Goal: Information Seeking & Learning: Learn about a topic

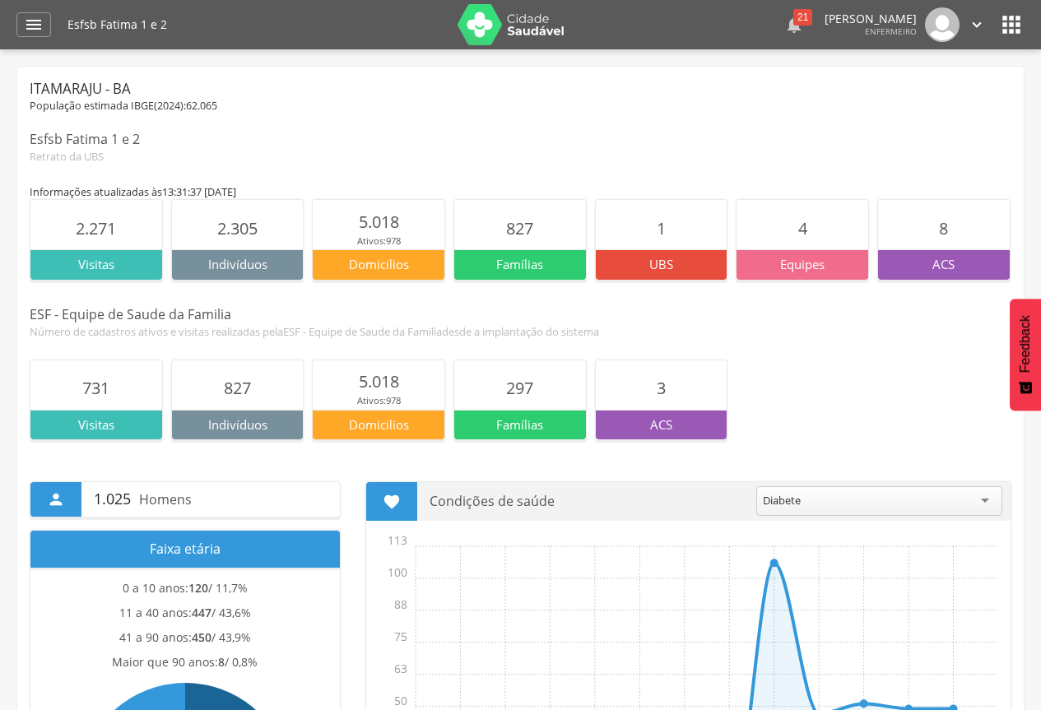
click at [793, 18] on div "21" at bounding box center [802, 17] width 19 height 16
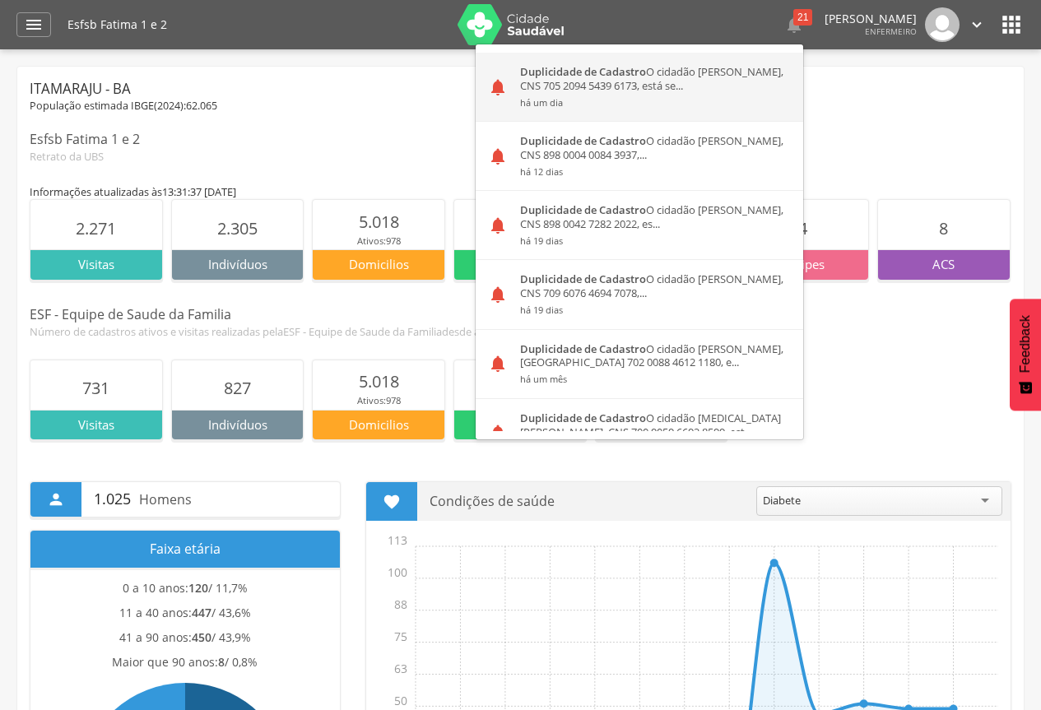
click at [610, 81] on div "Duplicidade de Cadastro O cidadão Lara Santos Esteves, CNS 705 2094 5439 6173, …" at bounding box center [655, 87] width 295 height 68
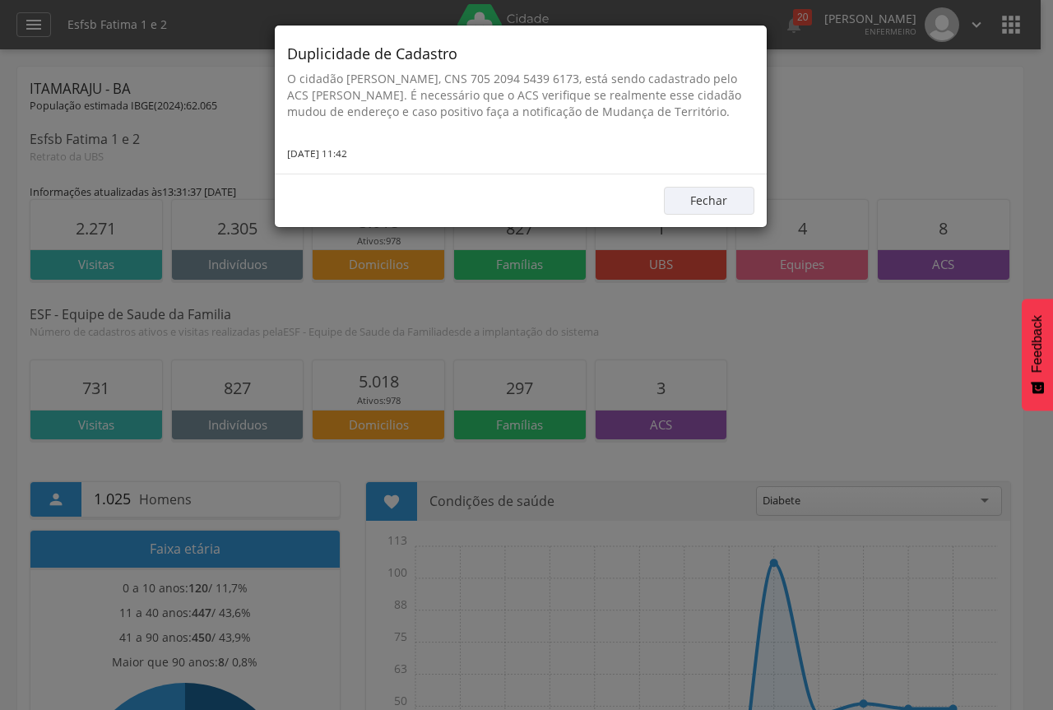
drag, startPoint x: 289, startPoint y: 50, endPoint x: 385, endPoint y: 172, distance: 155.3
click at [385, 172] on div "Duplicidade de Cadastro O cidadão Lara Santos Esteves, CNS 705 2094 5439 6173, …" at bounding box center [521, 100] width 492 height 148
copy div "Duplicidade de Cadastro O cidadão Lara Santos Esteves, CNS 705 2094 5439 6173, …"
click at [705, 211] on button "Fechar" at bounding box center [709, 201] width 91 height 28
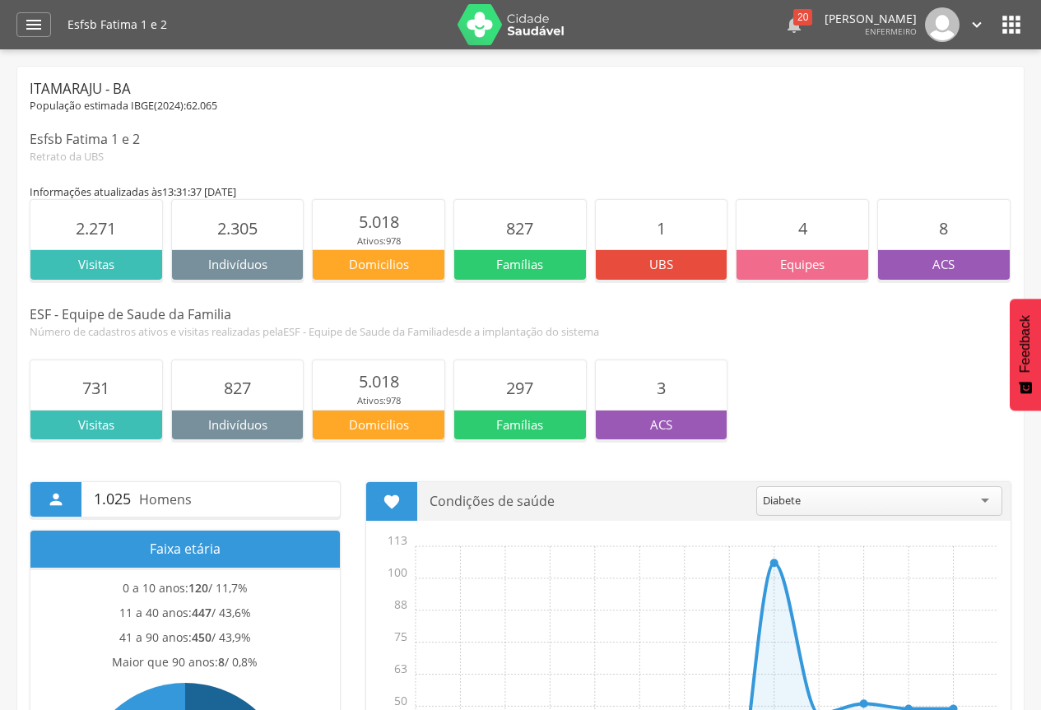
click at [793, 10] on div "20" at bounding box center [802, 17] width 19 height 16
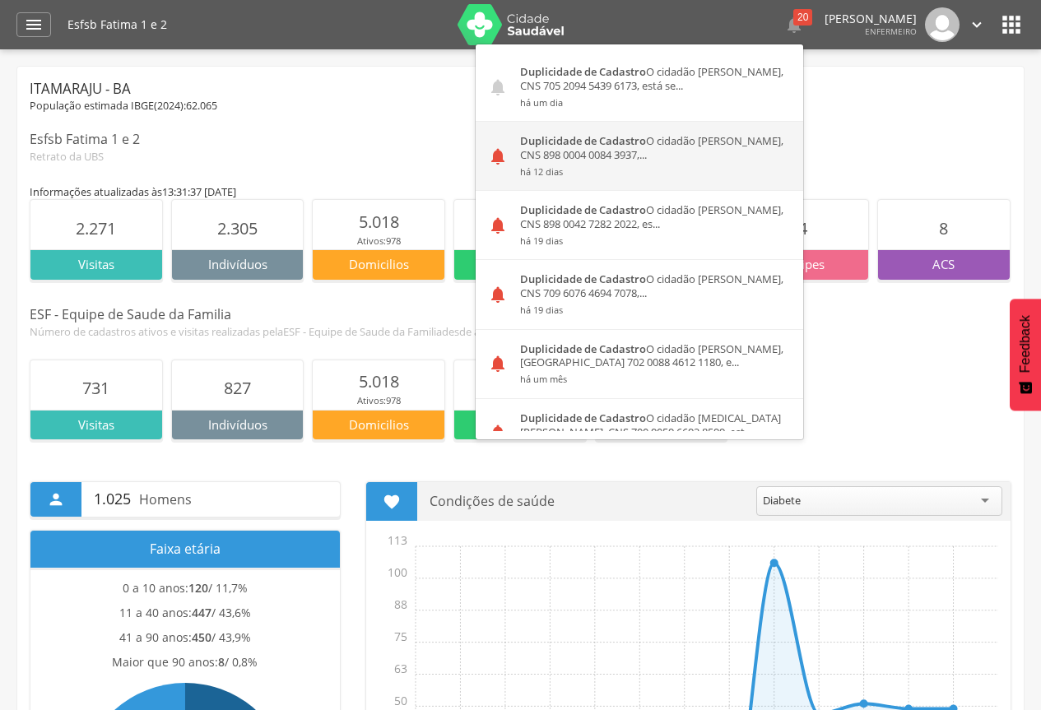
click at [597, 160] on div "Duplicidade de Cadastro O cidadão Ana Luiza Soares dos Santos, CNS 898 0004 008…" at bounding box center [655, 156] width 295 height 68
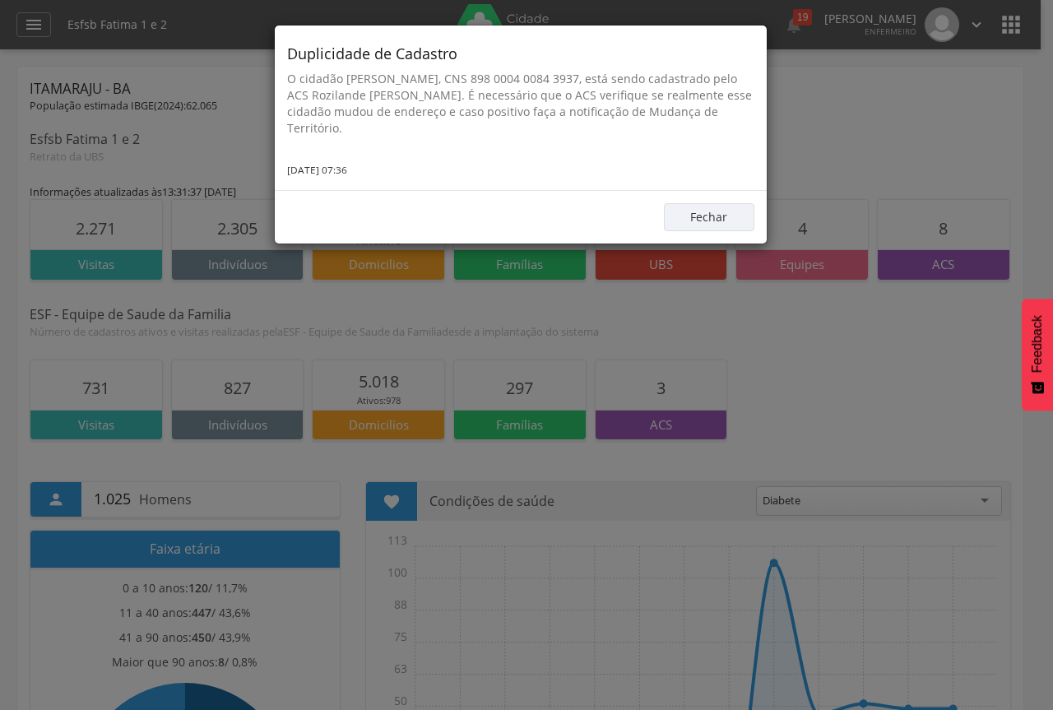
drag, startPoint x: 288, startPoint y: 53, endPoint x: 395, endPoint y: 170, distance: 157.8
click at [395, 170] on div "Duplicidade de Cadastro O cidadão Ana Luiza Soares dos Santos, CNS 898 0004 008…" at bounding box center [521, 108] width 492 height 165
copy div "Duplicidade de Cadastro O cidadão Ana Luiza Soares dos Santos, CNS 898 0004 008…"
click at [751, 213] on button "Fechar" at bounding box center [709, 217] width 91 height 28
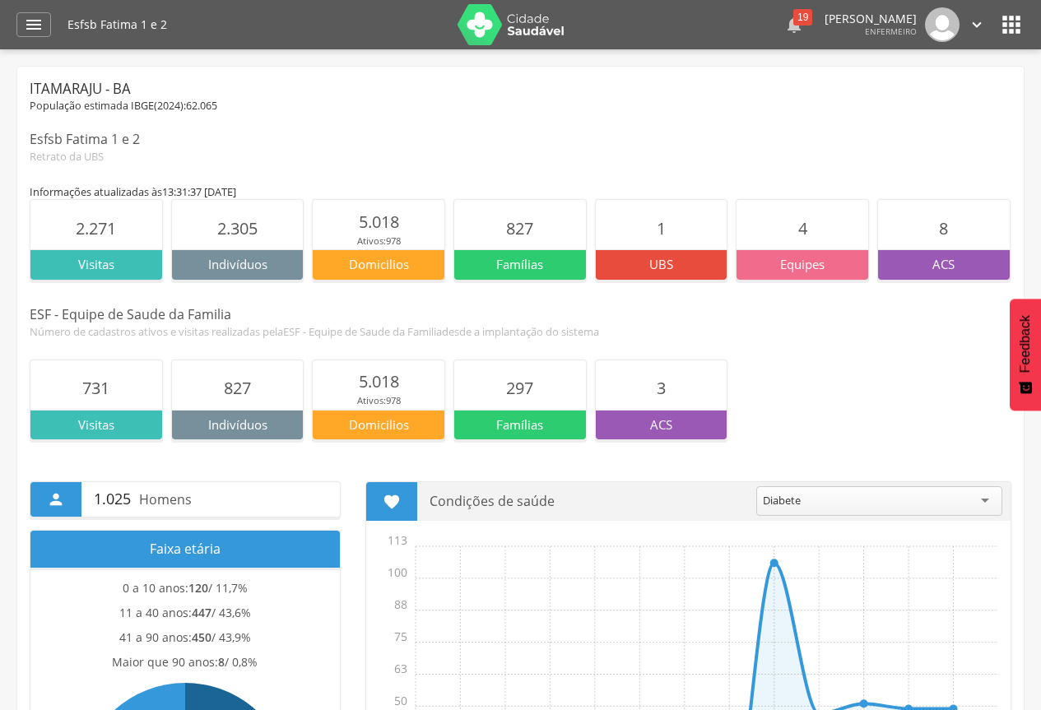
click at [784, 28] on icon "" at bounding box center [794, 25] width 20 height 20
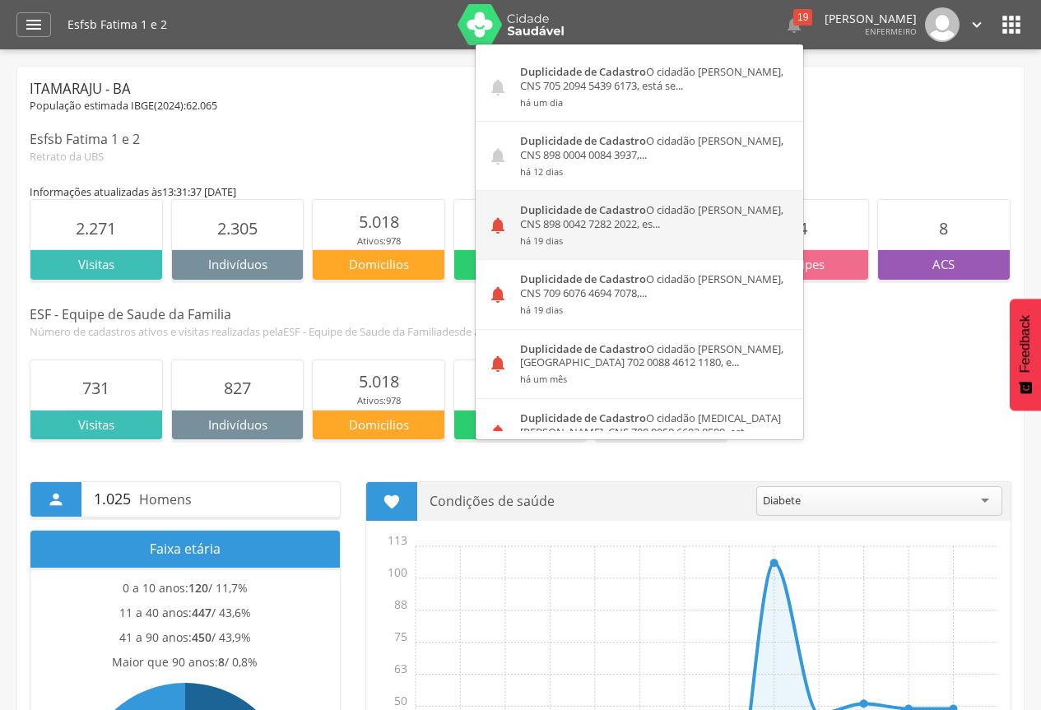
click at [560, 230] on div "Duplicidade de Cadastro O cidadão Fabrine Pereira Angelica, CNS 898 0042 7282 2…" at bounding box center [655, 225] width 295 height 68
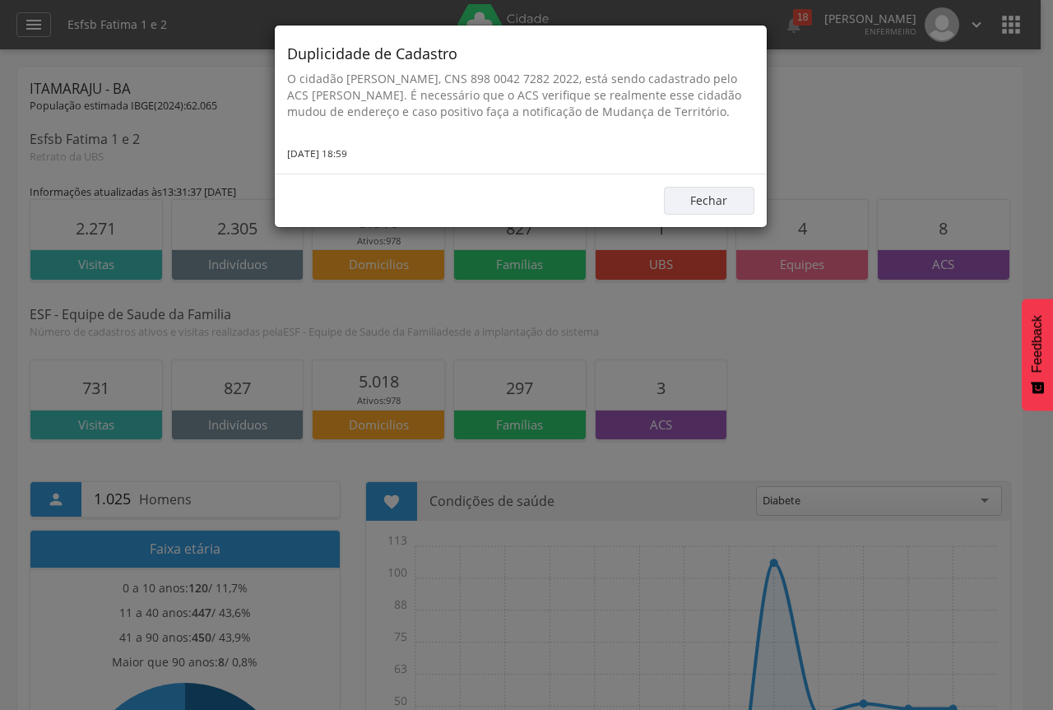
drag, startPoint x: 289, startPoint y: 52, endPoint x: 384, endPoint y: 162, distance: 145.9
click at [384, 162] on div "Duplicidade de Cadastro O cidadão Fabrine Pereira Angelica, CNS 898 0042 7282 2…" at bounding box center [521, 100] width 492 height 148
copy div "Duplicidade de Cadastro O cidadão Fabrine Pereira Angelica, CNS 898 0042 7282 2…"
click at [737, 215] on button "Fechar" at bounding box center [709, 201] width 91 height 28
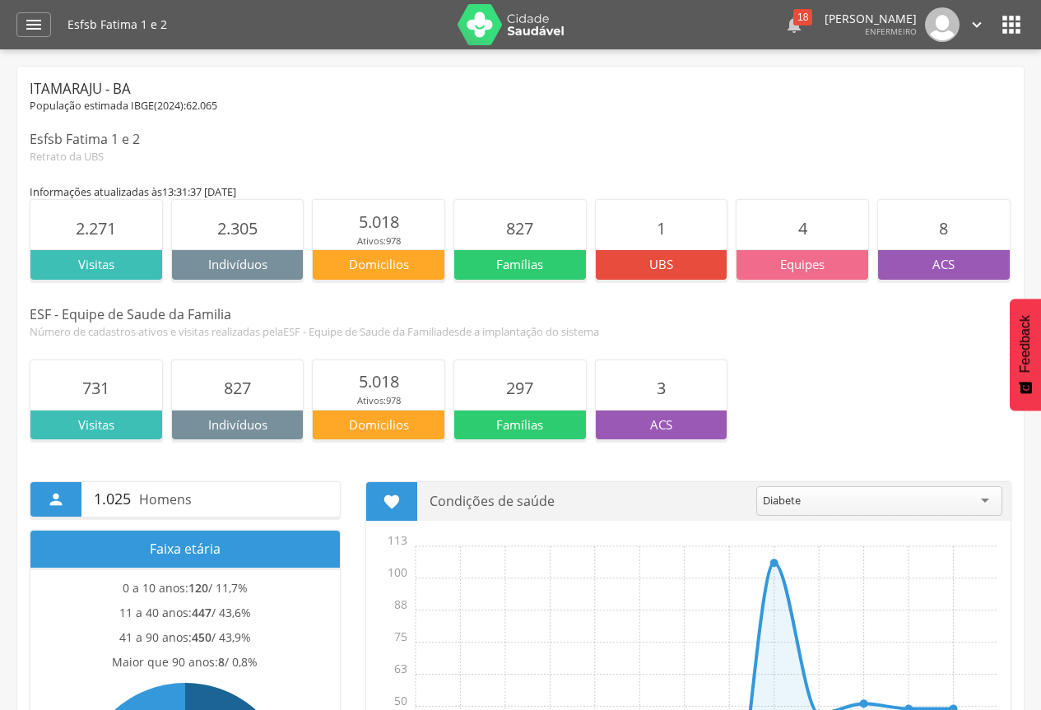
click at [784, 26] on icon "" at bounding box center [794, 25] width 20 height 20
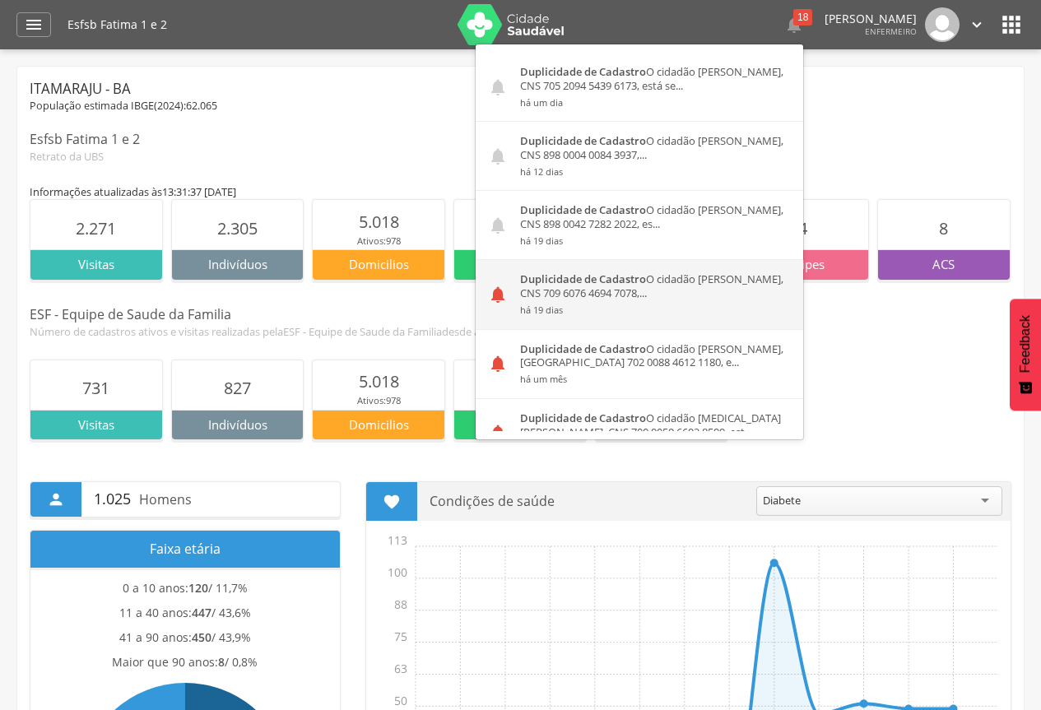
click at [528, 304] on small "há 19 dias" at bounding box center [655, 310] width 271 height 12
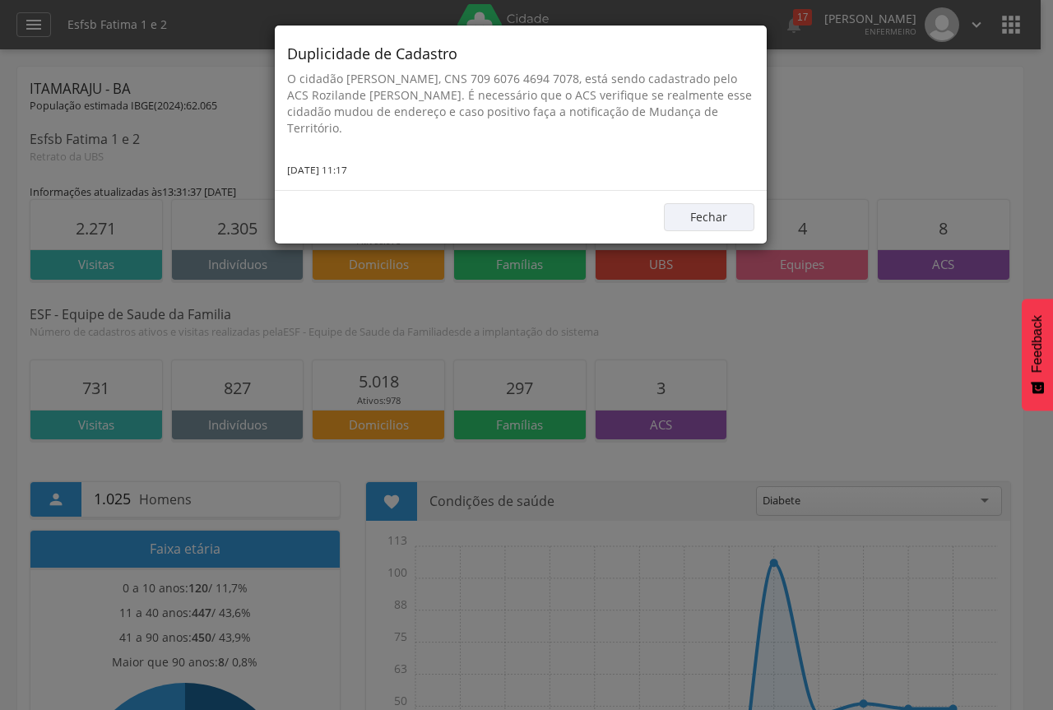
drag, startPoint x: 287, startPoint y: 53, endPoint x: 380, endPoint y: 165, distance: 146.1
click at [380, 165] on div "Duplicidade de Cadastro O cidadão Erenilda dos Santos Mendes, CNS 709 6076 4694…" at bounding box center [521, 108] width 492 height 165
copy div "Duplicidade de Cadastro O cidadão Erenilda dos Santos Mendes, CNS 709 6076 4694…"
click at [665, 212] on button "Fechar" at bounding box center [709, 217] width 91 height 28
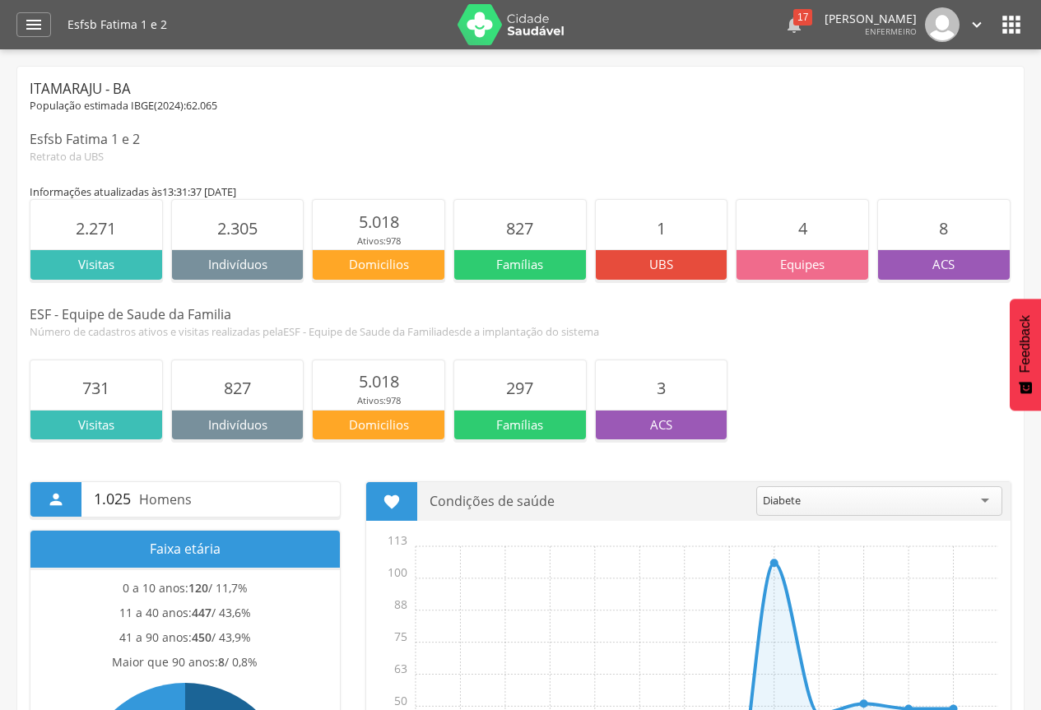
click at [793, 21] on div "17" at bounding box center [802, 17] width 19 height 16
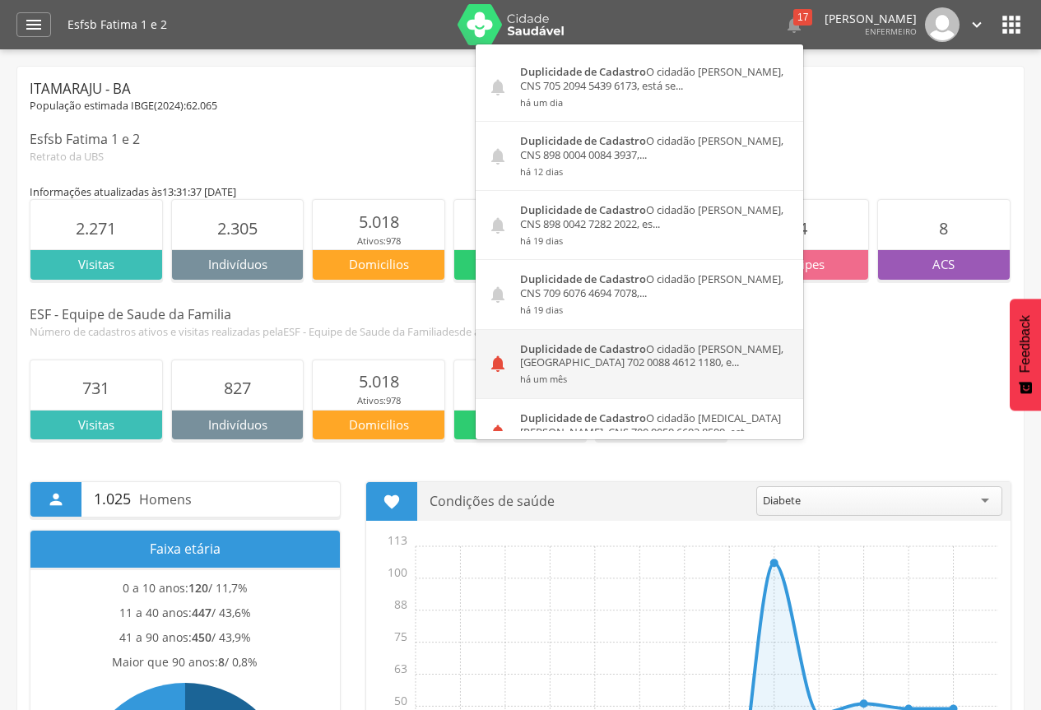
click at [595, 360] on div "Duplicidade de Cadastro O cidadão Leticia de Souza Oliveira, CNS 702 0088 4612 …" at bounding box center [655, 364] width 295 height 68
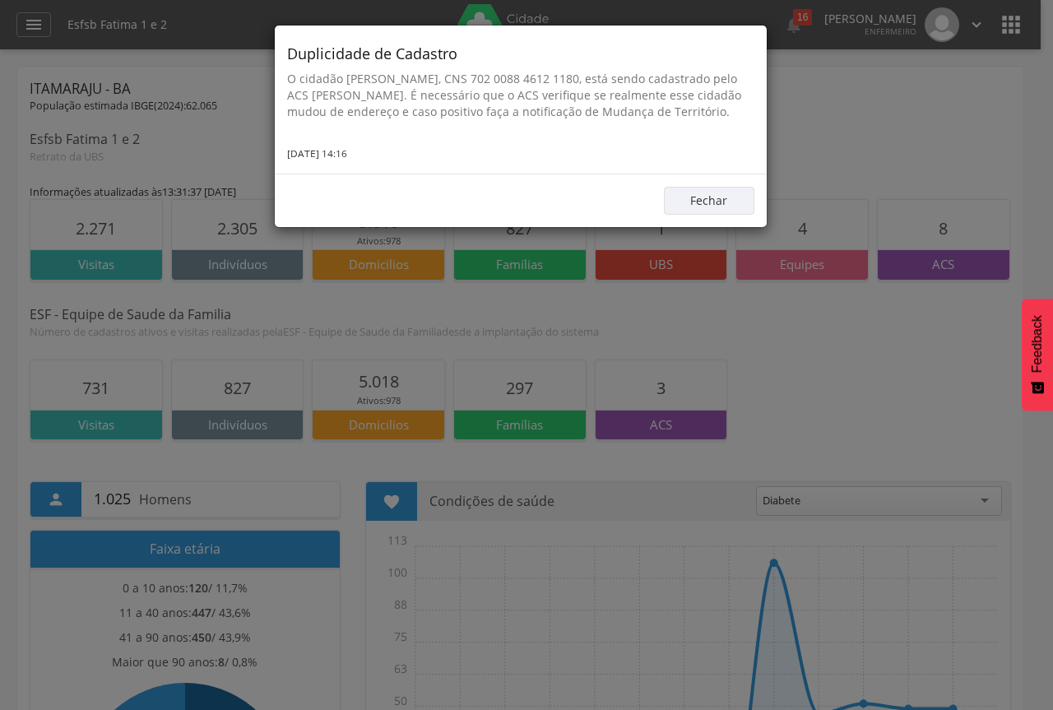
drag, startPoint x: 289, startPoint y: 50, endPoint x: 374, endPoint y: 165, distance: 142.4
click at [374, 165] on div "Duplicidade de Cadastro O cidadão Leticia de Souza Oliveira, CNS 702 0088 4612 …" at bounding box center [521, 100] width 492 height 148
copy div "Duplicidade de Cadastro O cidadão Leticia de Souza Oliveira, CNS 702 0088 4612 …"
click at [742, 215] on button "Fechar" at bounding box center [709, 201] width 91 height 28
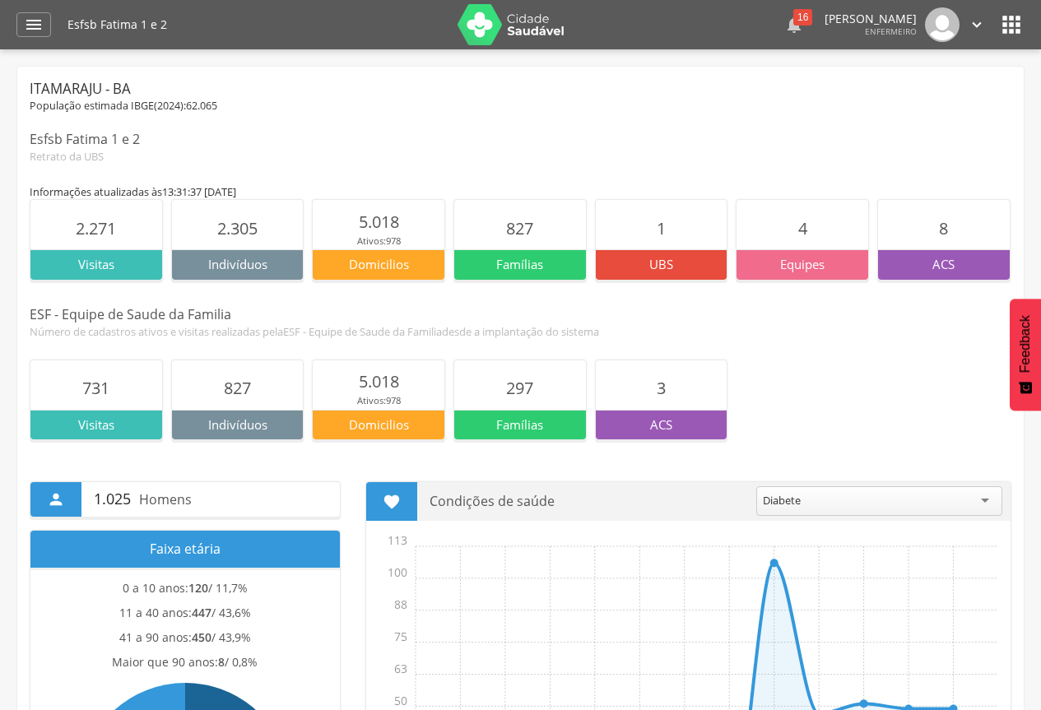
click at [793, 12] on div "16" at bounding box center [802, 17] width 19 height 16
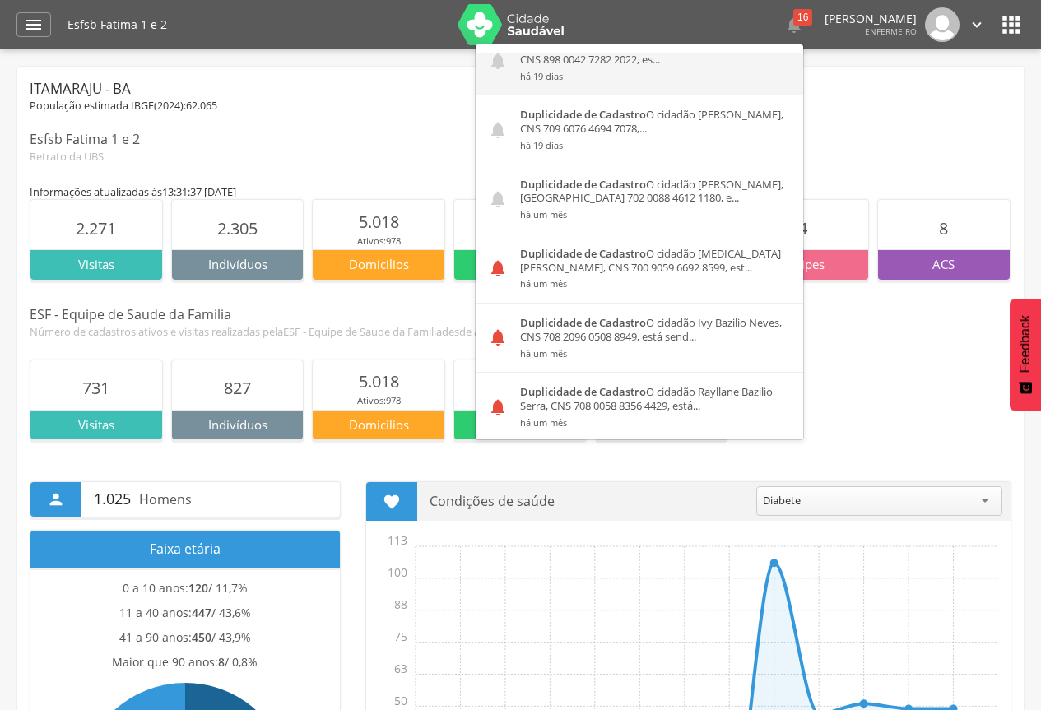
scroll to position [247, 0]
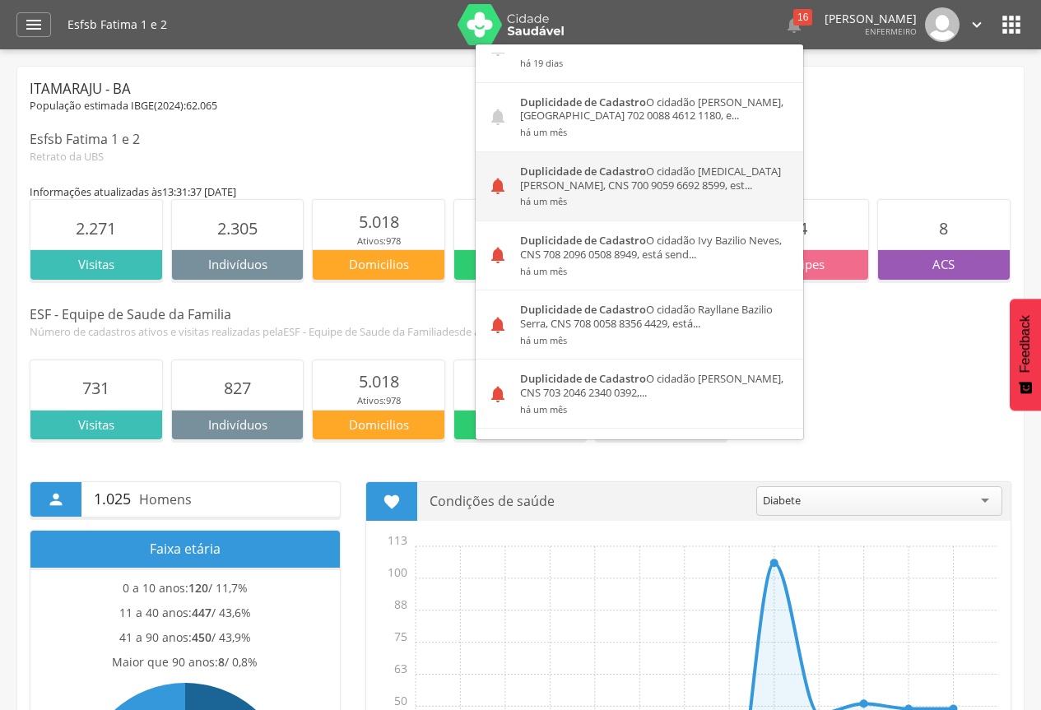
click at [648, 202] on small "há um mês" at bounding box center [655, 202] width 271 height 12
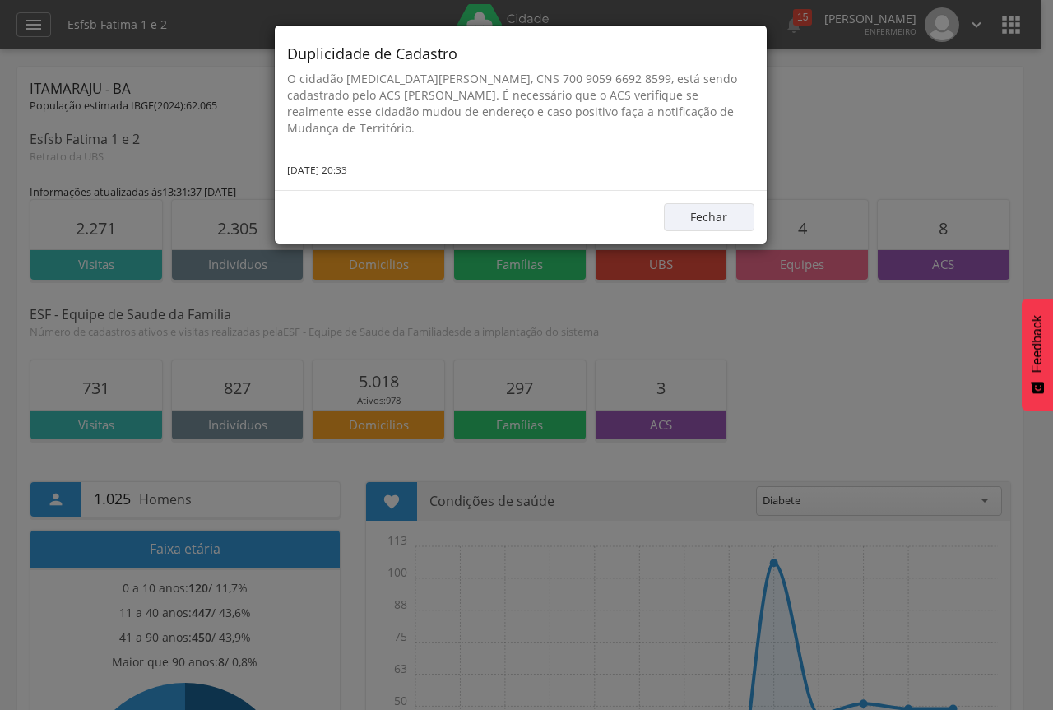
drag, startPoint x: 288, startPoint y: 53, endPoint x: 367, endPoint y: 165, distance: 137.0
click at [367, 165] on div "Duplicidade de Cadastro O cidadão Yasmin Rocha dos Santos, CNS 700 9059 6692 85…" at bounding box center [521, 108] width 492 height 165
copy div "Duplicidade de Cadastro O cidadão Yasmin Rocha dos Santos, CNS 700 9059 6692 85…"
click at [732, 214] on button "Fechar" at bounding box center [709, 217] width 91 height 28
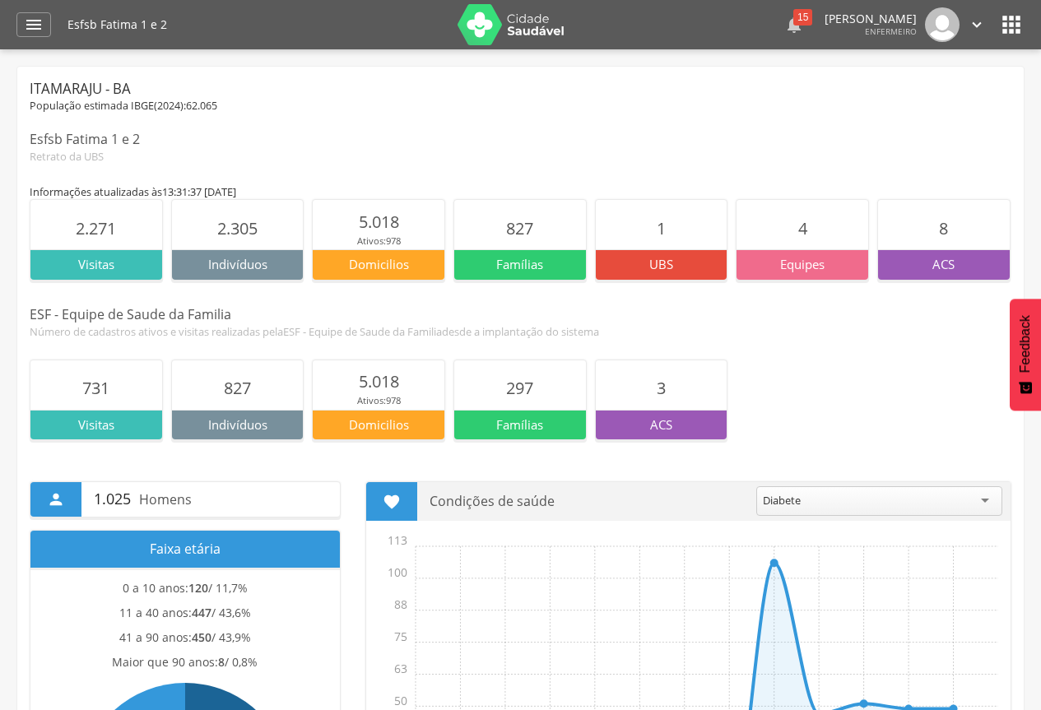
click at [784, 28] on icon "" at bounding box center [794, 25] width 20 height 20
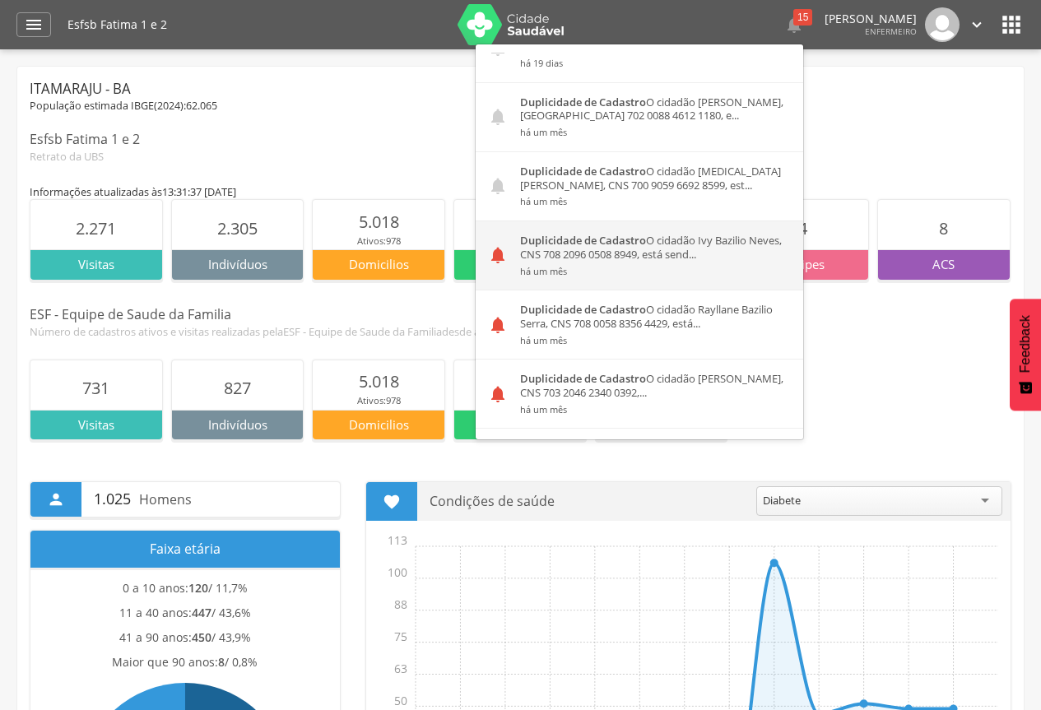
click at [552, 258] on div "Duplicidade de Cadastro O cidadão Ivy Bazilio Neves, CNS 708 2096 0508 8949, es…" at bounding box center [655, 255] width 295 height 68
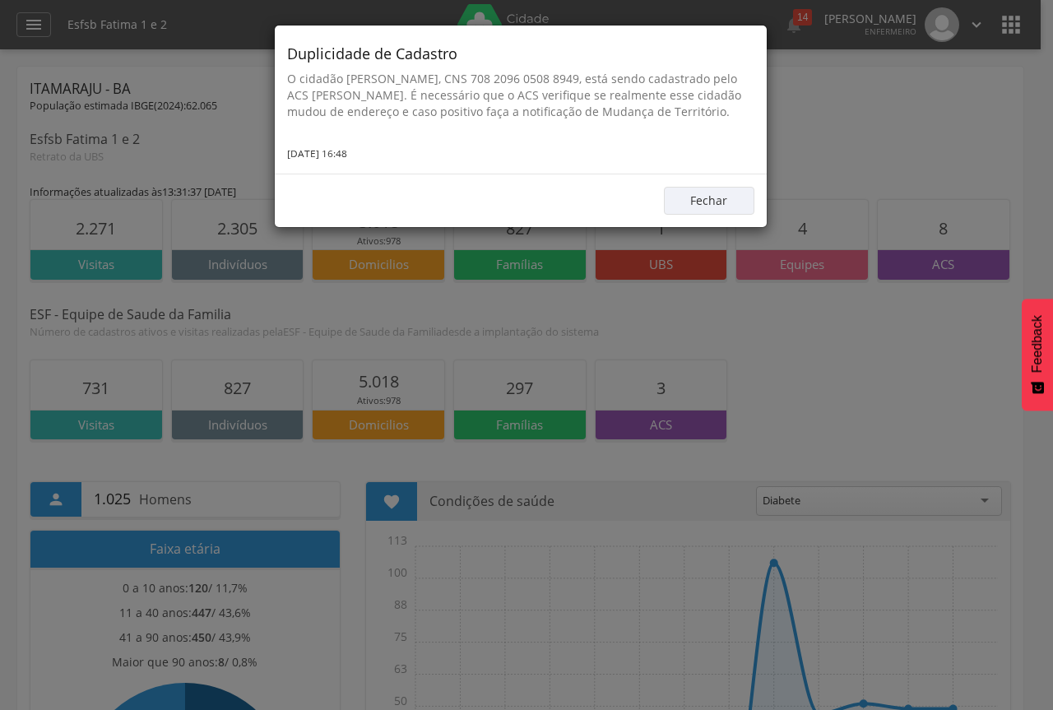
drag, startPoint x: 291, startPoint y: 52, endPoint x: 374, endPoint y: 146, distance: 125.9
click at [374, 146] on div "Duplicidade de Cadastro O cidadão Ivy Bazilio Neves, CNS 708 2096 0508 8949, es…" at bounding box center [521, 100] width 492 height 148
copy div "Duplicidade de Cadastro O cidadão Ivy Bazilio Neves, CNS 708 2096 0508 8949, es…"
click at [737, 202] on button "Fechar" at bounding box center [709, 201] width 91 height 28
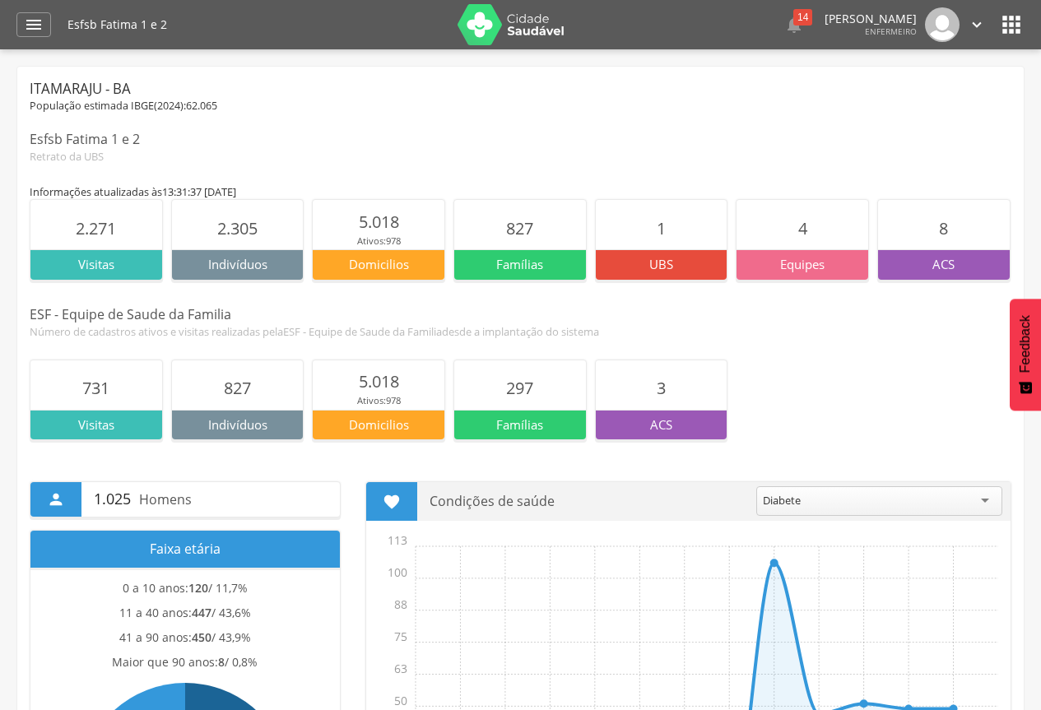
click at [825, 22] on p "[PERSON_NAME]" at bounding box center [871, 19] width 92 height 12
click at [793, 22] on div "14" at bounding box center [802, 17] width 19 height 16
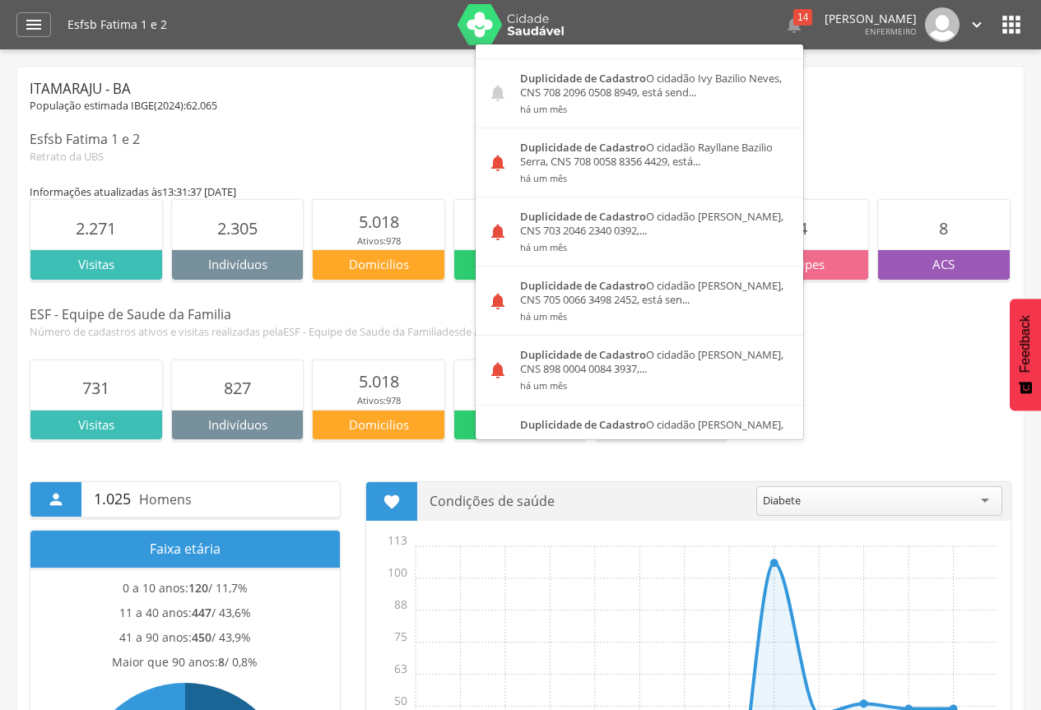
scroll to position [411, 0]
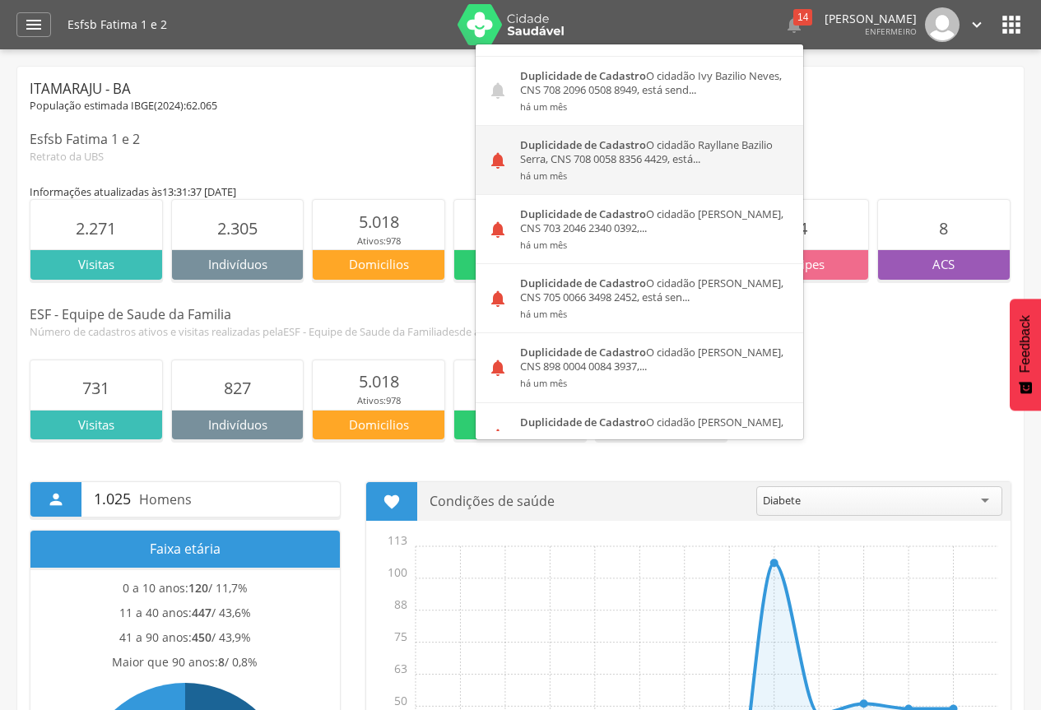
click at [599, 155] on div "Duplicidade de Cadastro O cidadão Rayllane Bazilio Serra, CNS 708 0058 8356 442…" at bounding box center [655, 160] width 295 height 68
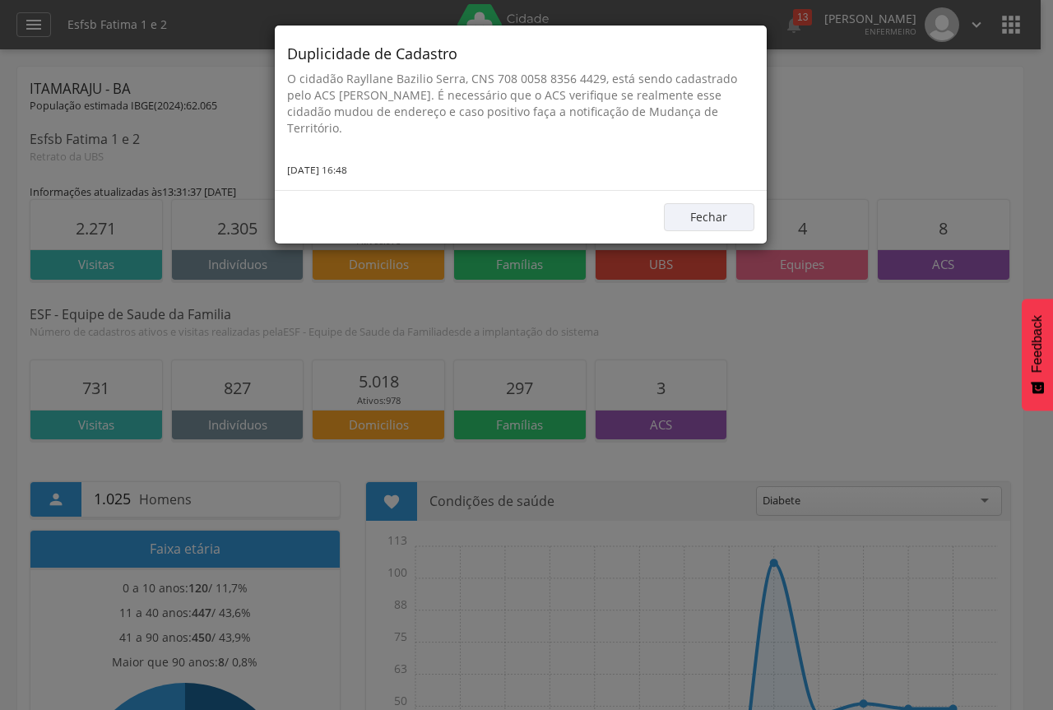
drag, startPoint x: 287, startPoint y: 54, endPoint x: 385, endPoint y: 167, distance: 149.3
click at [385, 167] on div "Duplicidade de Cadastro O cidadão Rayllane Bazilio Serra, CNS 708 0058 8356 442…" at bounding box center [521, 108] width 492 height 165
copy div "Duplicidade de Cadastro O cidadão Rayllane Bazilio Serra, CNS 708 0058 8356 442…"
click at [719, 216] on button "Fechar" at bounding box center [709, 217] width 91 height 28
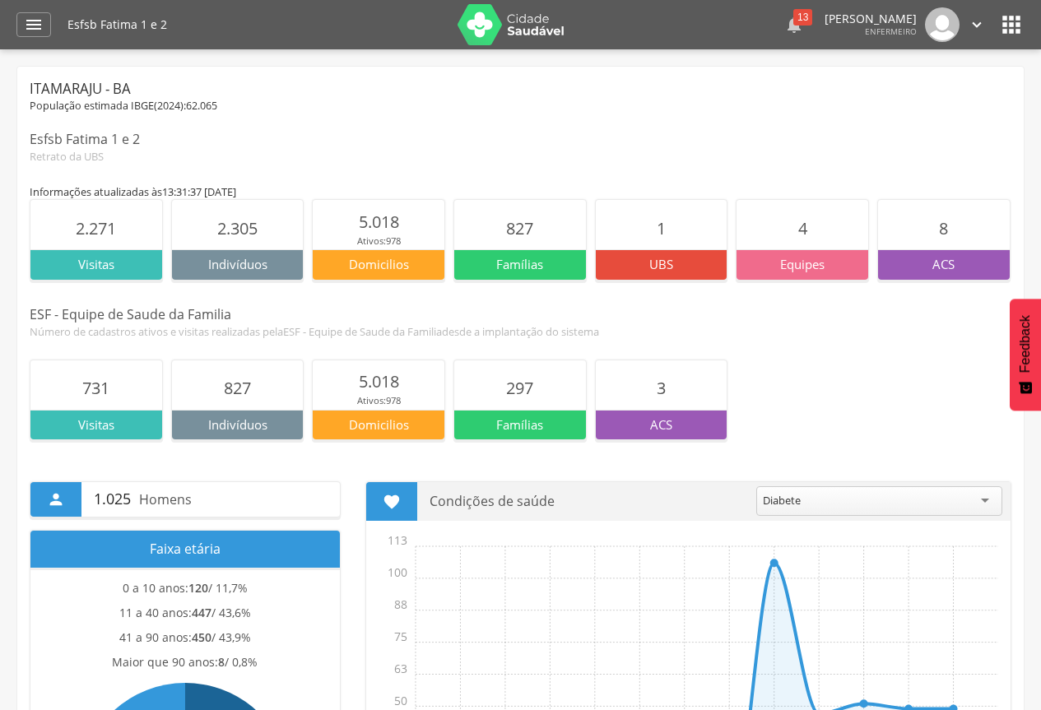
click at [793, 22] on div "13" at bounding box center [802, 17] width 19 height 16
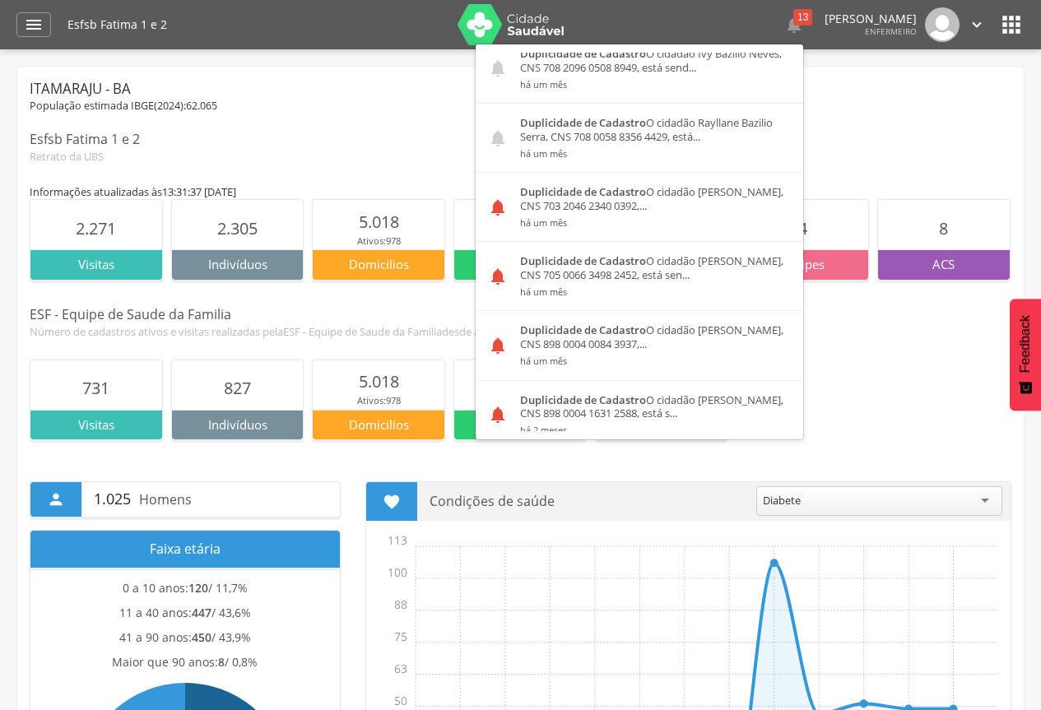
scroll to position [494, 0]
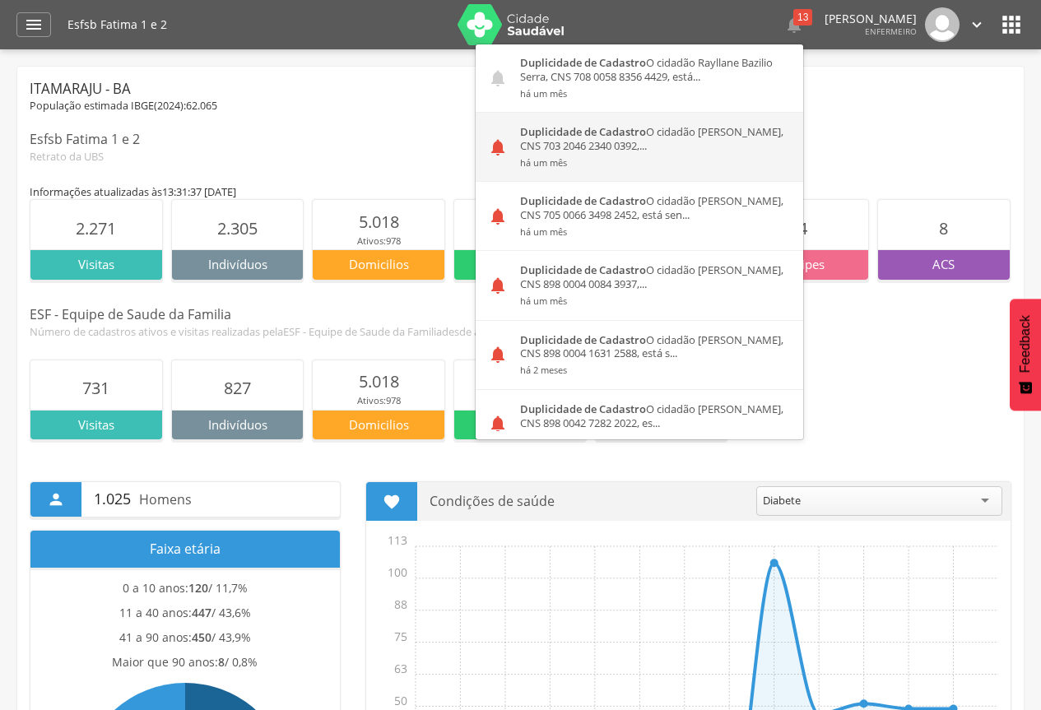
click at [606, 146] on div "Duplicidade de Cadastro O cidadão Cecilia Conceicao da Silva, CNS 703 2046 2340…" at bounding box center [655, 147] width 295 height 68
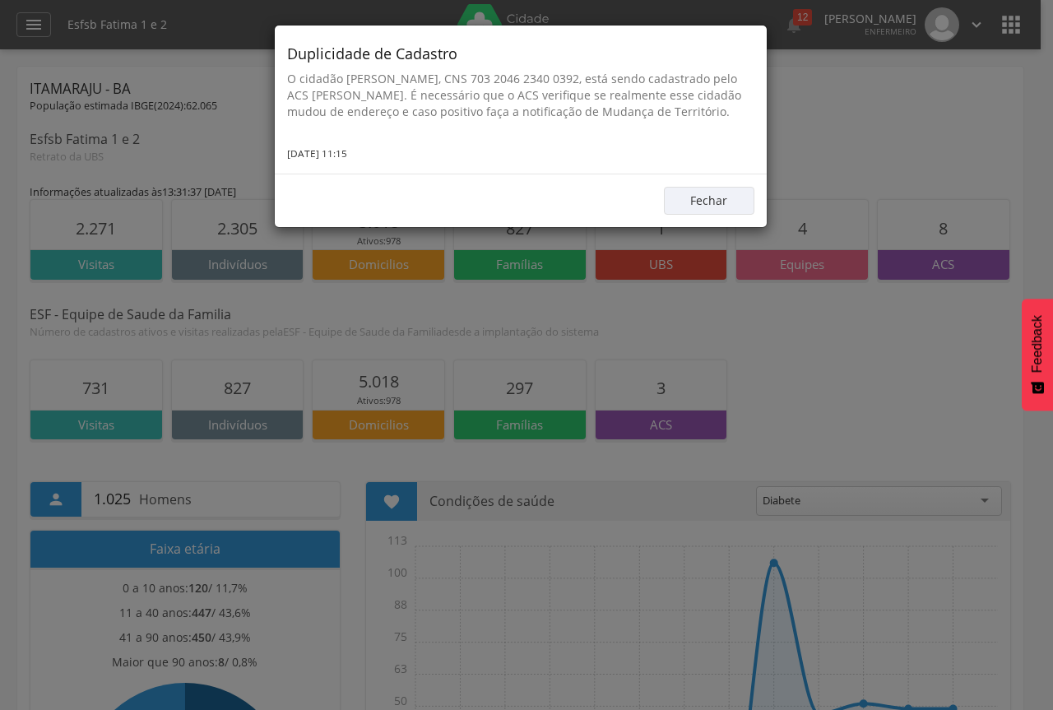
drag, startPoint x: 286, startPoint y: 51, endPoint x: 373, endPoint y: 166, distance: 144.5
click at [373, 166] on div "Duplicidade de Cadastro O cidadão Cecilia Conceicao da Silva, CNS 703 2046 2340…" at bounding box center [521, 100] width 492 height 148
copy div "Duplicidade de Cadastro O cidadão Cecilia Conceicao da Silva, CNS 703 2046 2340…"
click at [732, 212] on button "Fechar" at bounding box center [709, 201] width 91 height 28
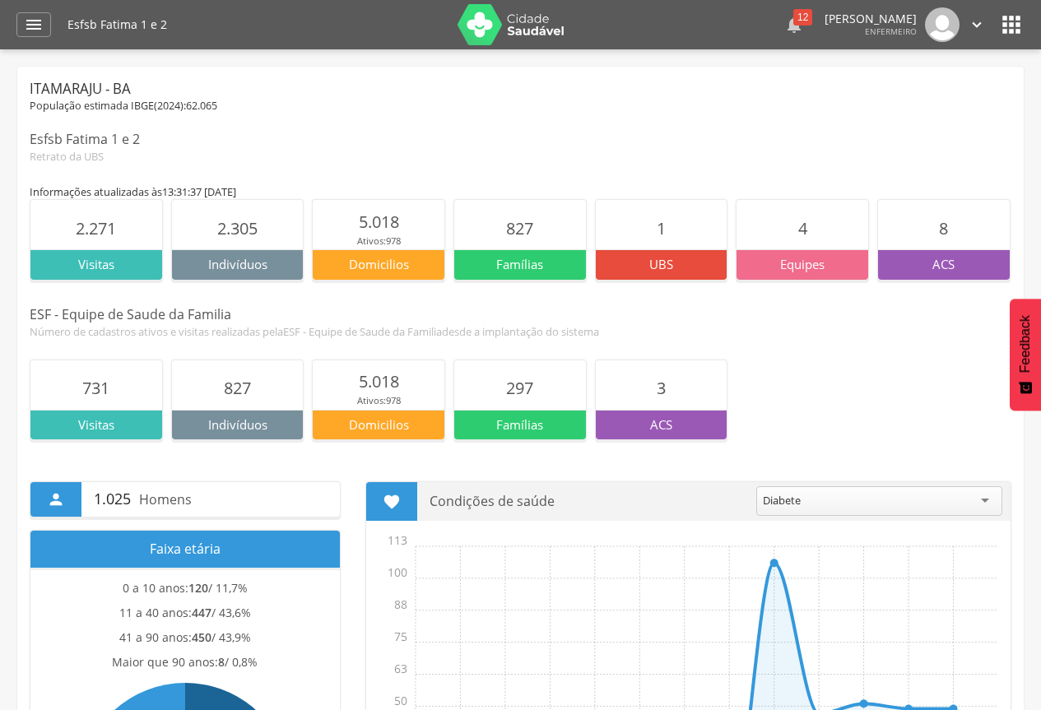
click at [793, 22] on div "12" at bounding box center [802, 17] width 19 height 16
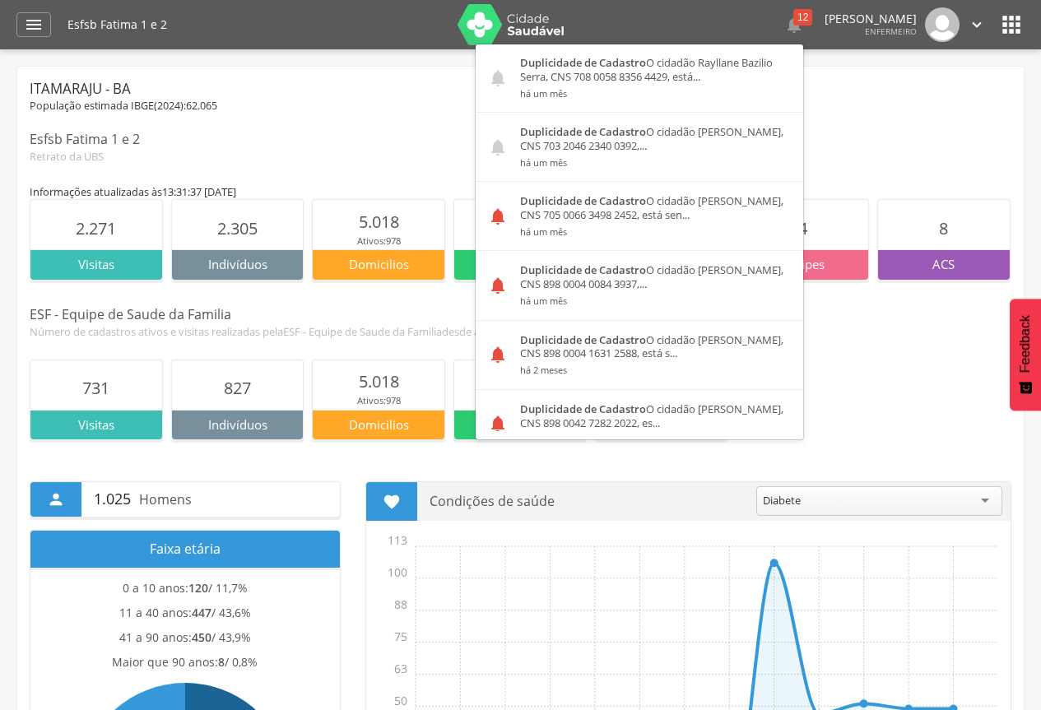
scroll to position [576, 0]
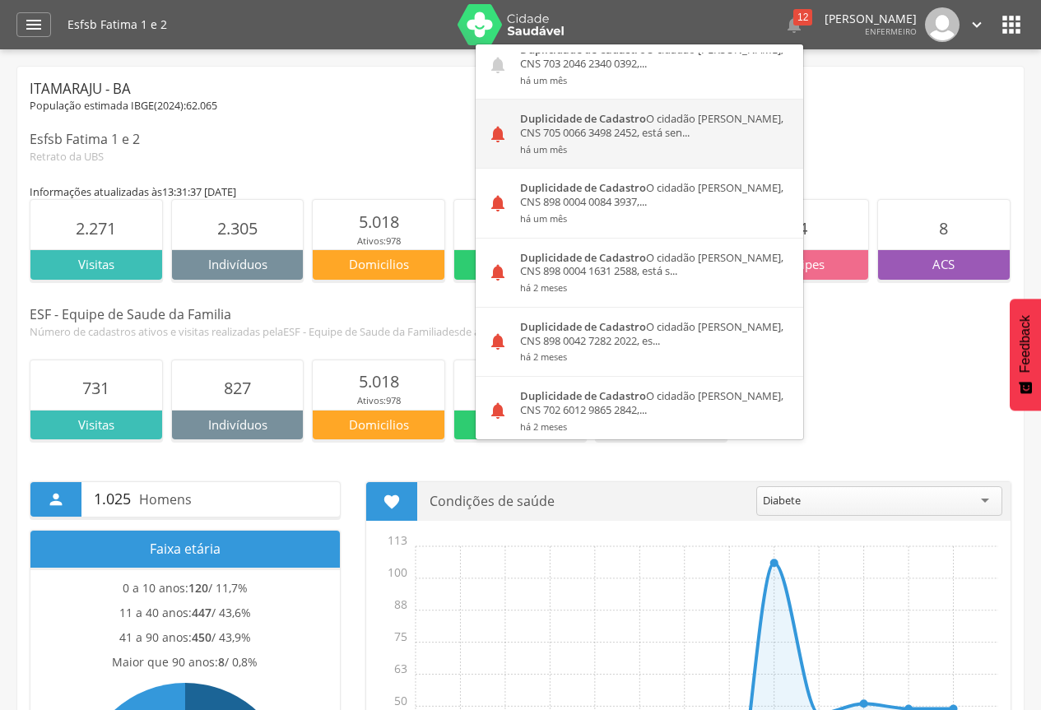
click at [572, 145] on small "há um mês" at bounding box center [655, 150] width 271 height 12
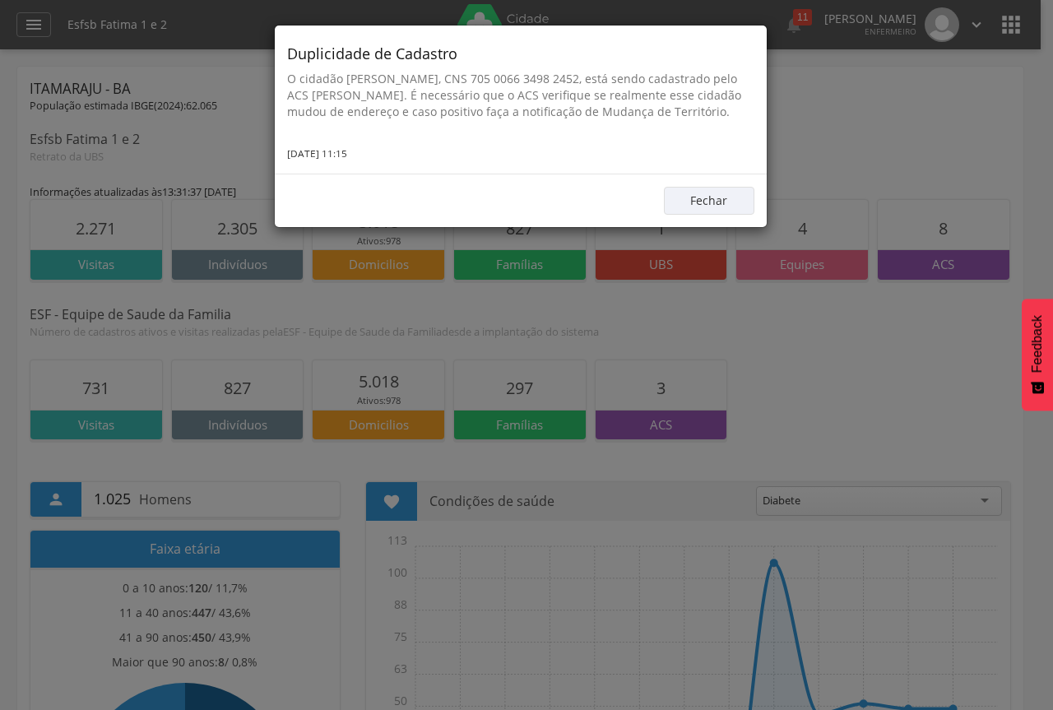
drag, startPoint x: 287, startPoint y: 51, endPoint x: 374, endPoint y: 166, distance: 144.5
click at [374, 166] on div "Duplicidade de Cadastro O cidadão Eliane Ramos Silva, CNS 705 0066 3498 2452, e…" at bounding box center [521, 100] width 492 height 148
copy div "Duplicidade de Cadastro O cidadão Eliane Ramos Silva, CNS 705 0066 3498 2452, e…"
click at [694, 211] on button "Fechar" at bounding box center [709, 201] width 91 height 28
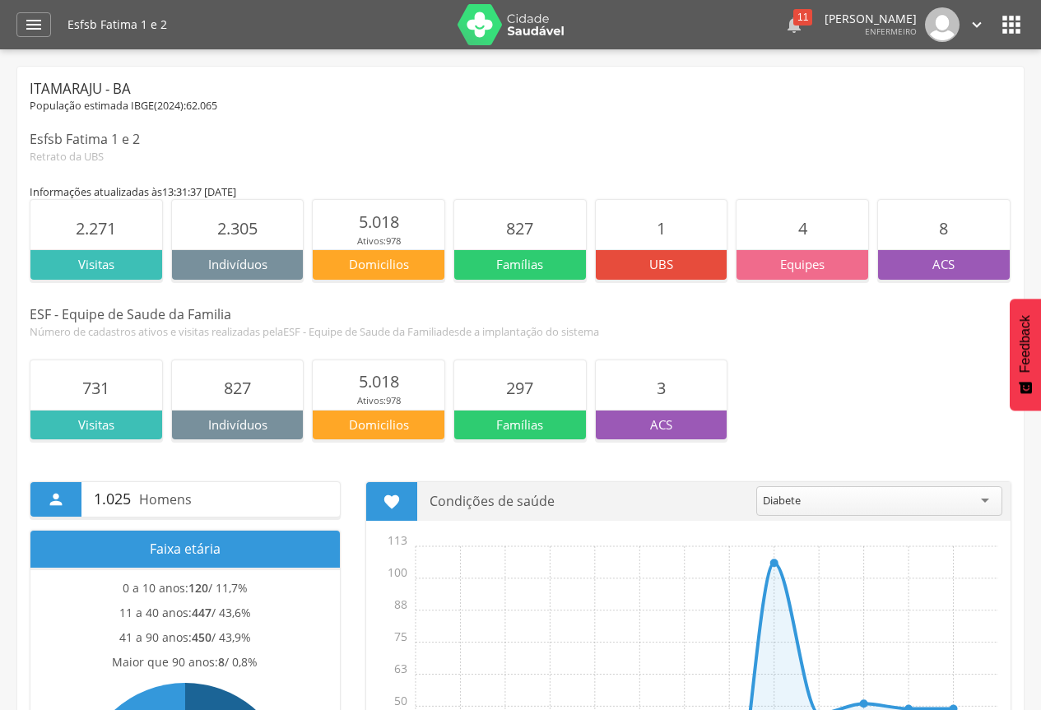
click at [784, 20] on icon "" at bounding box center [794, 25] width 20 height 20
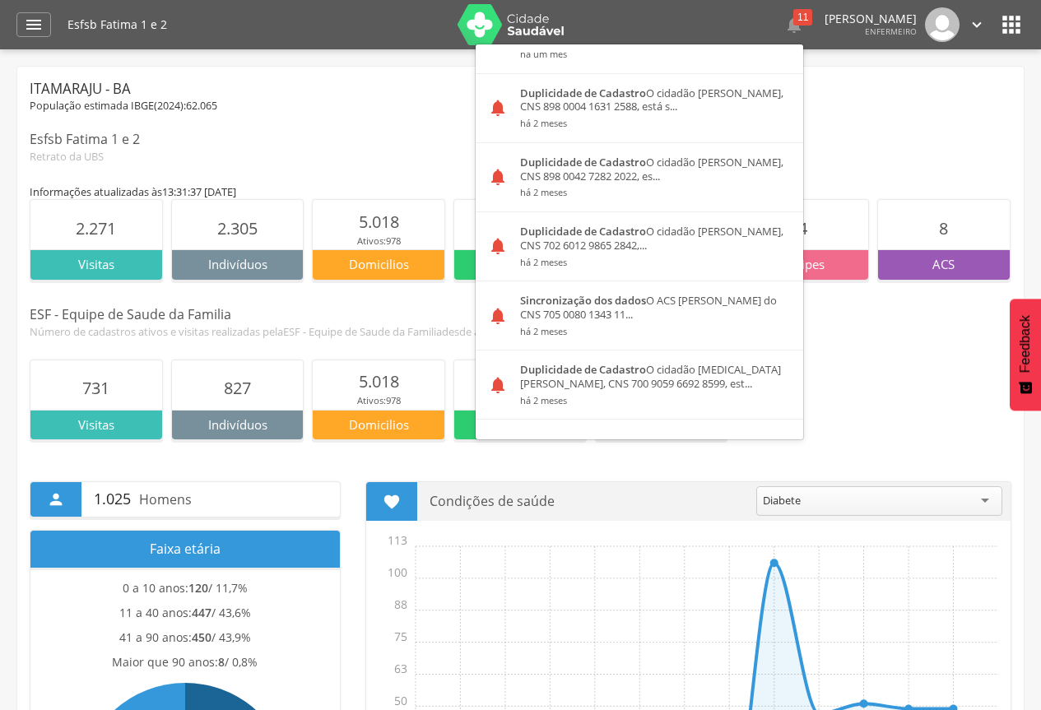
scroll to position [658, 0]
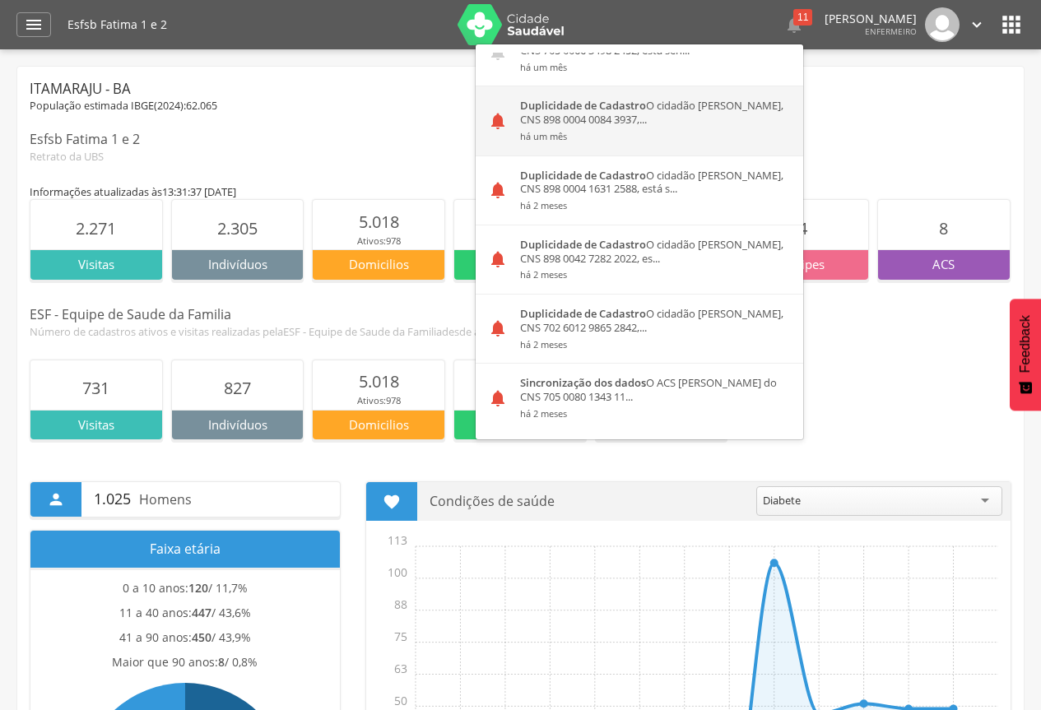
click at [626, 125] on div "Duplicidade de Cadastro O cidadão Ana Luiza Soares dos Santos, CNS 898 0004 008…" at bounding box center [655, 120] width 295 height 68
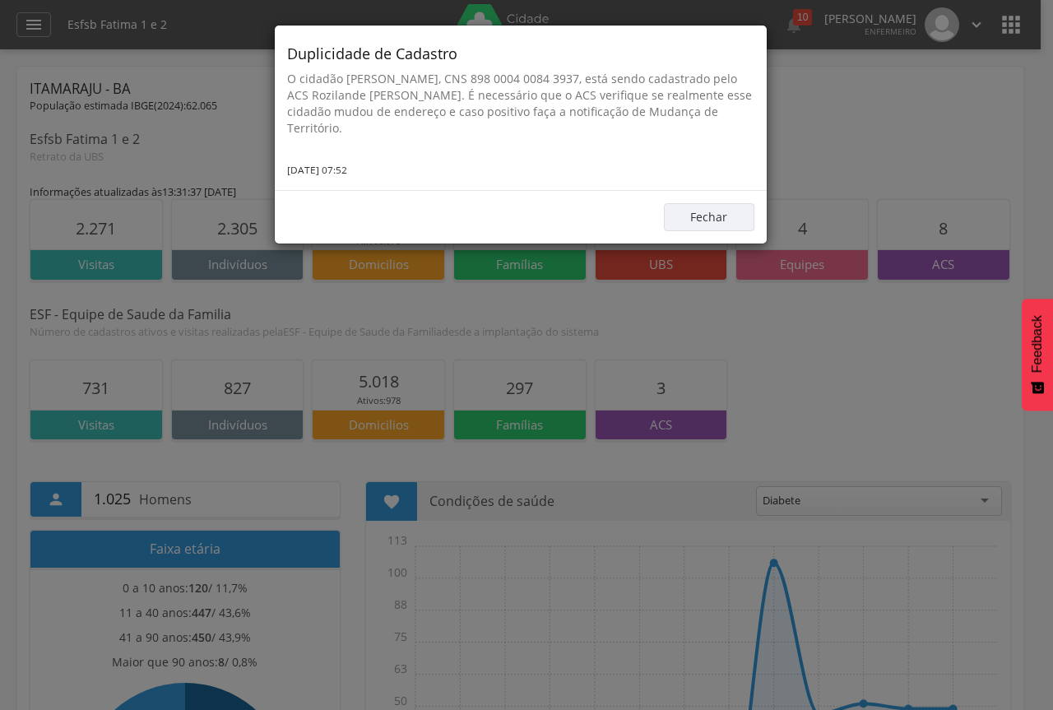
drag, startPoint x: 286, startPoint y: 49, endPoint x: 374, endPoint y: 170, distance: 150.3
click at [374, 170] on div "Duplicidade de Cadastro O cidadão Ana Luiza Soares dos Santos, CNS 898 0004 008…" at bounding box center [521, 108] width 492 height 165
click at [673, 222] on button "Fechar" at bounding box center [709, 217] width 91 height 28
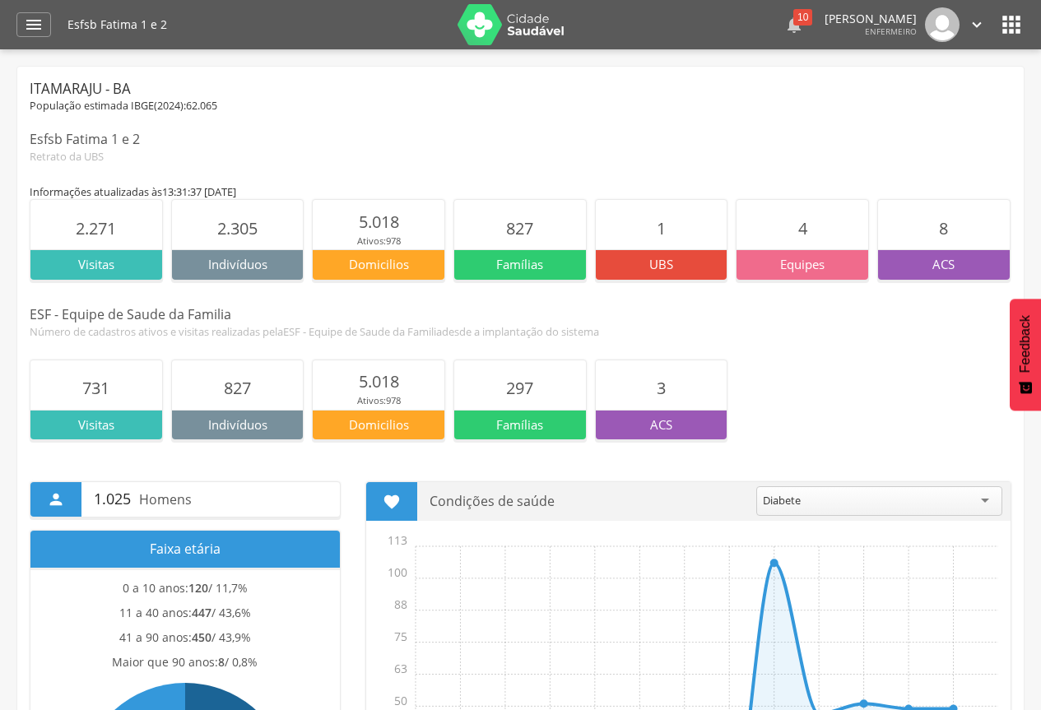
click at [793, 18] on div "10" at bounding box center [802, 17] width 19 height 16
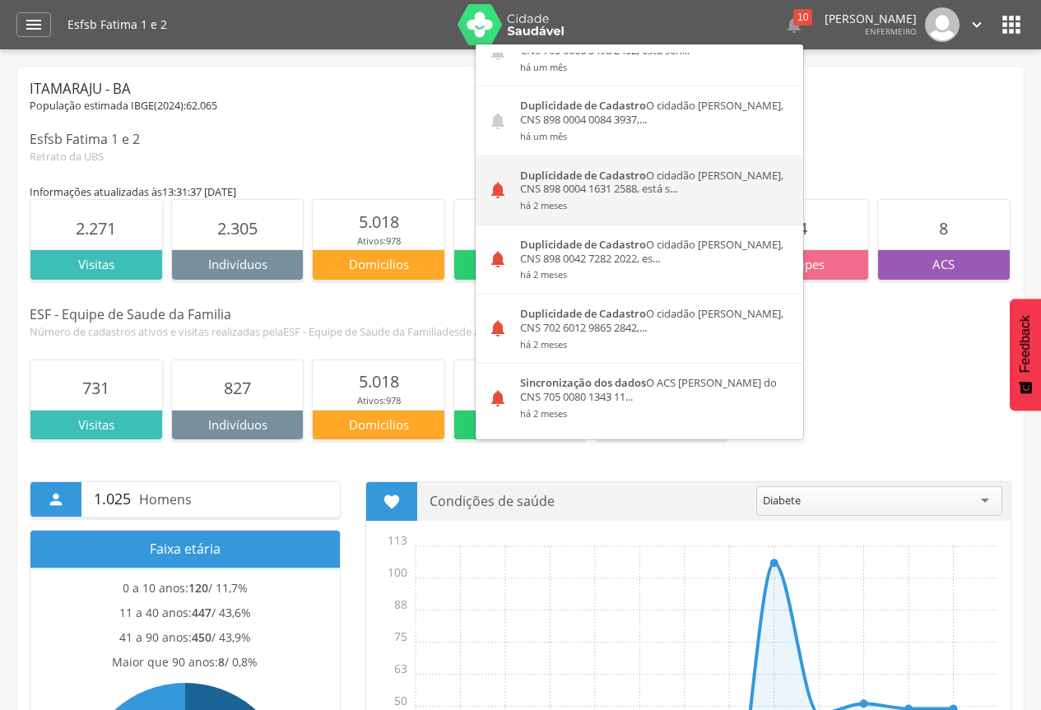
click at [576, 185] on div "Duplicidade de Cadastro O cidadão Rafael de Jesus Lima, CNS 898 0004 1631 2588,…" at bounding box center [655, 190] width 295 height 68
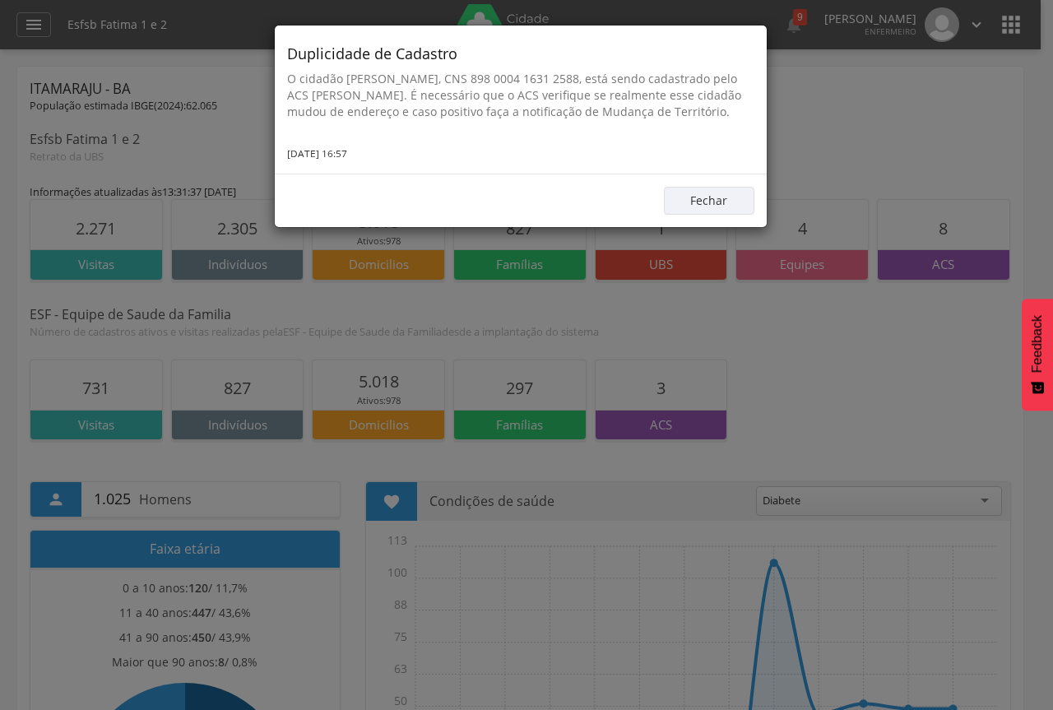
drag, startPoint x: 286, startPoint y: 51, endPoint x: 378, endPoint y: 166, distance: 147.0
click at [378, 166] on div "Duplicidade de Cadastro O cidadão Rafael de Jesus Lima, CNS 898 0004 1631 2588,…" at bounding box center [521, 100] width 492 height 148
click at [695, 215] on button "Fechar" at bounding box center [709, 201] width 91 height 28
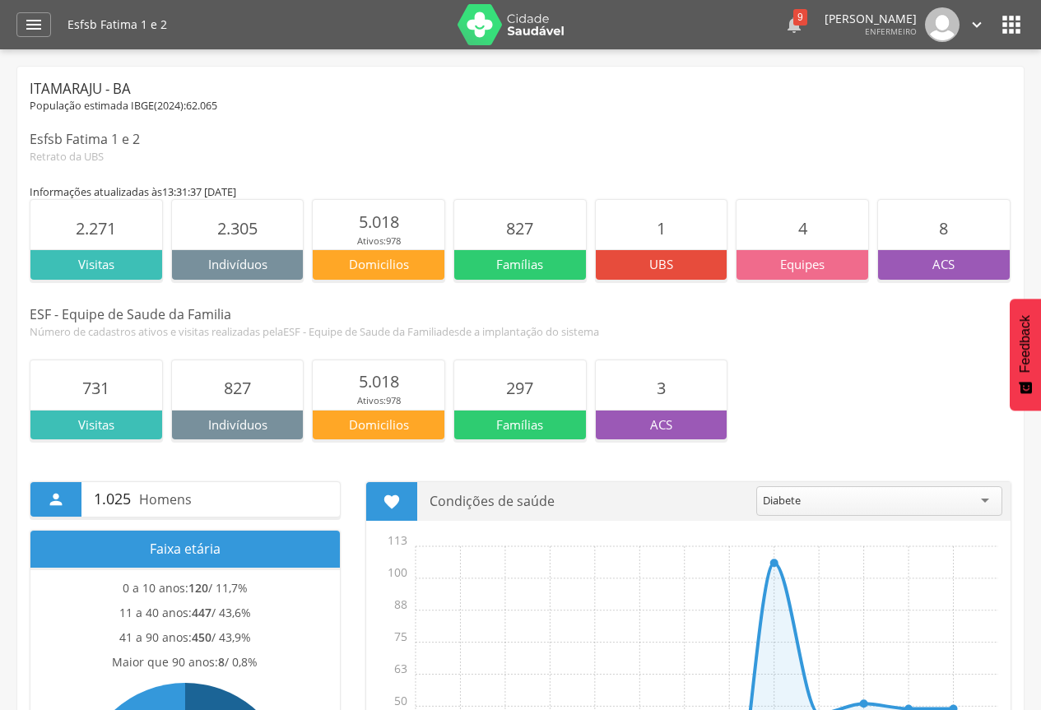
click at [793, 21] on div "9" at bounding box center [800, 17] width 14 height 16
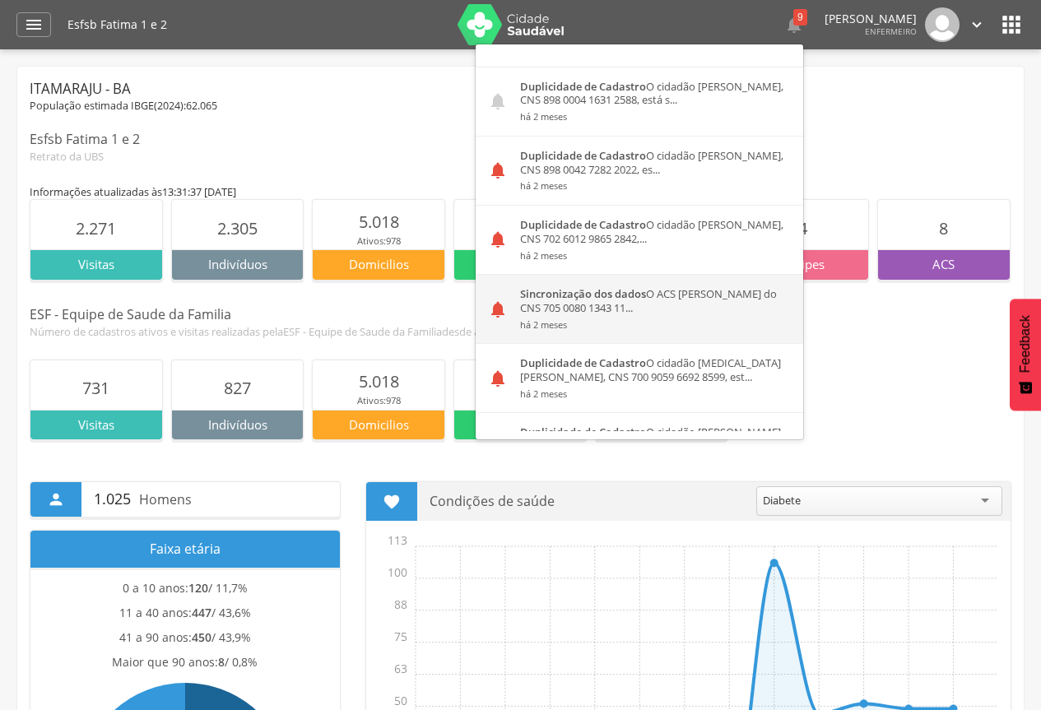
scroll to position [741, 0]
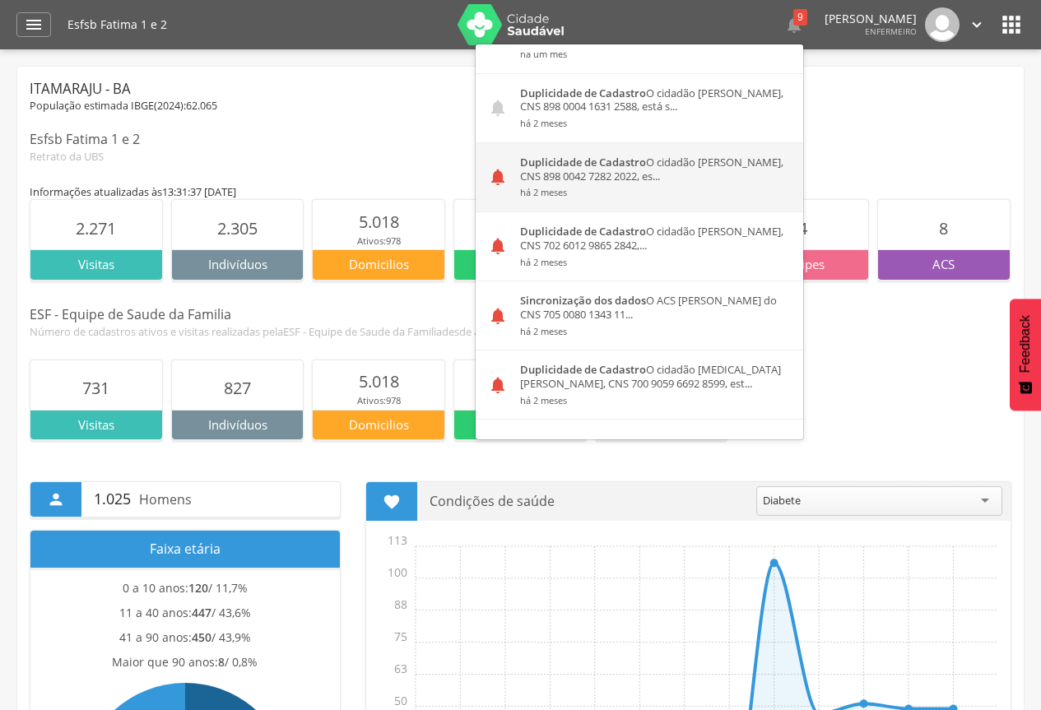
click at [575, 175] on div "Duplicidade de Cadastro O cidadão Fabrine Pereira Angelica, CNS 898 0042 7282 2…" at bounding box center [655, 177] width 295 height 68
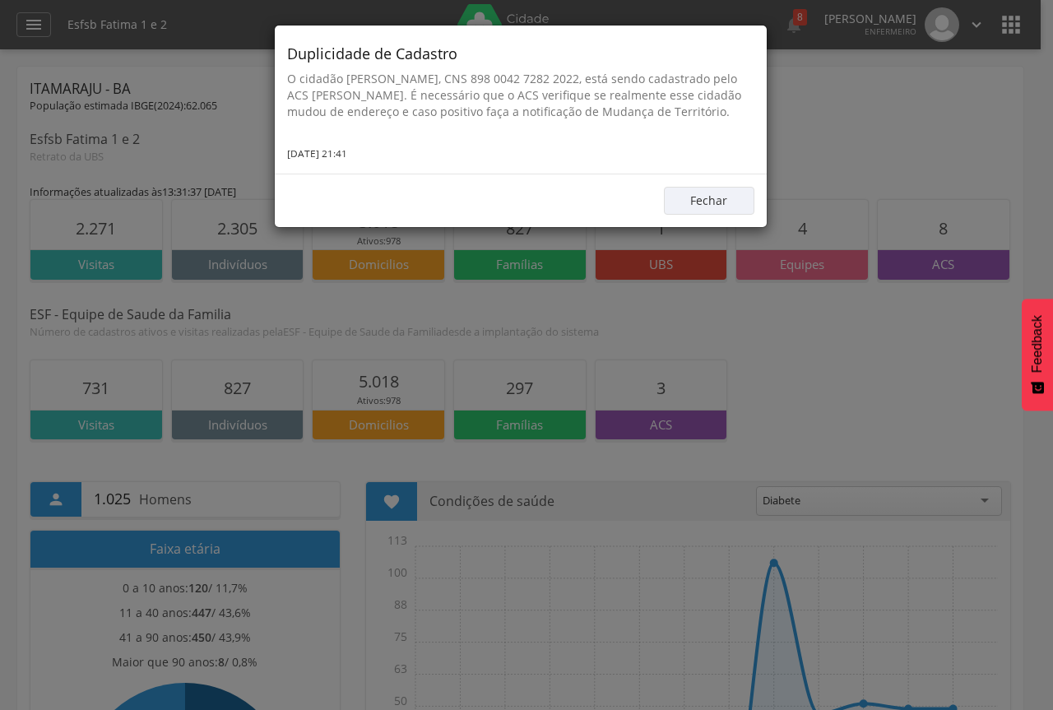
drag, startPoint x: 286, startPoint y: 50, endPoint x: 374, endPoint y: 166, distance: 145.2
click at [374, 166] on div "Duplicidade de Cadastro O cidadão Fabrine Pereira Angelica, CNS 898 0042 7282 2…" at bounding box center [521, 100] width 492 height 148
click at [696, 215] on button "Fechar" at bounding box center [709, 201] width 91 height 28
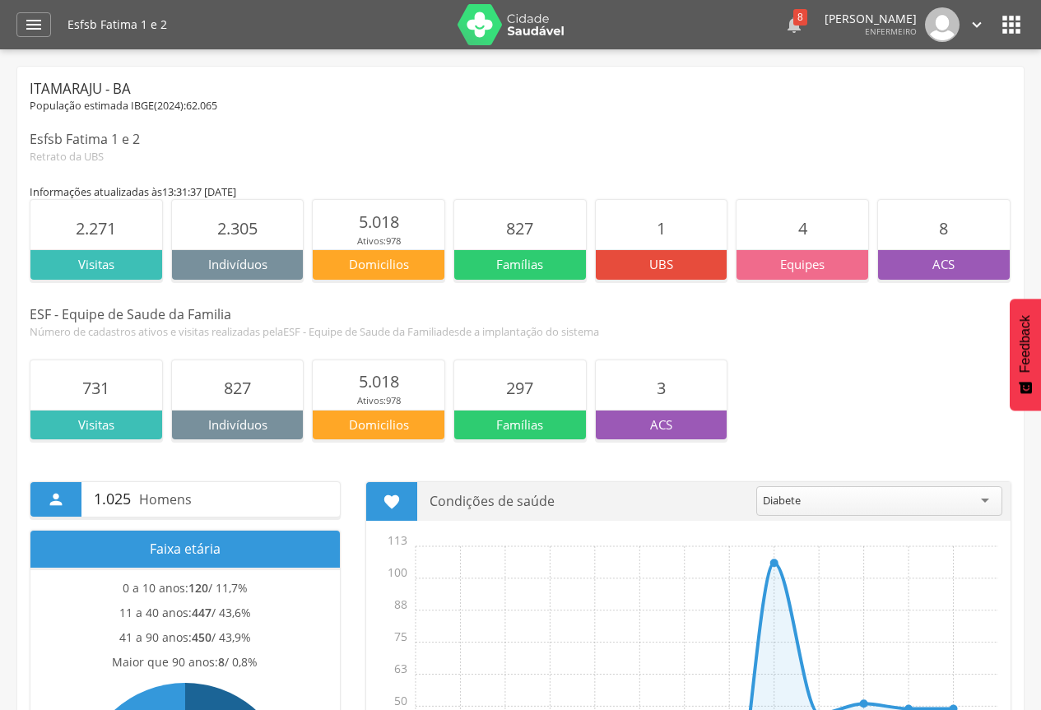
click at [784, 30] on icon "" at bounding box center [794, 25] width 20 height 20
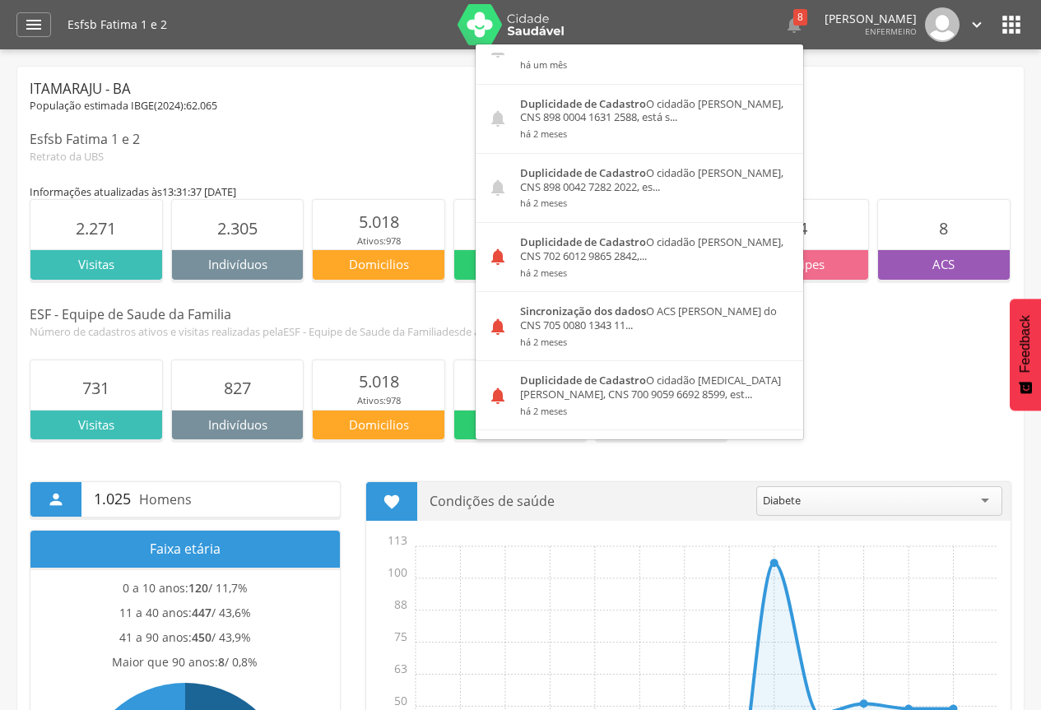
scroll to position [823, 0]
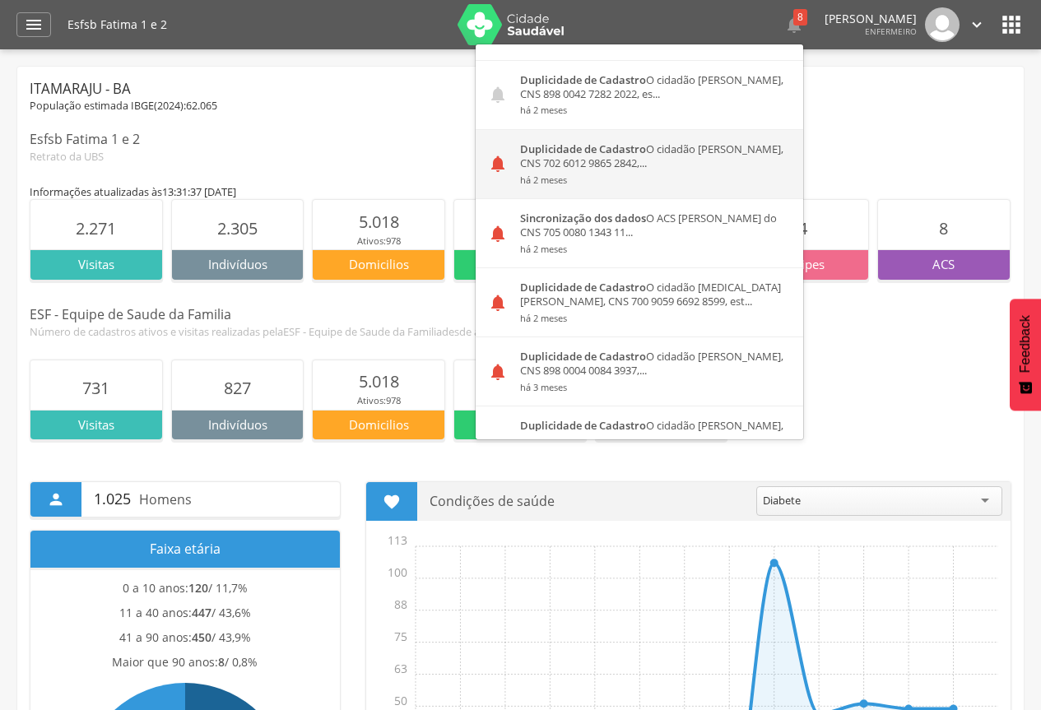
click at [597, 180] on small "há 2 meses" at bounding box center [655, 180] width 271 height 12
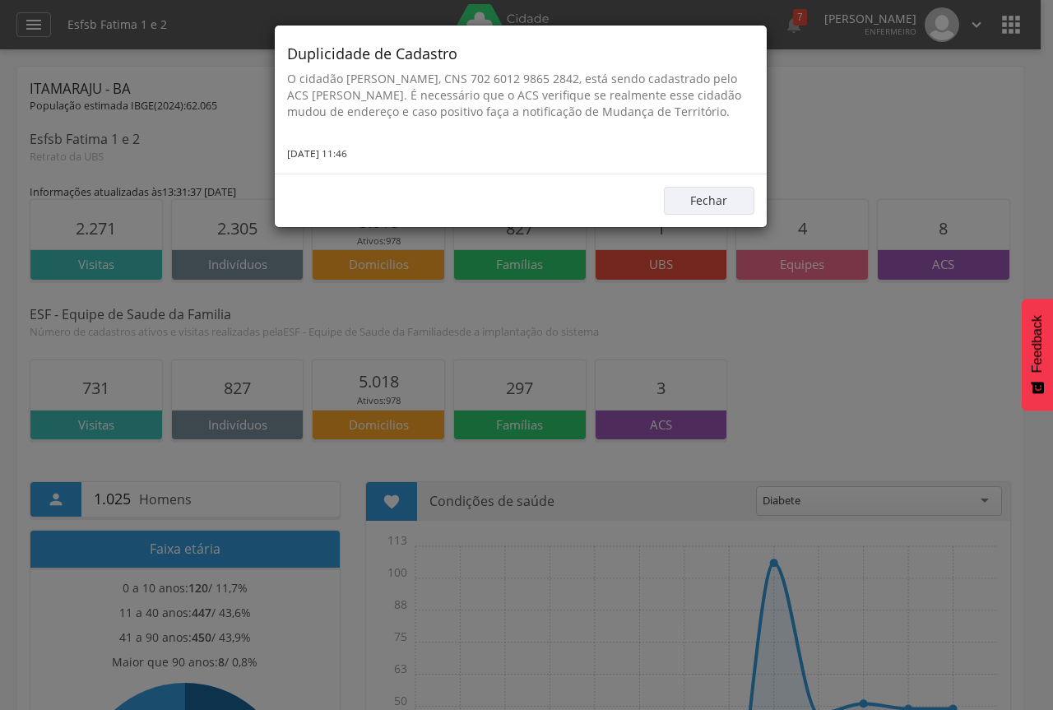
drag, startPoint x: 286, startPoint y: 53, endPoint x: 375, endPoint y: 166, distance: 144.2
click at [375, 166] on div "Duplicidade de Cadastro O cidadão Karoline da Silva de Jesus, CNS 702 6012 9865…" at bounding box center [521, 100] width 492 height 148
click at [693, 215] on button "Fechar" at bounding box center [709, 201] width 91 height 28
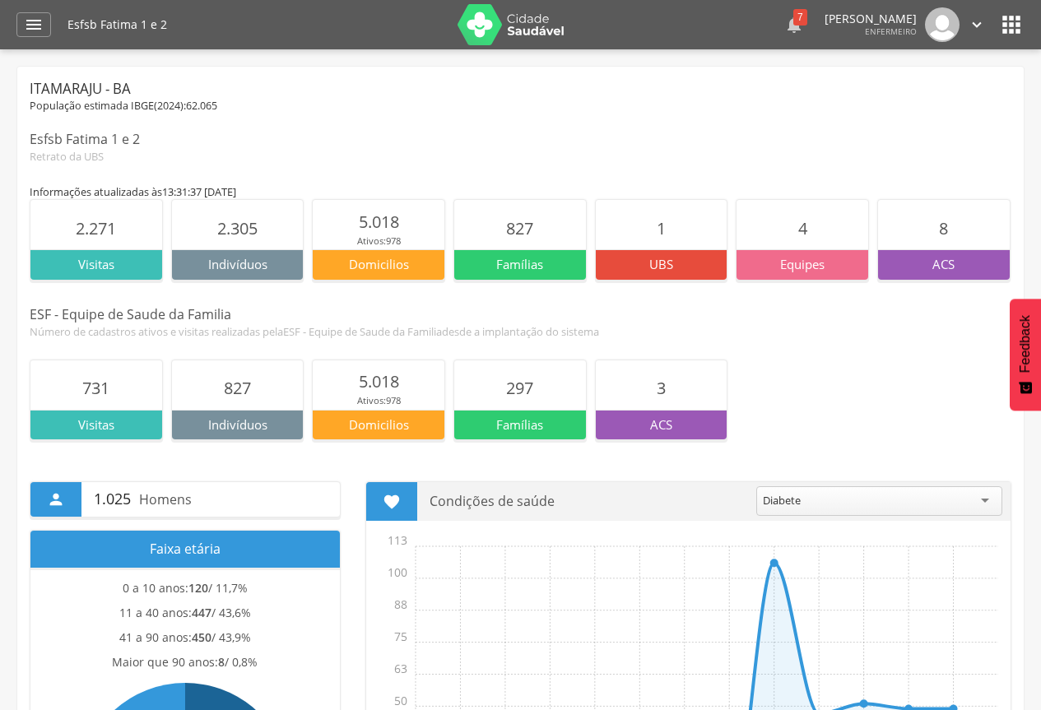
click at [784, 39] on div " 7" at bounding box center [794, 24] width 20 height 35
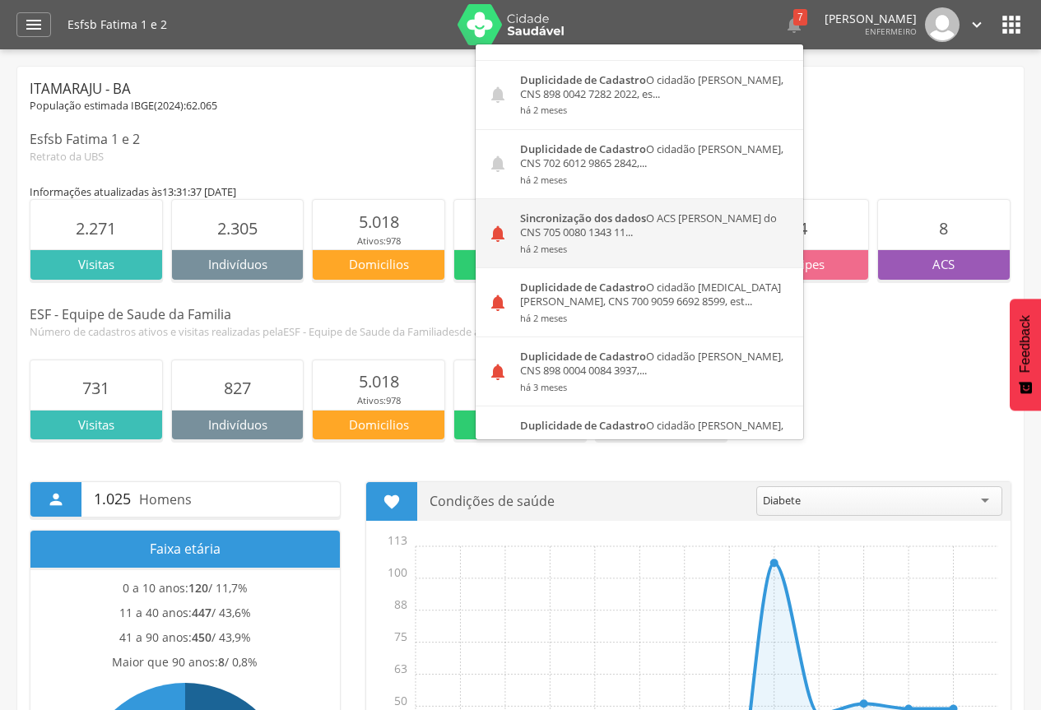
click at [596, 231] on div "Sincronização dos dados O ACS Maria Aparecida da Silva Costa do CNS 705 0080 13…" at bounding box center [655, 233] width 295 height 68
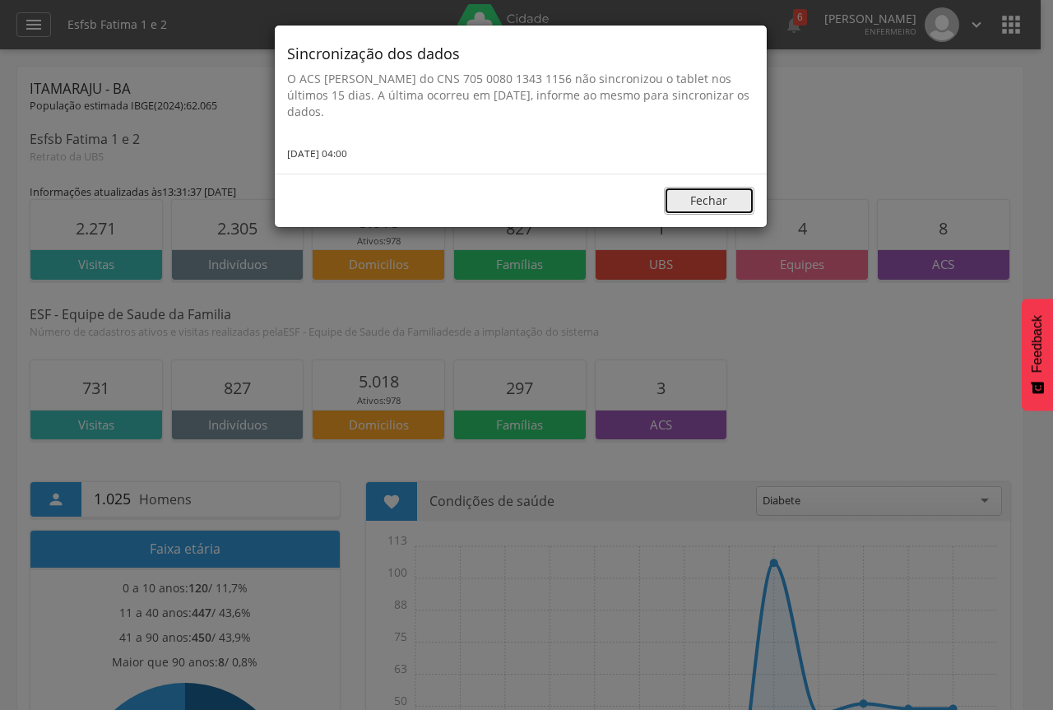
click at [721, 208] on button "Fechar" at bounding box center [709, 201] width 91 height 28
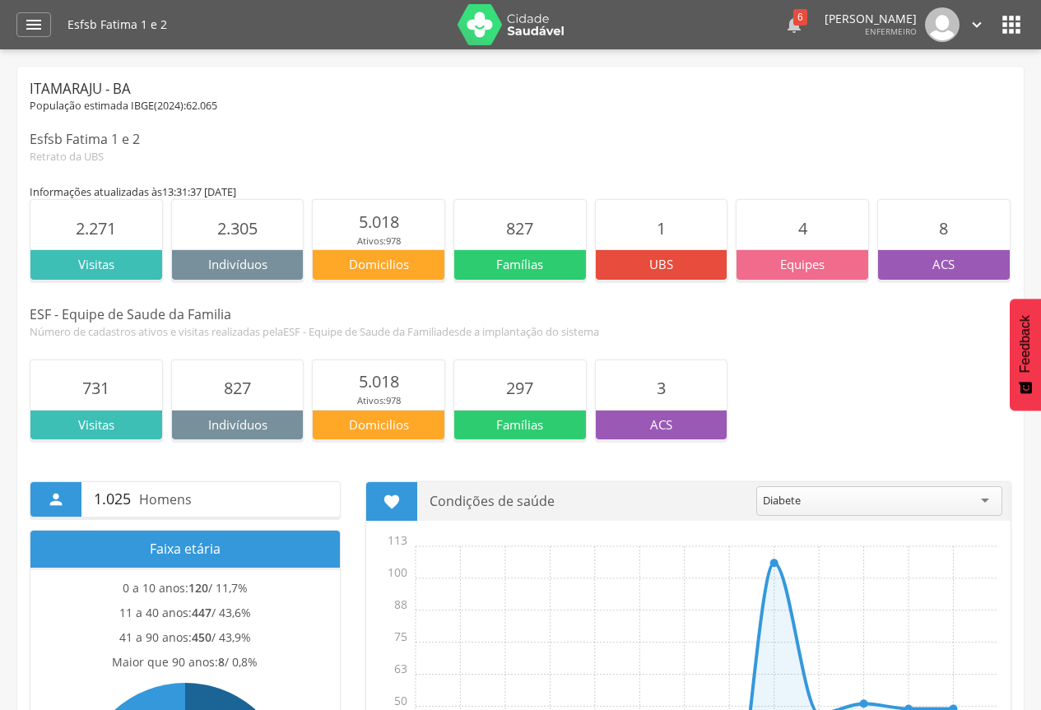
click at [784, 27] on icon "" at bounding box center [794, 25] width 20 height 20
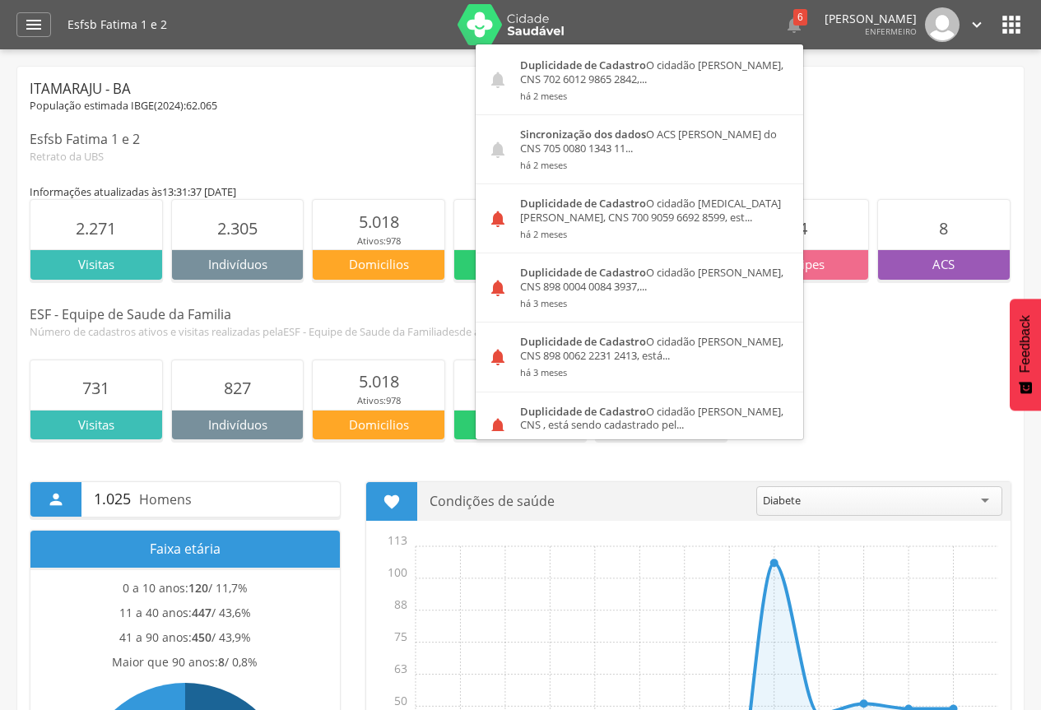
scroll to position [988, 0]
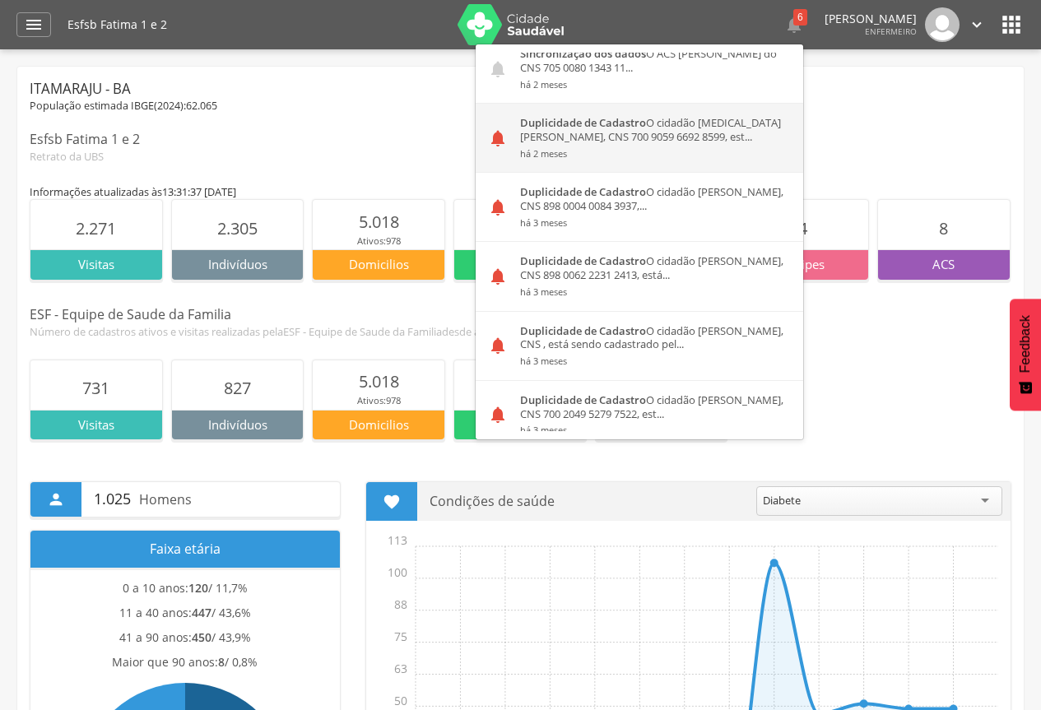
click at [629, 146] on div "Duplicidade de Cadastro O cidadão Yasmin Rocha dos Santos, CNS 700 9059 6692 85…" at bounding box center [655, 138] width 295 height 68
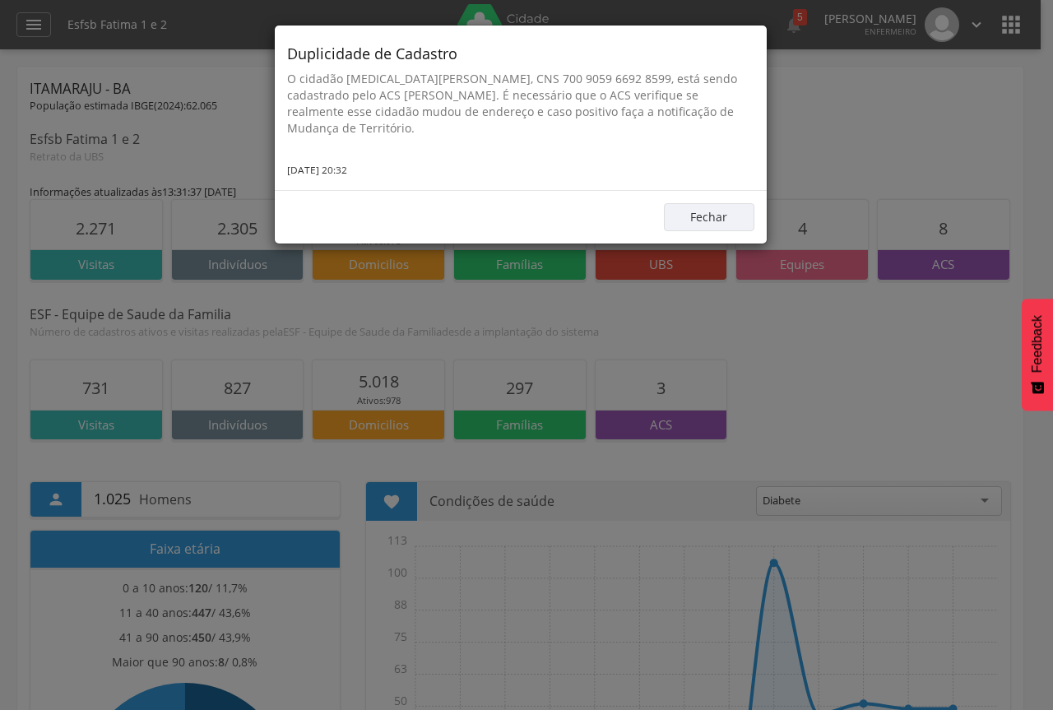
drag, startPoint x: 287, startPoint y: 51, endPoint x: 371, endPoint y: 167, distance: 143.2
click at [371, 167] on div "Duplicidade de Cadastro O cidadão Yasmin Rocha dos Santos, CNS 700 9059 6692 85…" at bounding box center [521, 108] width 492 height 165
click at [696, 222] on button "Fechar" at bounding box center [709, 217] width 91 height 28
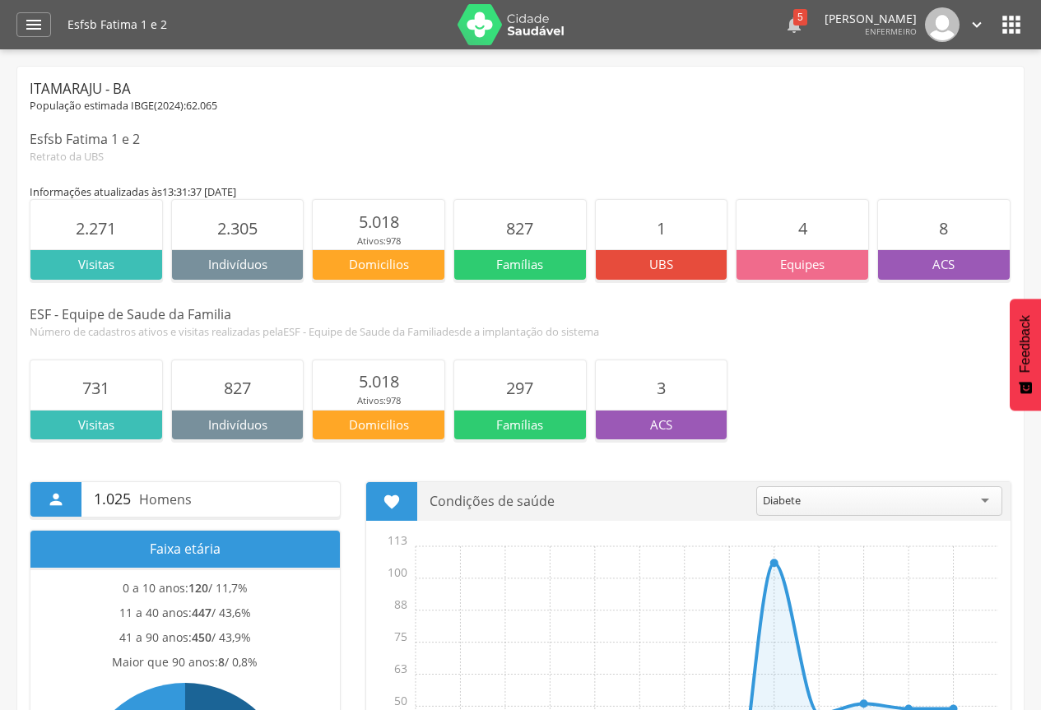
click at [784, 26] on icon "" at bounding box center [794, 25] width 20 height 20
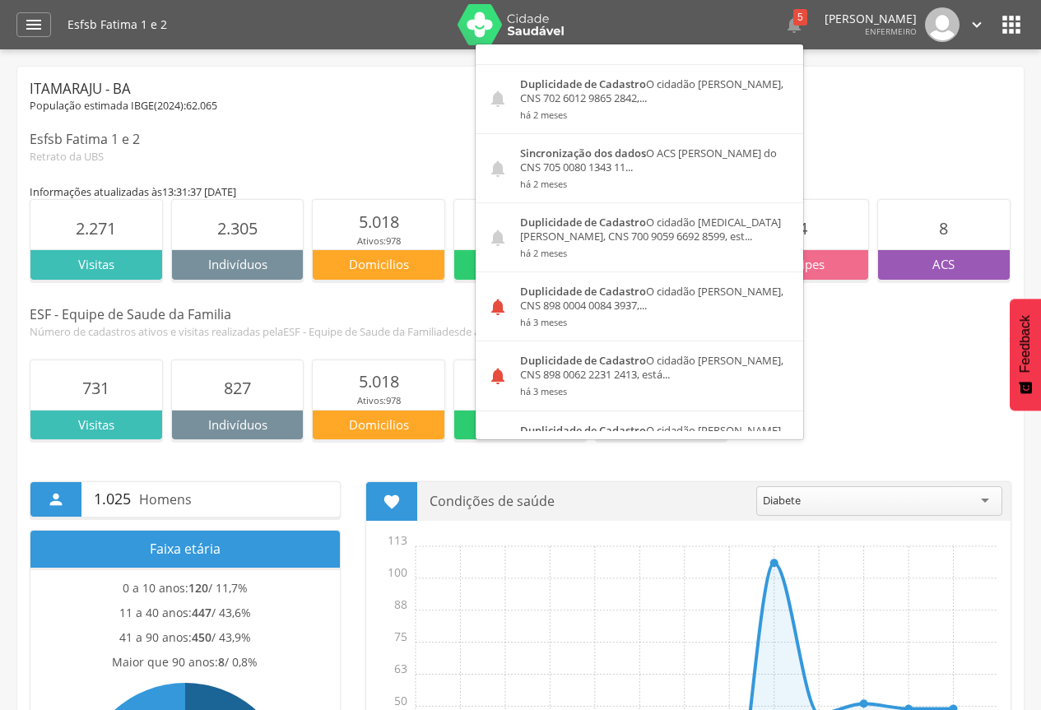
scroll to position [905, 0]
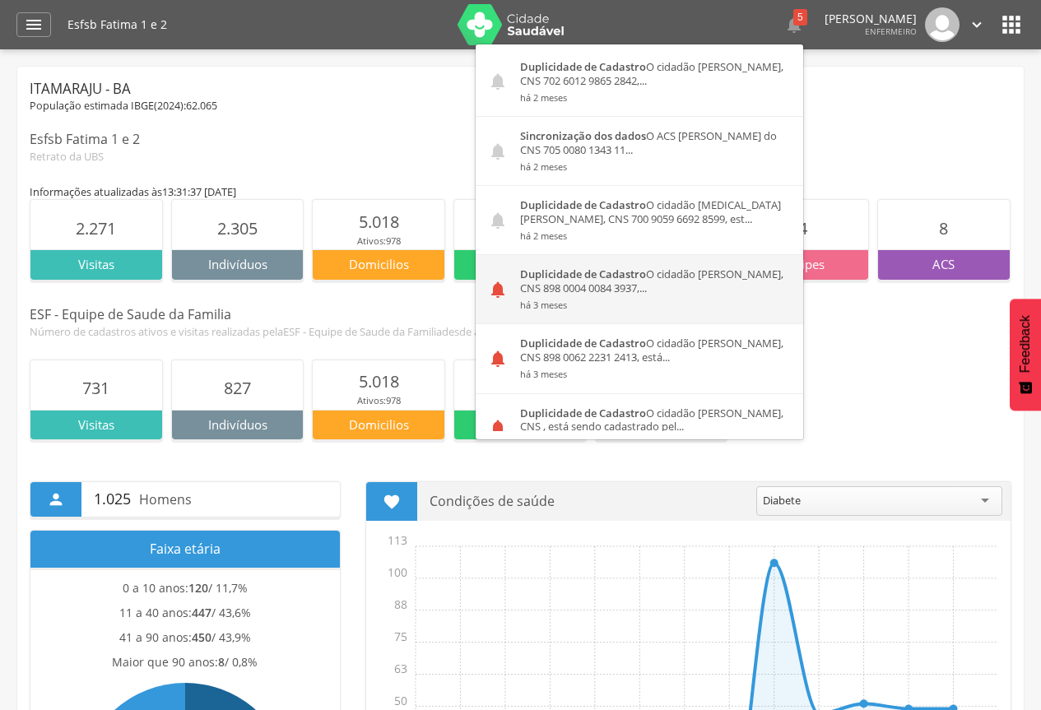
click at [628, 286] on div "Duplicidade de Cadastro O cidadão Ana Luiza Soares dos Santos, CNS 898 0004 008…" at bounding box center [655, 289] width 295 height 68
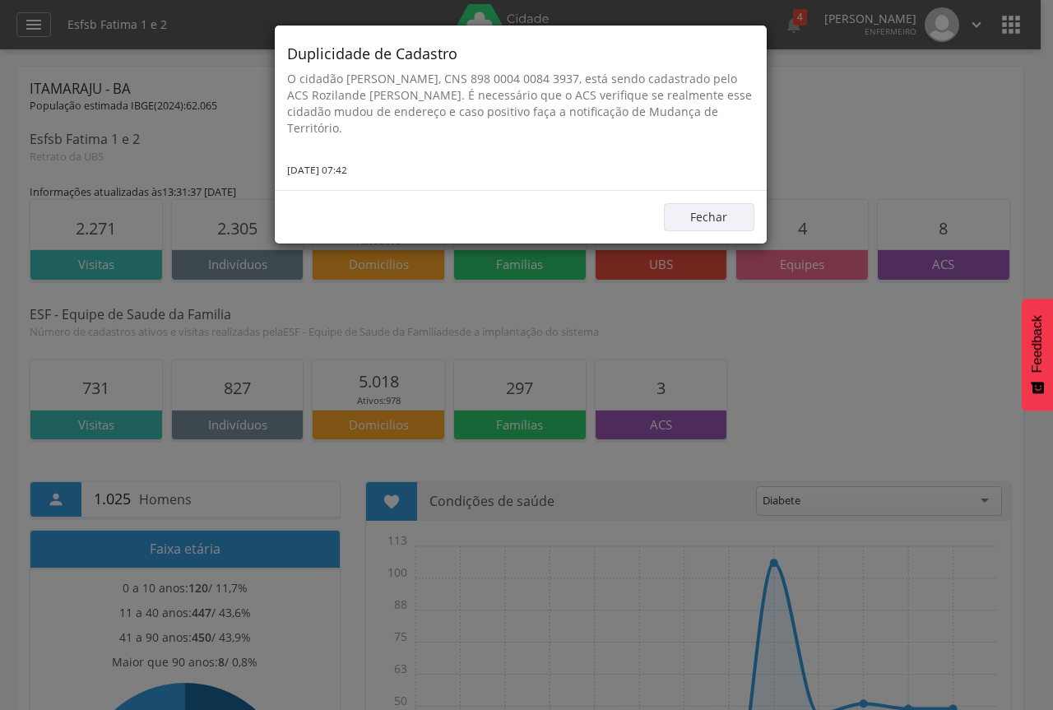
drag, startPoint x: 289, startPoint y: 49, endPoint x: 367, endPoint y: 167, distance: 141.3
click at [367, 167] on div "Duplicidade de Cadastro O cidadão Ana Luiza Soares dos Santos, CNS 898 0004 008…" at bounding box center [521, 108] width 492 height 165
click at [719, 222] on button "Fechar" at bounding box center [709, 217] width 91 height 28
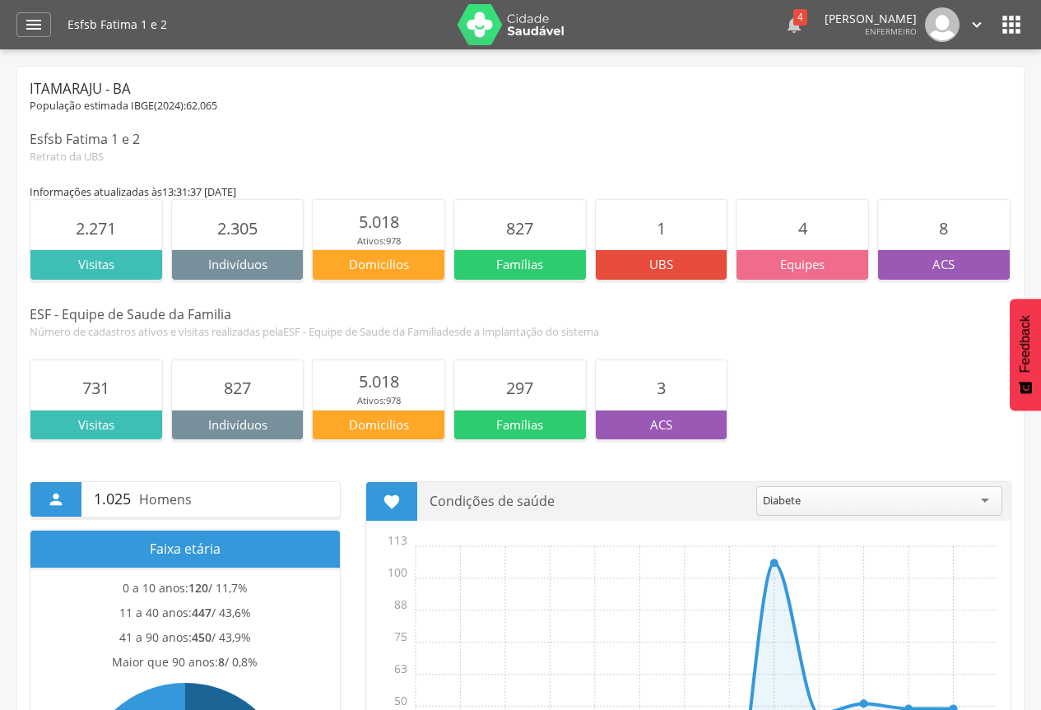
click at [793, 21] on div "4" at bounding box center [800, 17] width 14 height 16
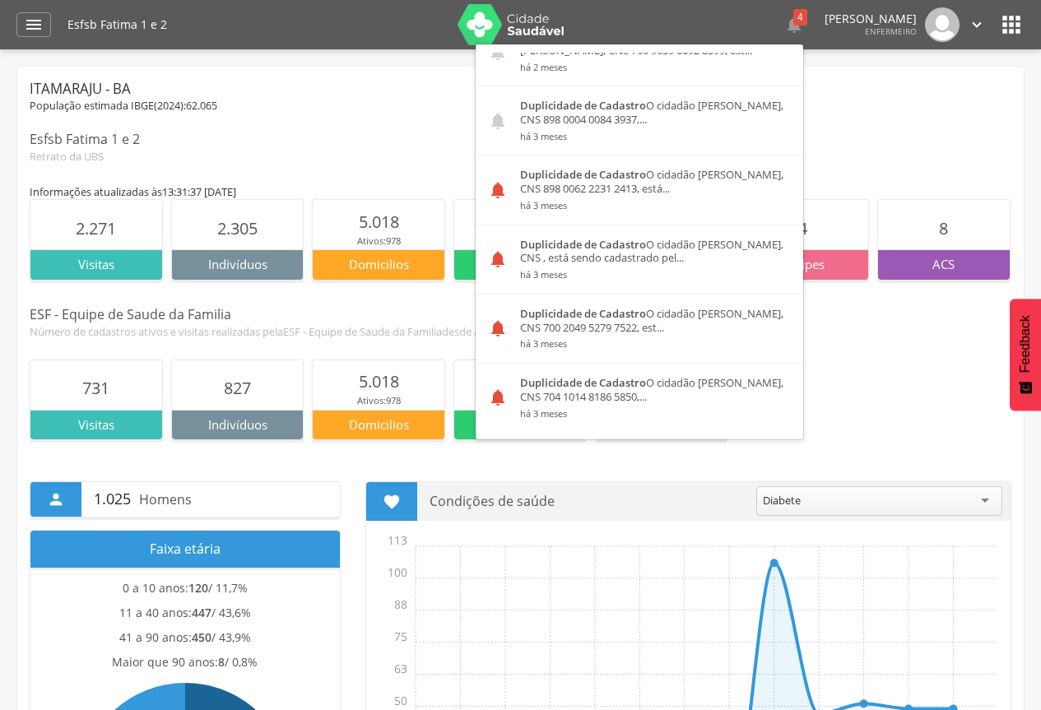
scroll to position [1075, 0]
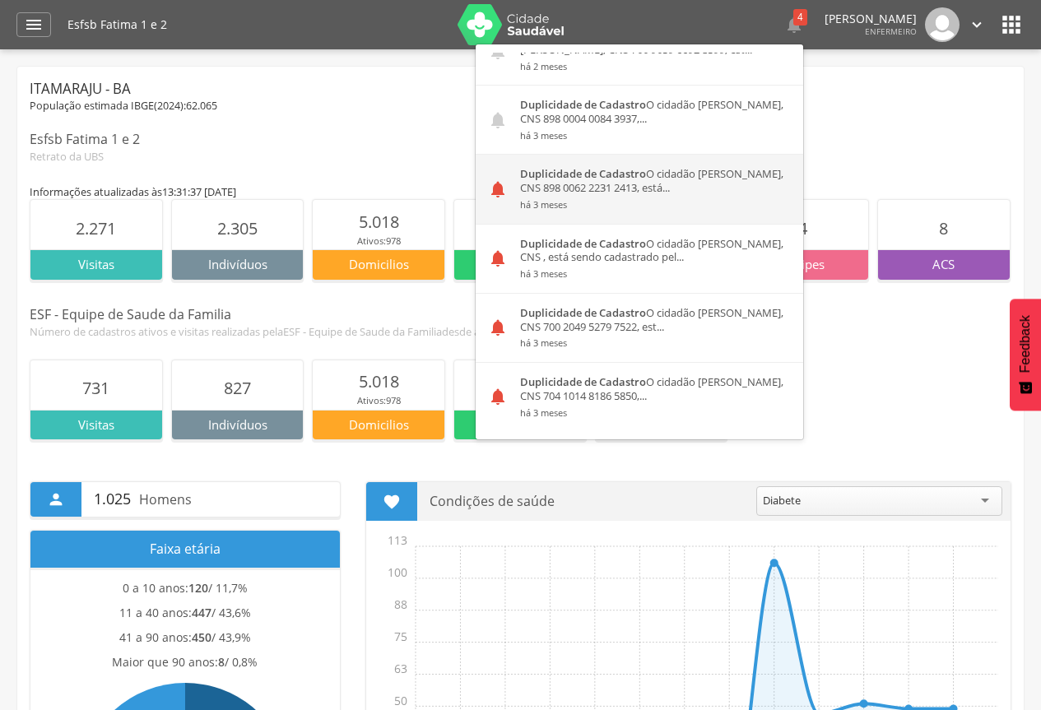
click at [631, 201] on small "há 3 meses" at bounding box center [655, 205] width 271 height 12
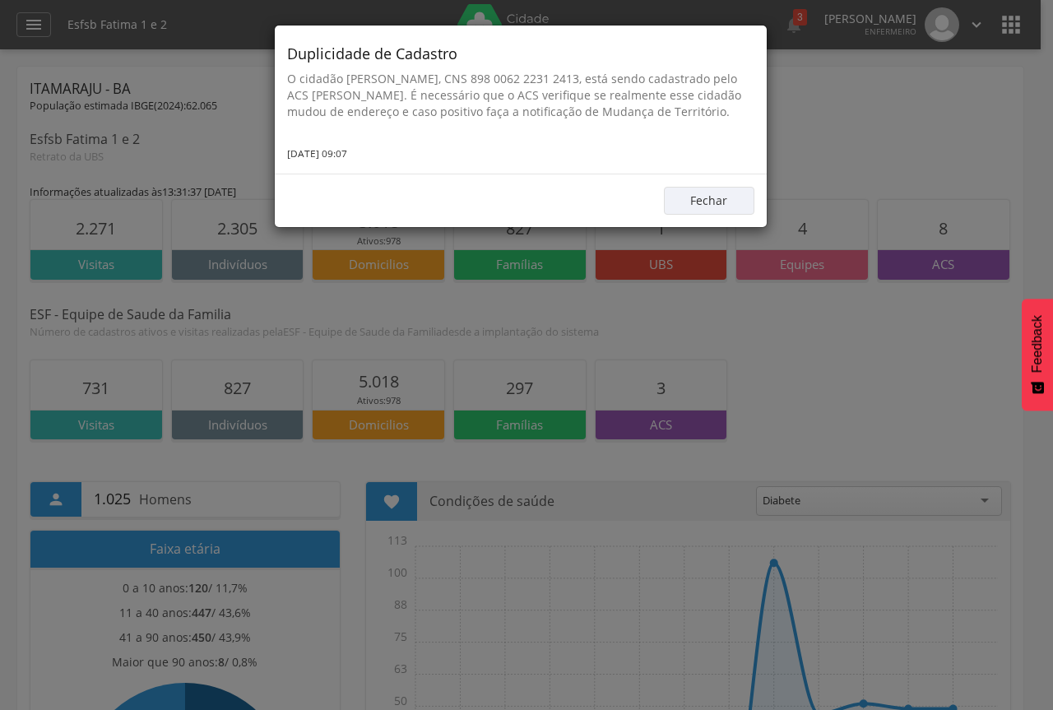
drag, startPoint x: 286, startPoint y: 52, endPoint x: 386, endPoint y: 170, distance: 154.8
click at [386, 170] on div "Duplicidade de Cadastro O cidadão Anthony Ramos Baleeiro, CNS 898 0062 2231 241…" at bounding box center [521, 100] width 492 height 148
click at [737, 207] on button "Fechar" at bounding box center [709, 201] width 91 height 28
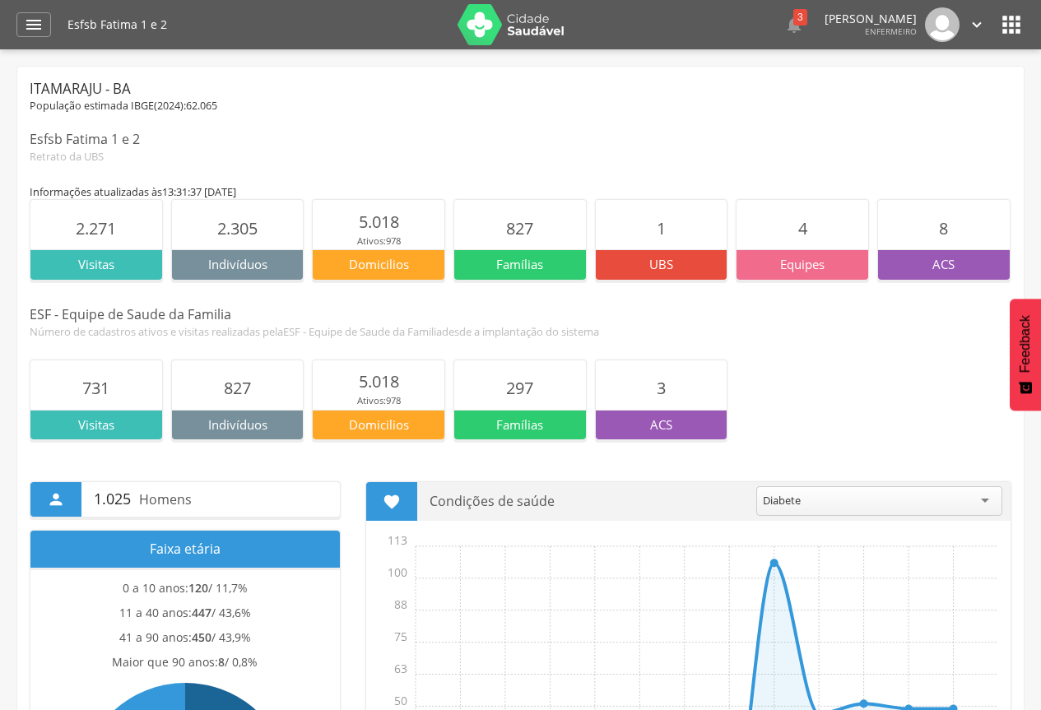
click at [774, 16] on div " 3  Duplicidade de Cadastro O cidadão Lara Santos Esteves, CNS 705 2094 5439 …" at bounding box center [797, 24] width 378 height 35
click at [793, 21] on div "3" at bounding box center [800, 17] width 14 height 16
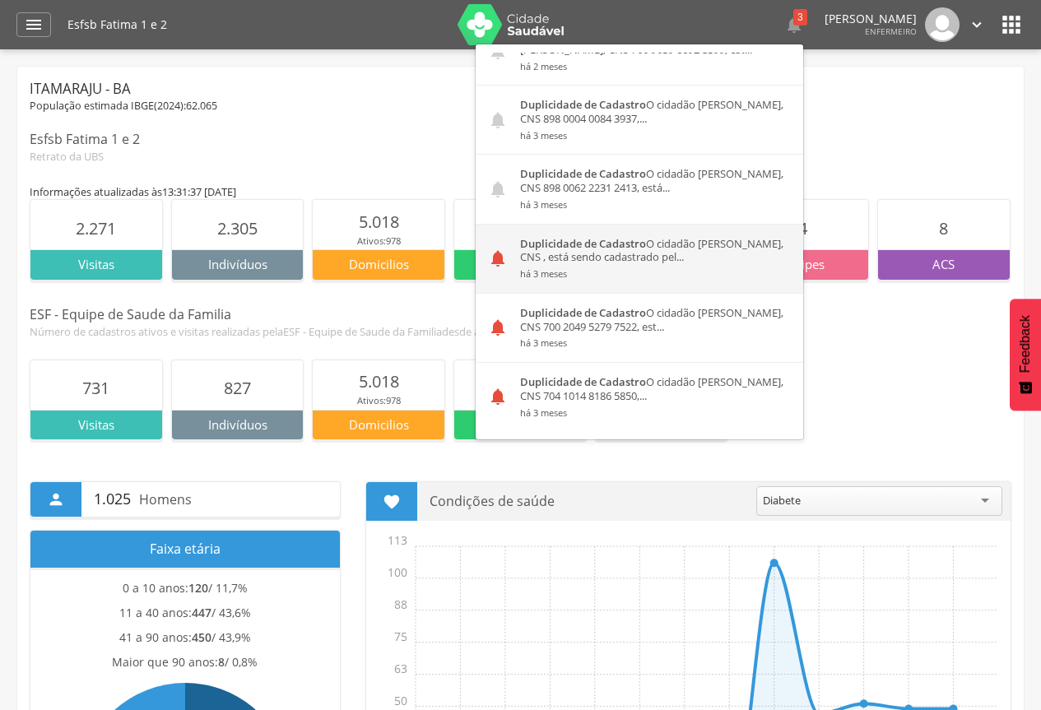
click at [568, 249] on div "Duplicidade de Cadastro O cidadão Yuri Ramos Baleeiro, CNS , está sendo cadastr…" at bounding box center [655, 259] width 295 height 68
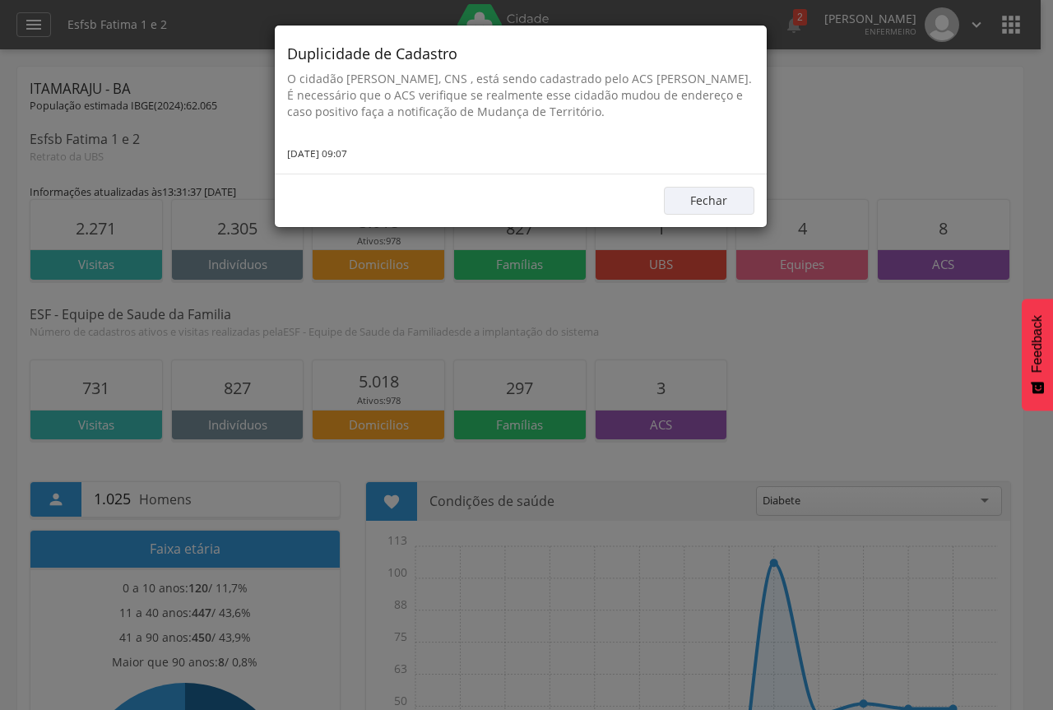
drag, startPoint x: 288, startPoint y: 50, endPoint x: 373, endPoint y: 151, distance: 132.0
click at [373, 151] on div "Duplicidade de Cadastro O cidadão Yuri Ramos Baleeiro, CNS , está sendo cadastr…" at bounding box center [521, 100] width 492 height 148
click at [696, 201] on button "Fechar" at bounding box center [709, 201] width 91 height 28
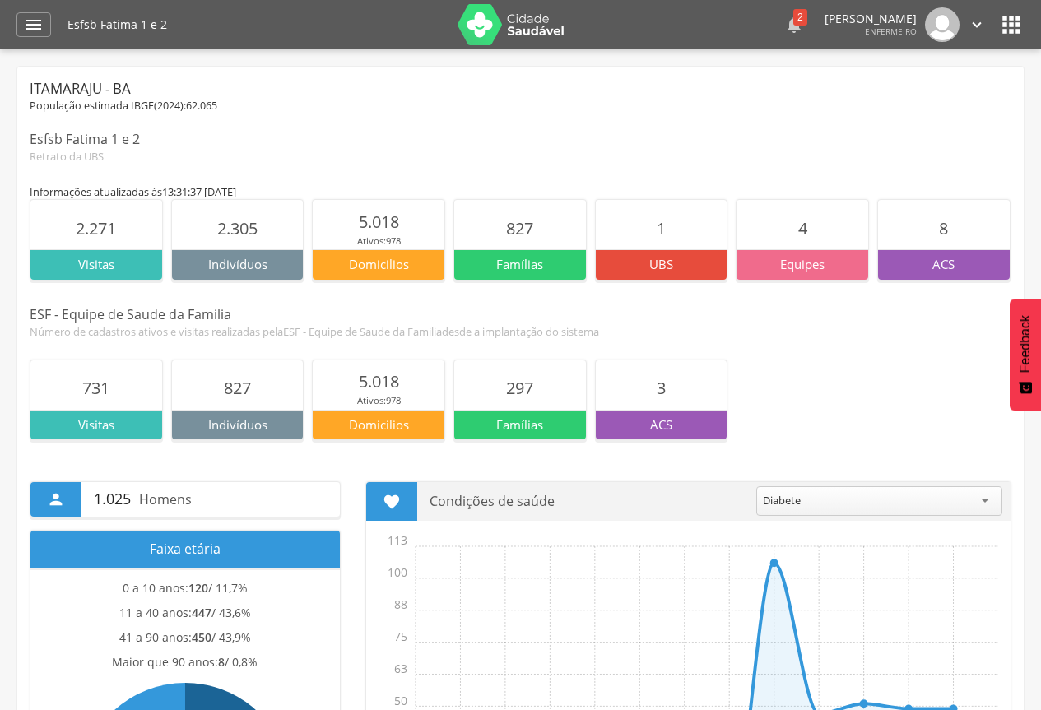
click at [793, 22] on div "2" at bounding box center [800, 17] width 14 height 16
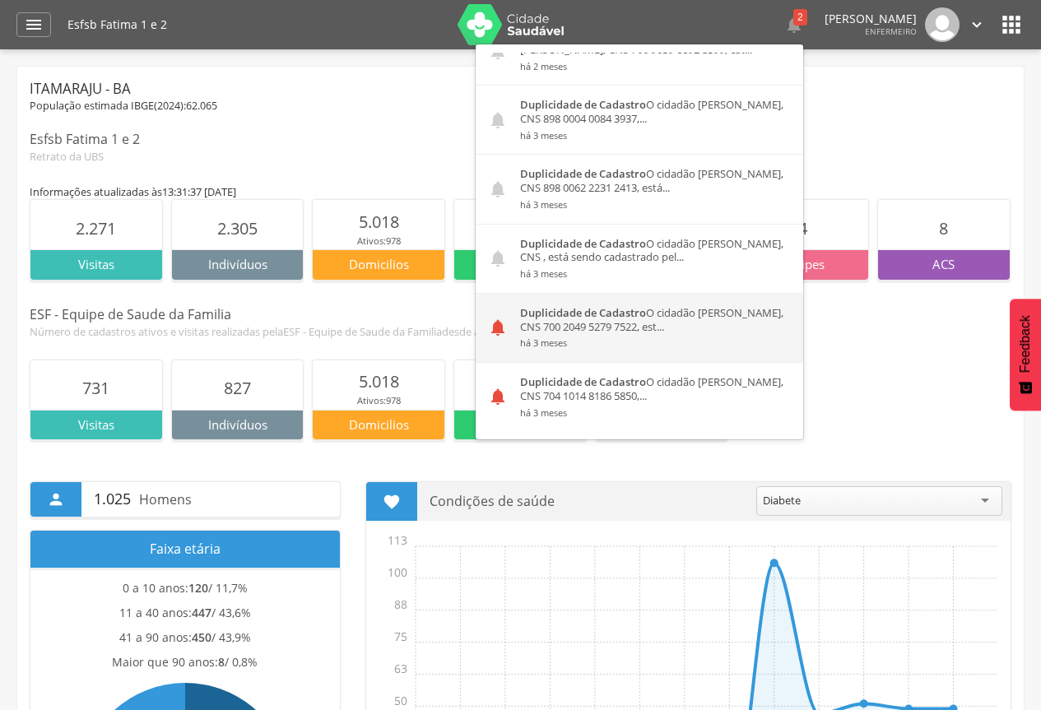
click at [585, 316] on strong "Duplicidade de Cadastro" at bounding box center [583, 312] width 126 height 15
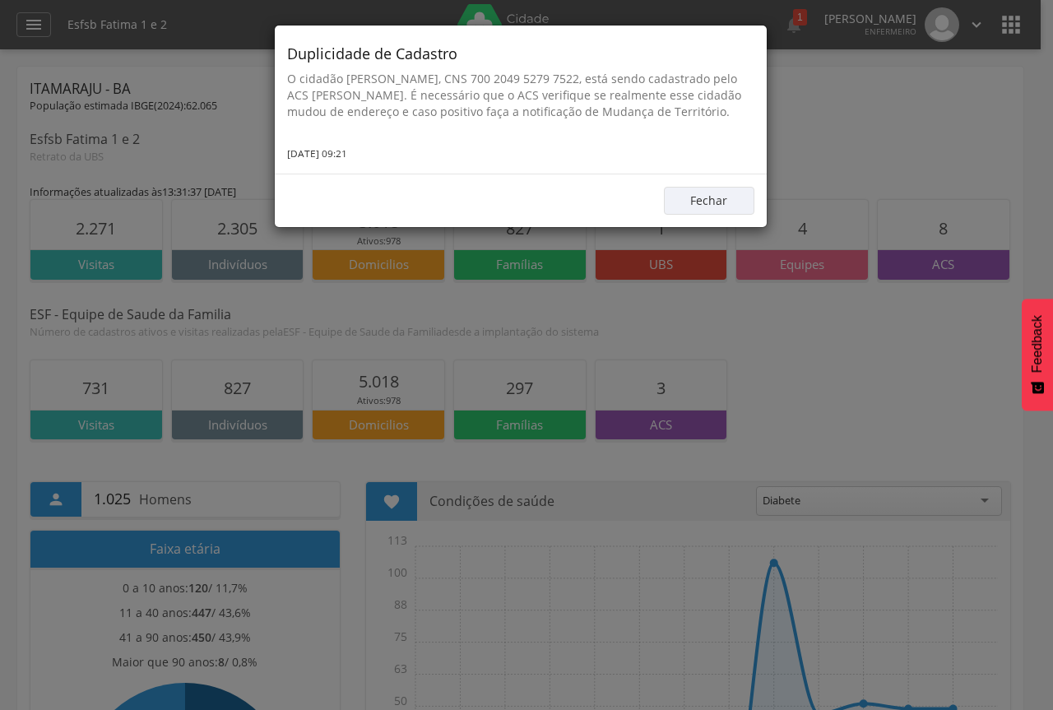
drag, startPoint x: 287, startPoint y: 52, endPoint x: 386, endPoint y: 167, distance: 151.7
click at [386, 167] on div "Duplicidade de Cadastro O cidadão Mariano Donato Ferreira, CNS 700 2049 5279 75…" at bounding box center [521, 100] width 492 height 148
click at [741, 215] on button "Fechar" at bounding box center [709, 201] width 91 height 28
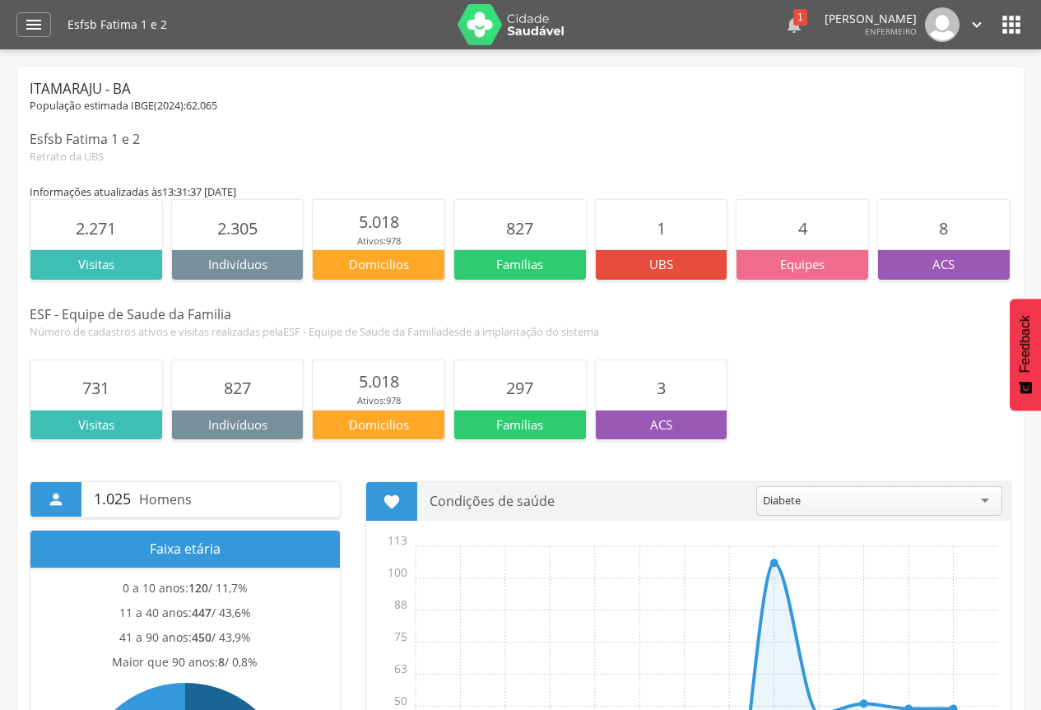
click at [793, 16] on div "1" at bounding box center [800, 17] width 14 height 16
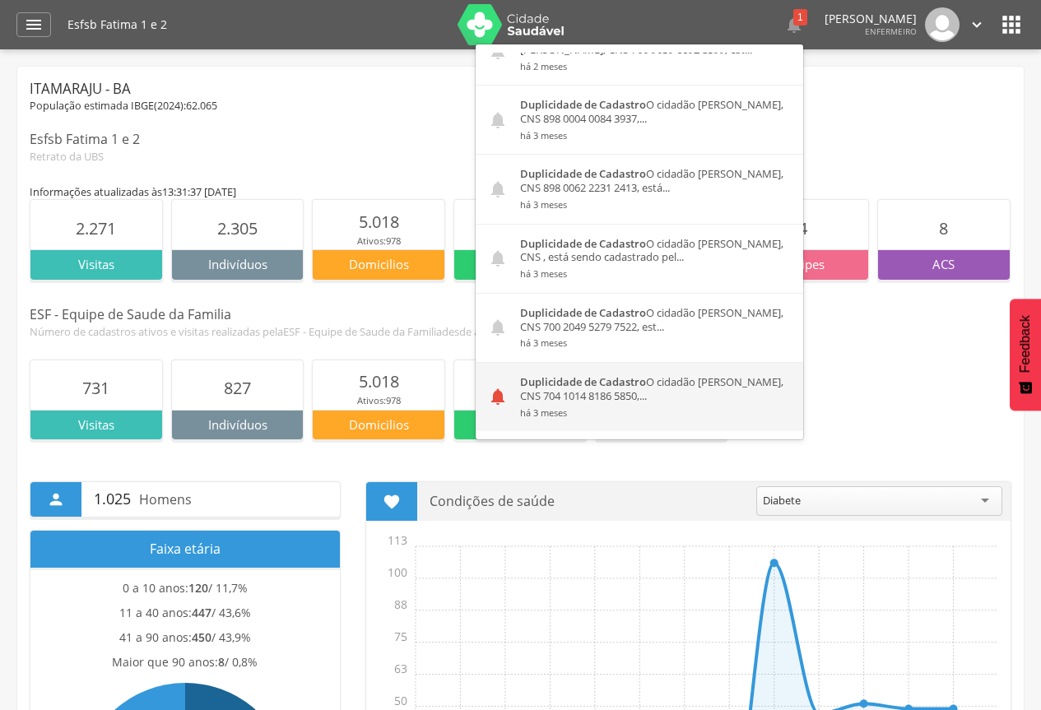
click at [667, 399] on div "Duplicidade de Cadastro O cidadão Joelita Antonia de Oliveira, CNS 704 1014 818…" at bounding box center [655, 397] width 295 height 68
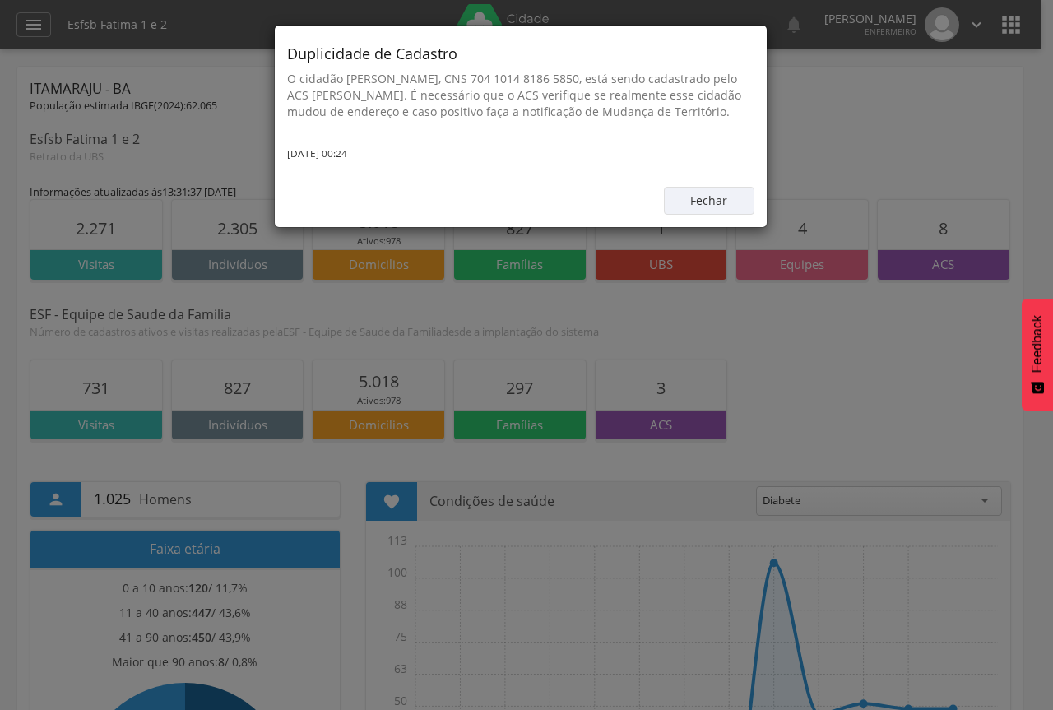
drag, startPoint x: 285, startPoint y: 49, endPoint x: 374, endPoint y: 169, distance: 149.3
click at [374, 169] on div "Duplicidade de Cadastro O cidadão Joelita Antonia de Oliveira, CNS 704 1014 818…" at bounding box center [521, 100] width 492 height 148
click at [694, 213] on button "Fechar" at bounding box center [709, 201] width 91 height 28
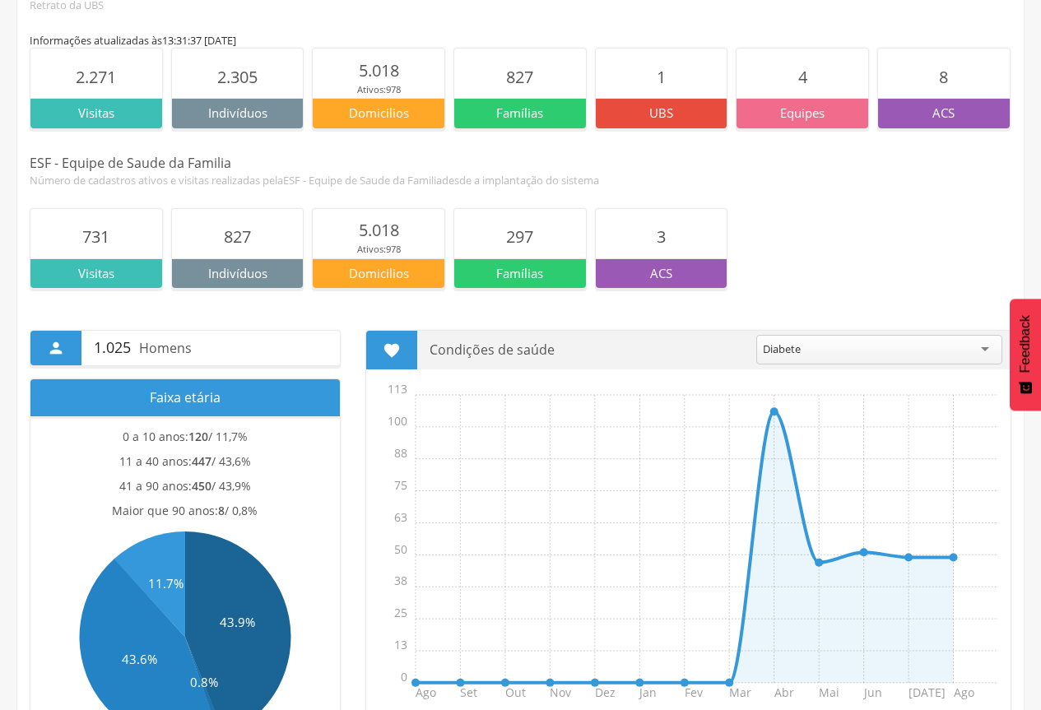
scroll to position [0, 0]
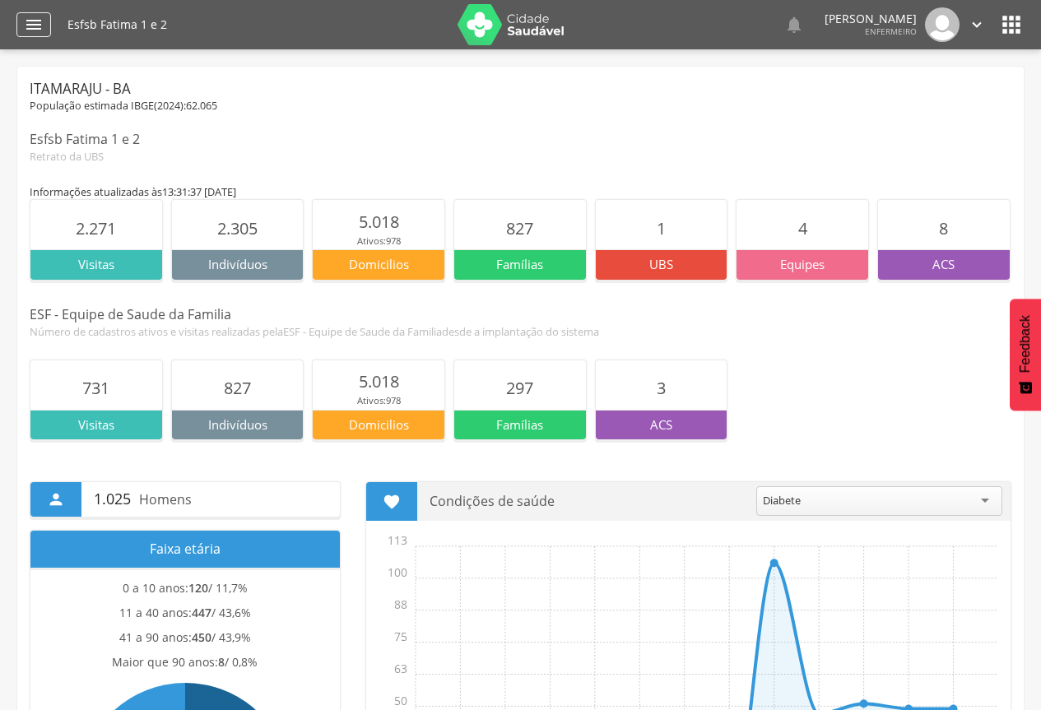
click at [32, 21] on icon "" at bounding box center [34, 25] width 20 height 20
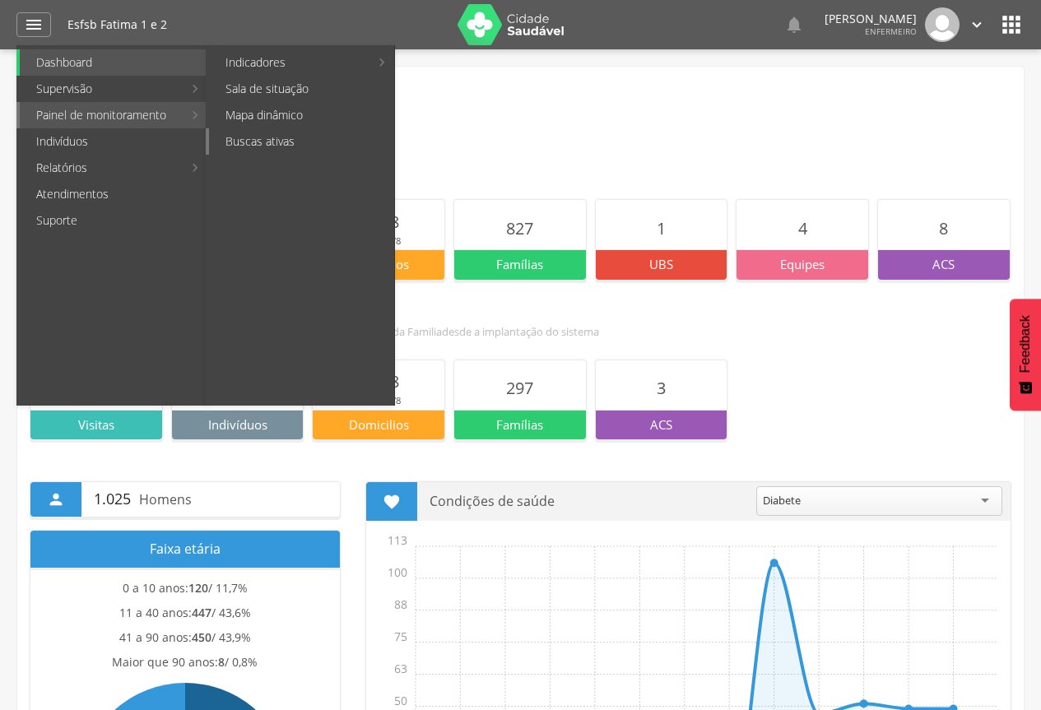
click at [248, 136] on link "Buscas ativas" at bounding box center [301, 141] width 185 height 26
type input "**********"
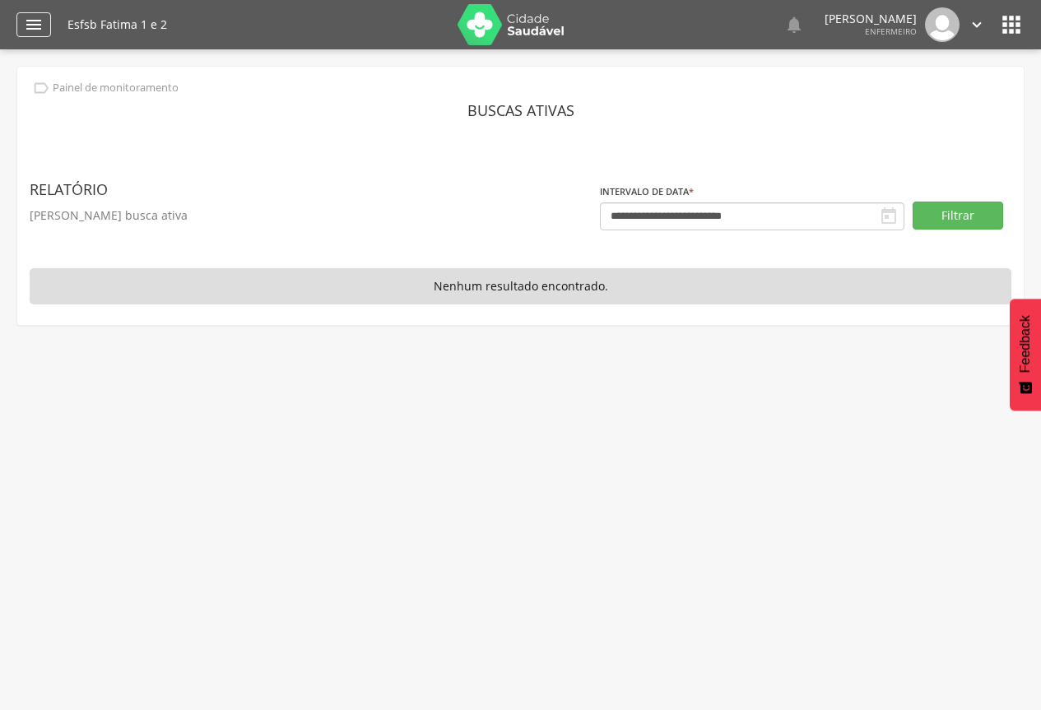
click at [40, 25] on icon "" at bounding box center [34, 25] width 20 height 20
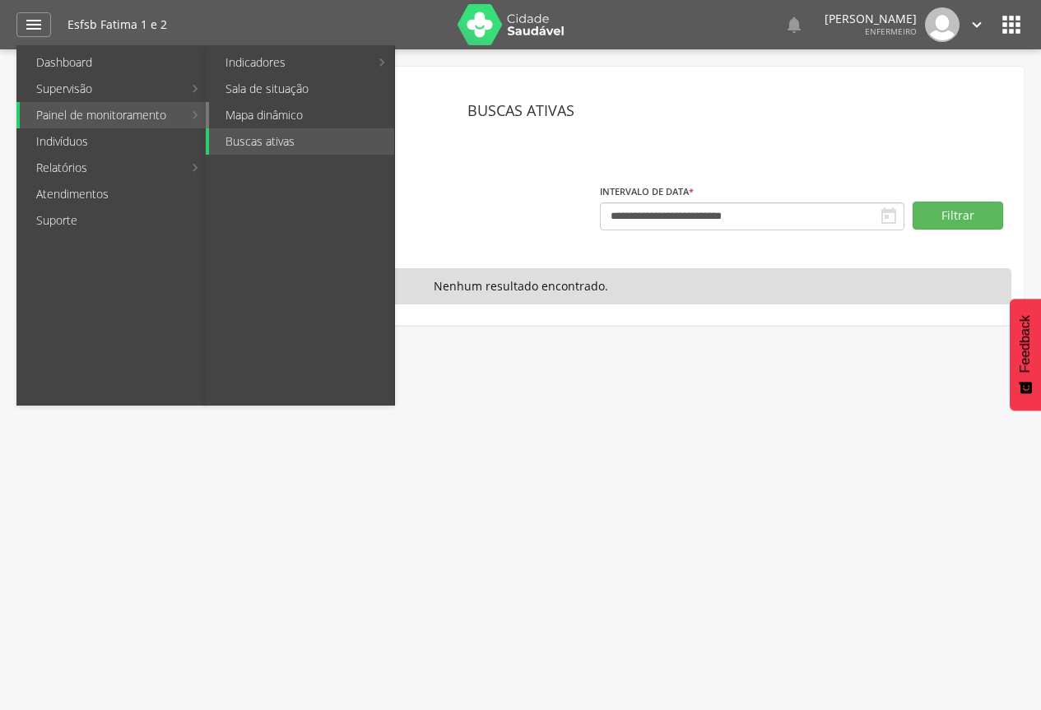
click at [240, 119] on link "Mapa dinâmico" at bounding box center [301, 115] width 185 height 26
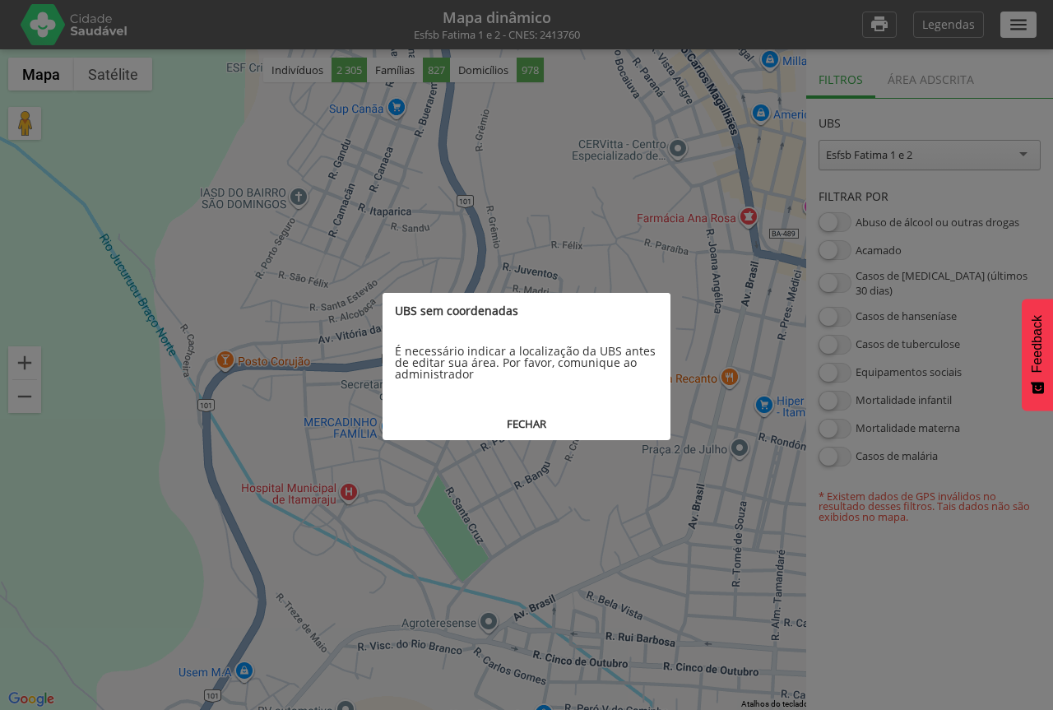
click at [527, 423] on button "FECHAR" at bounding box center [527, 424] width 288 height 30
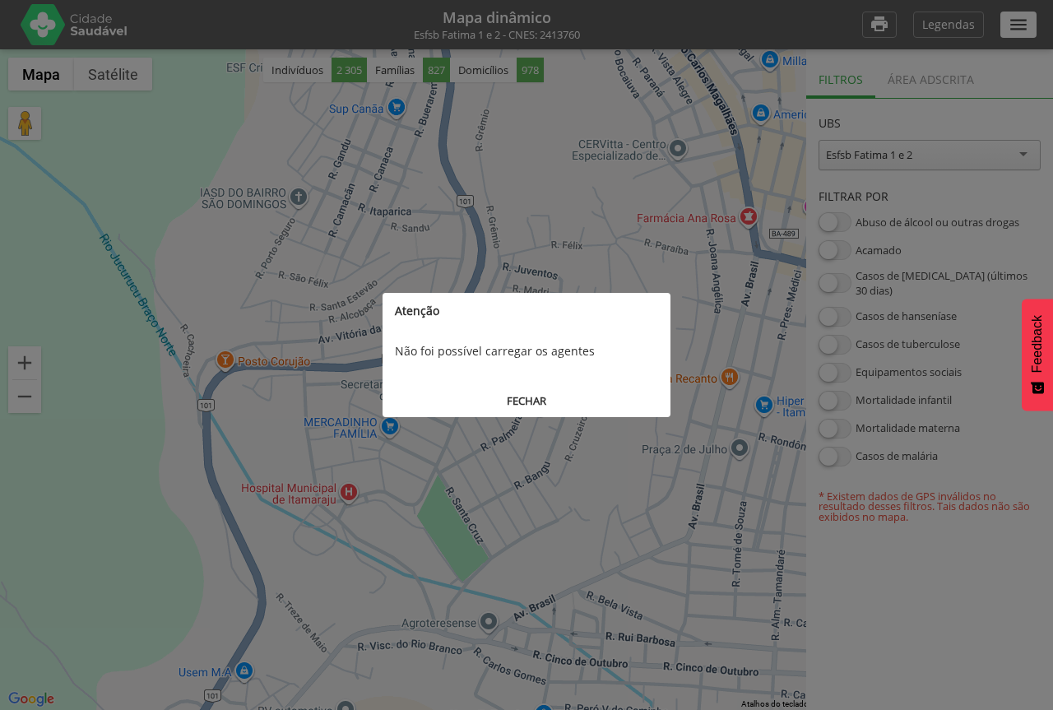
click at [518, 397] on button "FECHAR" at bounding box center [527, 401] width 288 height 30
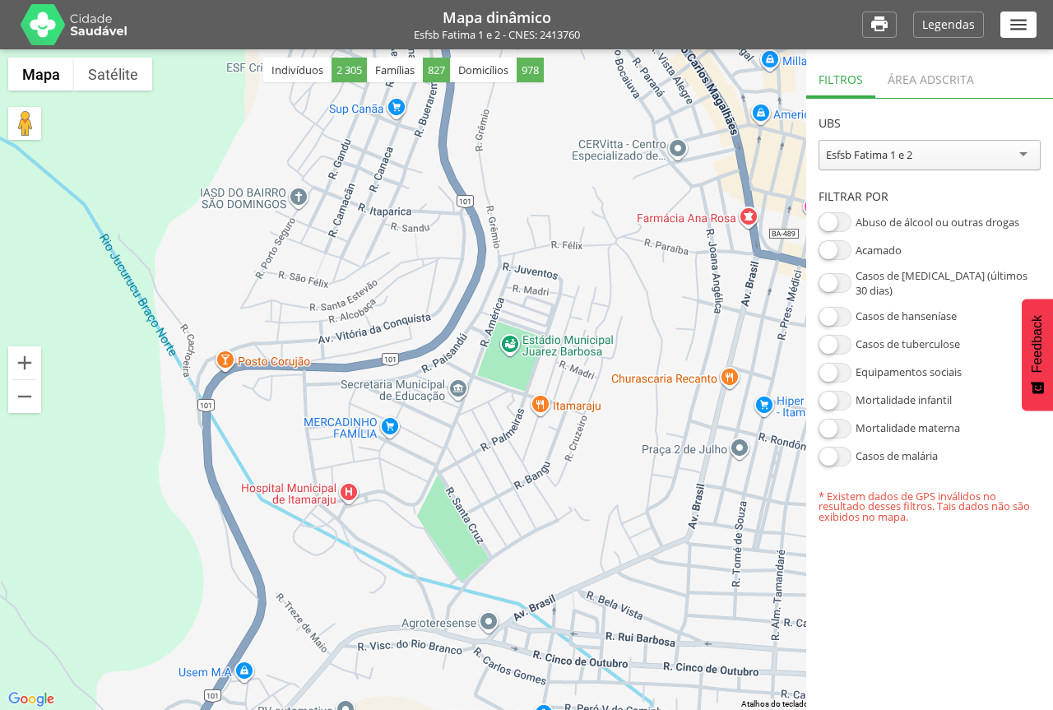
click at [921, 155] on div "Esfsb Fatima 1 e 2" at bounding box center [930, 155] width 222 height 30
click at [926, 183] on section "**********" at bounding box center [929, 311] width 247 height 424
click at [549, 365] on div at bounding box center [526, 379] width 1053 height 661
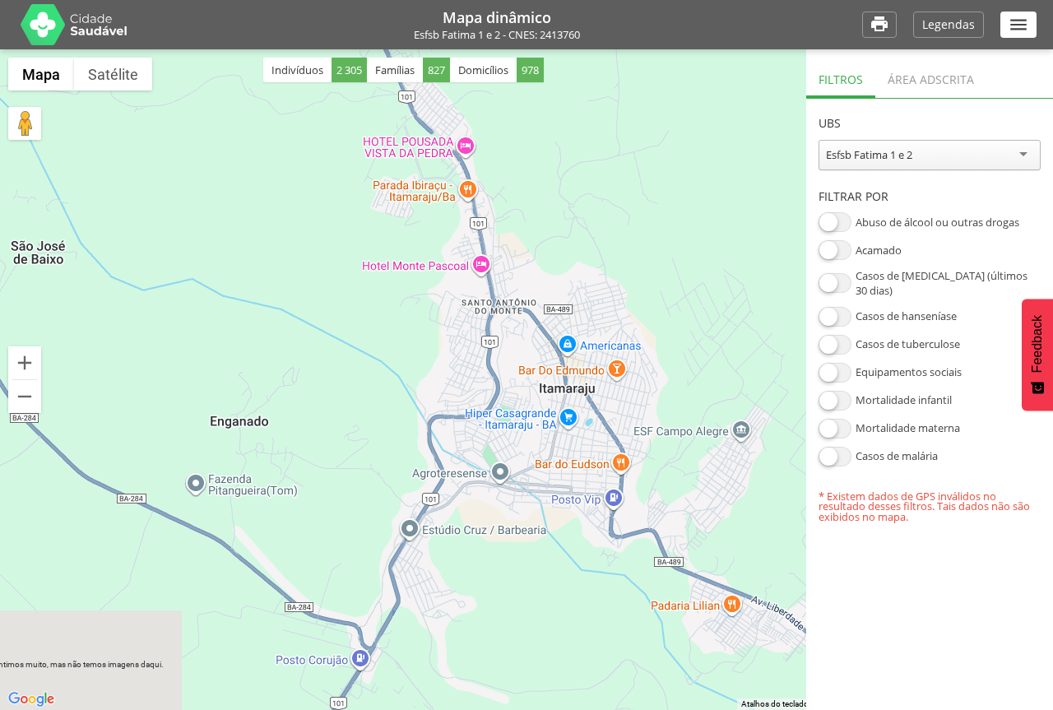
drag, startPoint x: 697, startPoint y: 411, endPoint x: 632, endPoint y: 411, distance: 65.0
click at [632, 411] on div at bounding box center [526, 379] width 1053 height 661
click at [650, 363] on div at bounding box center [526, 379] width 1053 height 661
click at [913, 156] on div "Esfsb Fatima 1 e 2" at bounding box center [869, 154] width 86 height 15
click at [903, 179] on section "**********" at bounding box center [929, 311] width 247 height 424
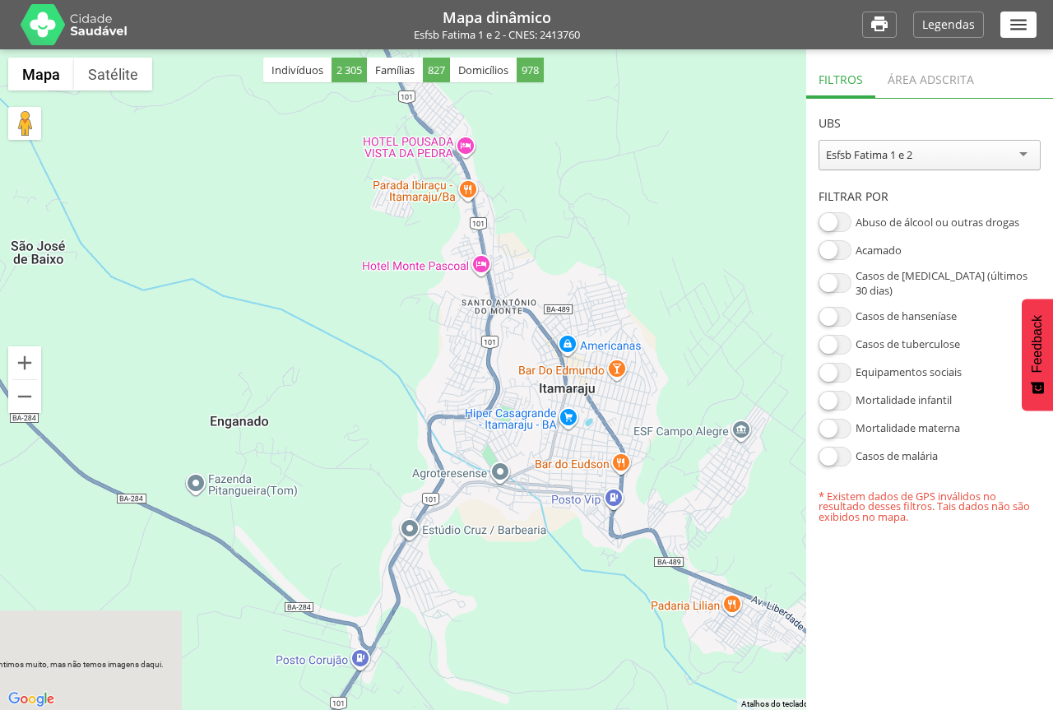
click at [899, 85] on div "Área adscrita" at bounding box center [931, 78] width 111 height 40
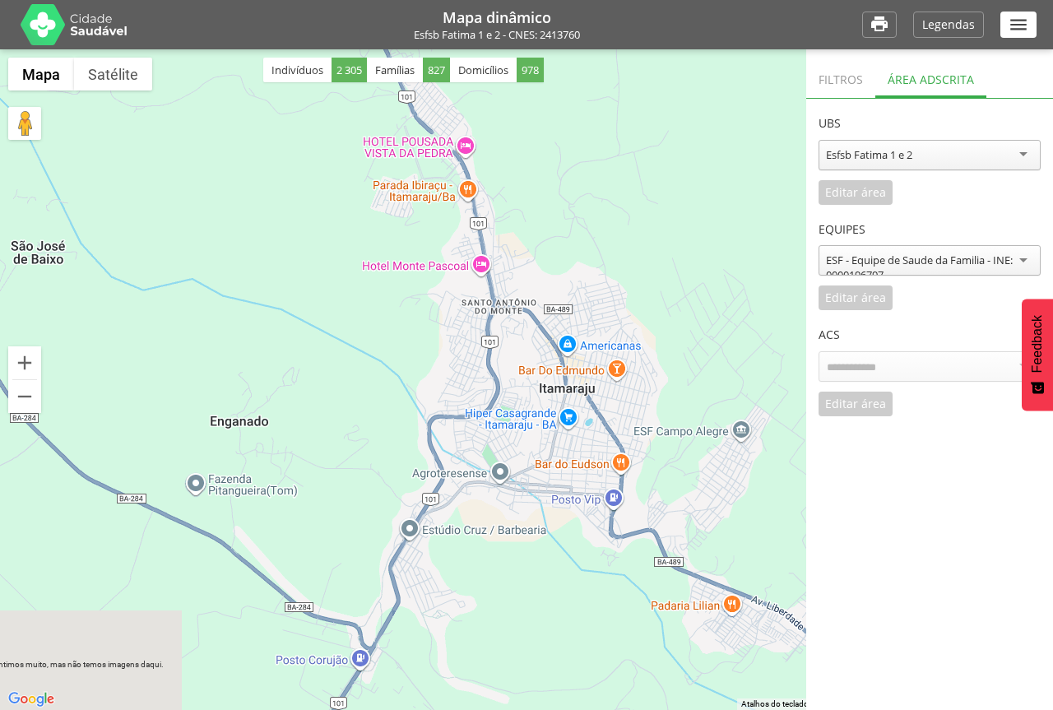
click at [865, 270] on div "ESF - Equipe de Saude da Familia - INE: 0000196797" at bounding box center [929, 268] width 207 height 30
click at [864, 285] on div "**********" at bounding box center [930, 258] width 222 height 106
click at [880, 155] on div "Esfsb Fatima 1 e 2" at bounding box center [869, 154] width 86 height 15
click at [879, 181] on div "**********" at bounding box center [930, 152] width 222 height 106
click at [862, 193] on div "**********" at bounding box center [930, 152] width 222 height 106
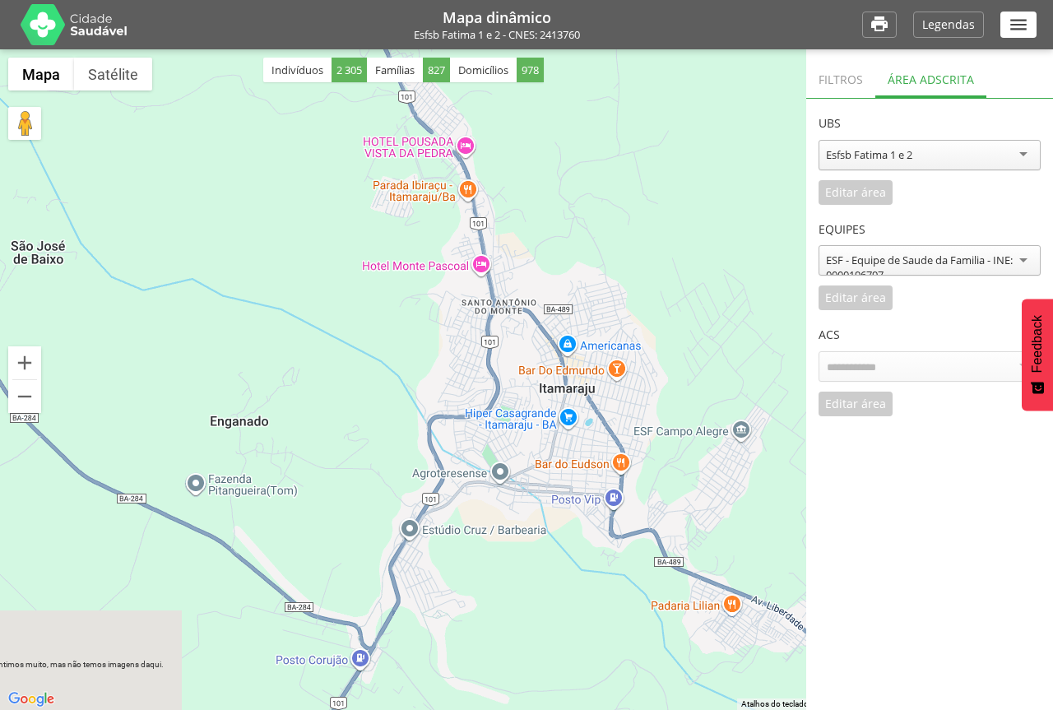
click at [851, 414] on div "ACS Editar área Cancelar" at bounding box center [930, 363] width 222 height 106
click at [751, 372] on div at bounding box center [526, 379] width 1053 height 661
click at [853, 304] on div "**********" at bounding box center [930, 258] width 222 height 106
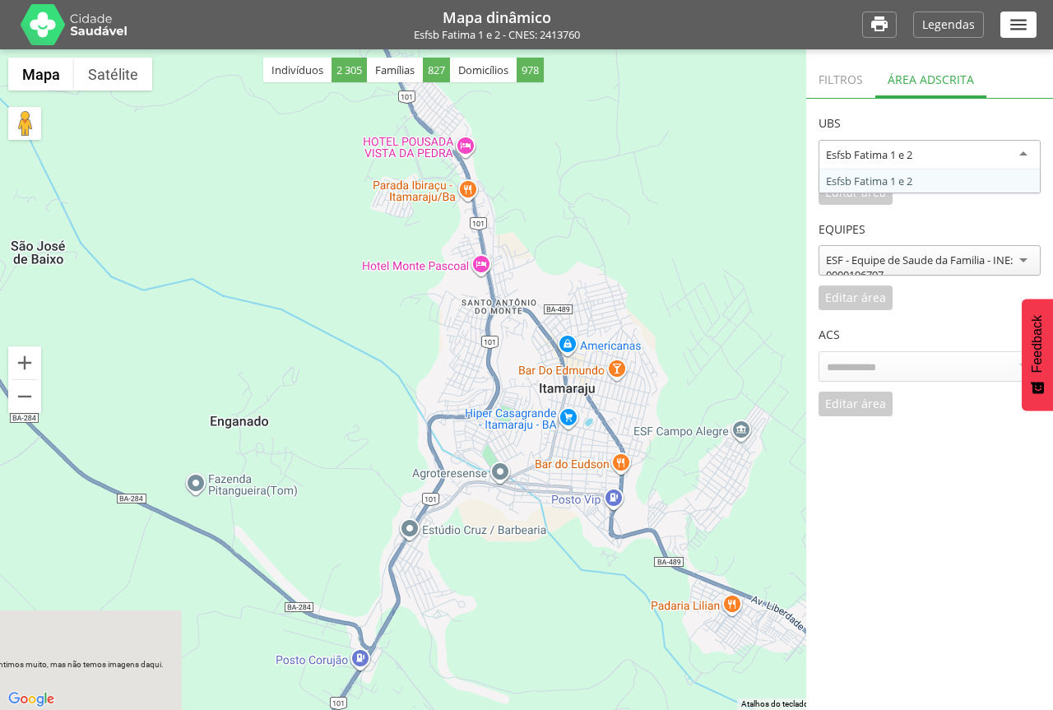
click at [1031, 158] on div "Esfsb Fatima 1 e 2" at bounding box center [930, 155] width 222 height 30
click at [1006, 178] on div "**********" at bounding box center [930, 152] width 222 height 106
click at [1006, 179] on div "**********" at bounding box center [930, 152] width 222 height 106
click at [841, 81] on div "Filtros" at bounding box center [840, 78] width 69 height 40
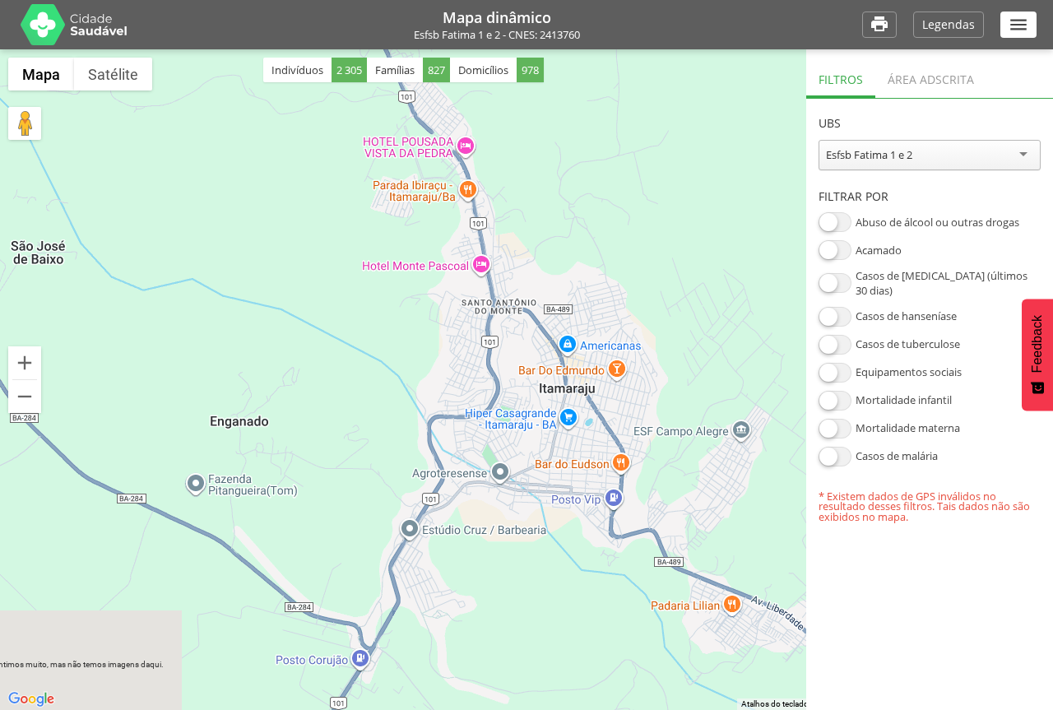
click at [966, 164] on div "Esfsb Fatima 1 e 2" at bounding box center [930, 155] width 222 height 30
click at [959, 176] on section "**********" at bounding box center [929, 311] width 247 height 424
click at [479, 32] on p "Esfsb Fatima 1 e 2 - CNES: 2413760" at bounding box center [497, 35] width 698 height 11
click at [99, 69] on button "Satélite" at bounding box center [113, 74] width 78 height 33
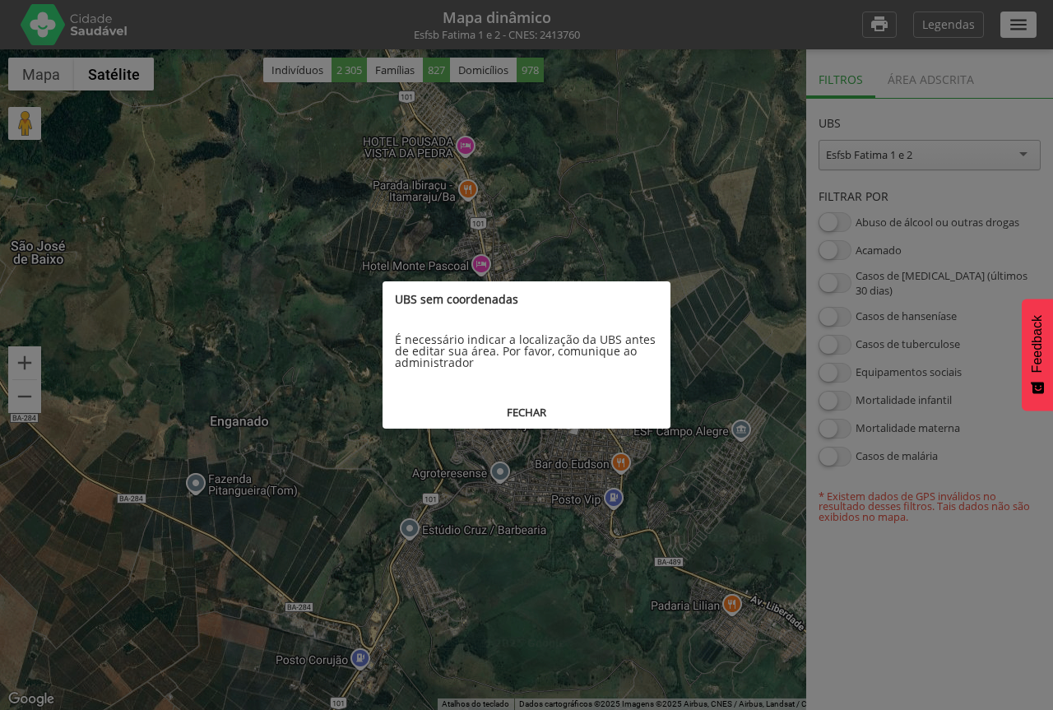
click at [532, 416] on button "FECHAR" at bounding box center [527, 412] width 288 height 30
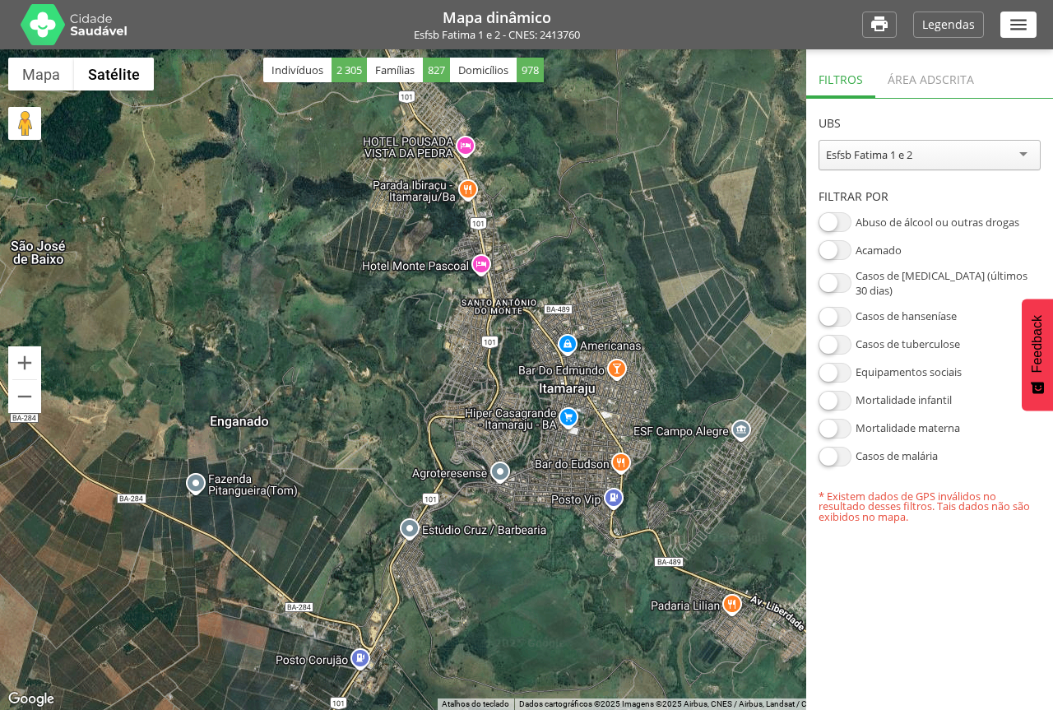
click at [939, 86] on div "Área adscrita" at bounding box center [931, 78] width 111 height 40
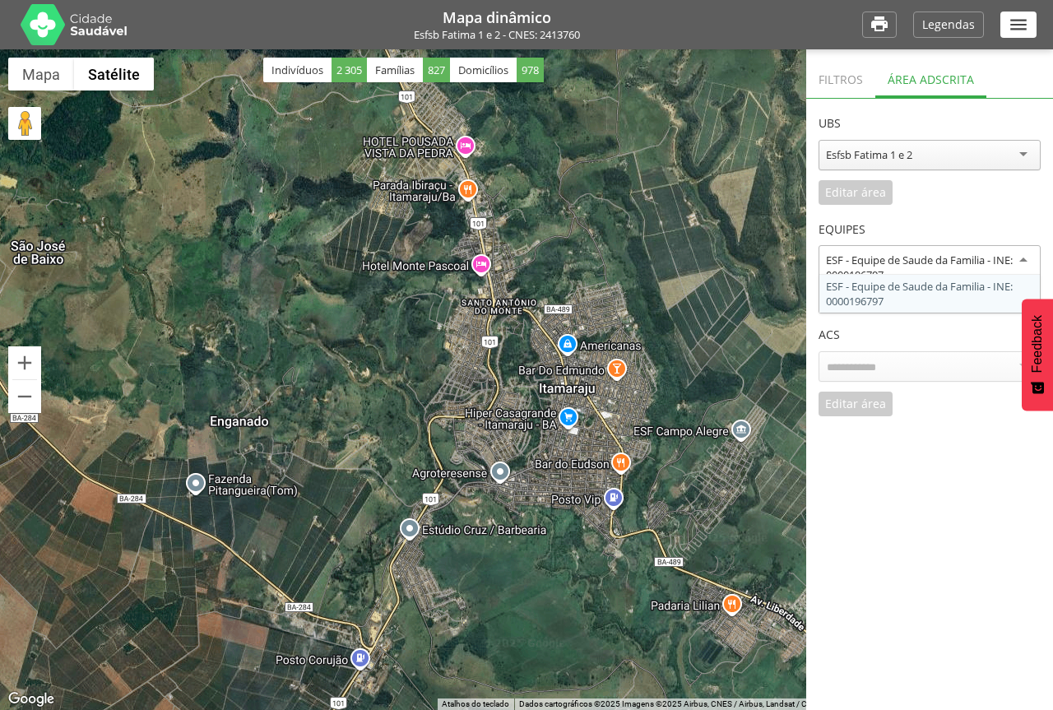
click at [1022, 260] on div "ESF - Equipe de Saude da Familia - INE: 0000196797" at bounding box center [930, 260] width 222 height 30
click at [957, 288] on div "**********" at bounding box center [930, 258] width 222 height 106
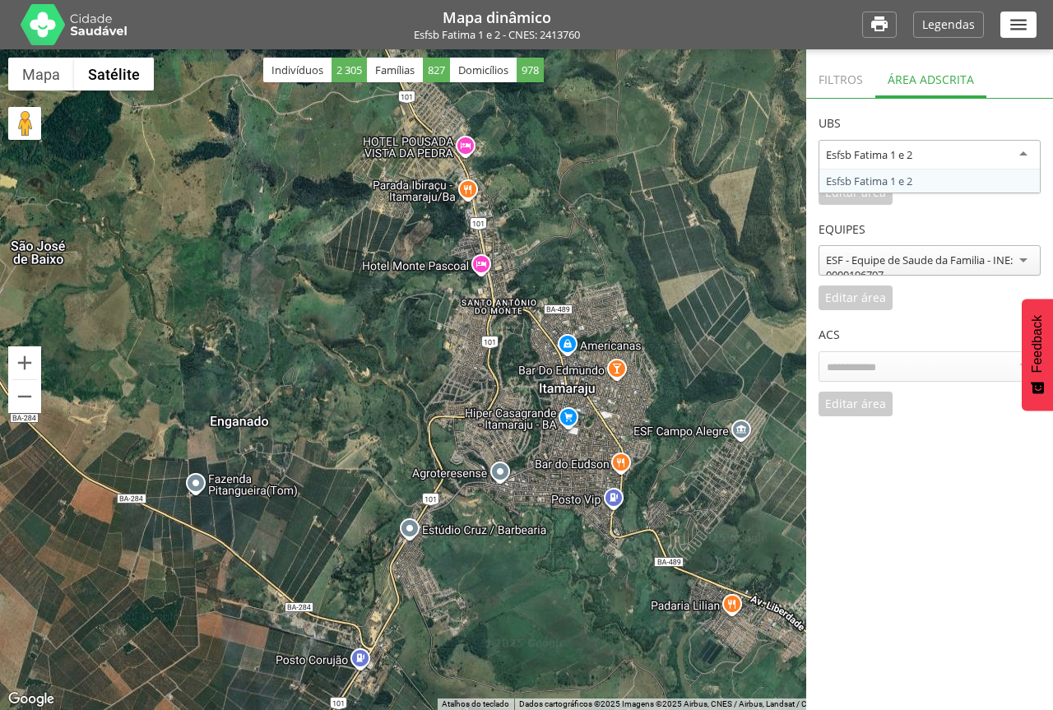
click at [884, 163] on div "Esfsb Fatima 1 e 2" at bounding box center [930, 155] width 222 height 30
click at [885, 179] on div "**********" at bounding box center [930, 152] width 222 height 106
drag, startPoint x: 852, startPoint y: 409, endPoint x: 962, endPoint y: 408, distance: 110.3
click at [853, 409] on div "ACS Editar área Cancelar" at bounding box center [930, 363] width 222 height 106
click at [1047, 337] on button "Feedback" at bounding box center [1037, 355] width 31 height 112
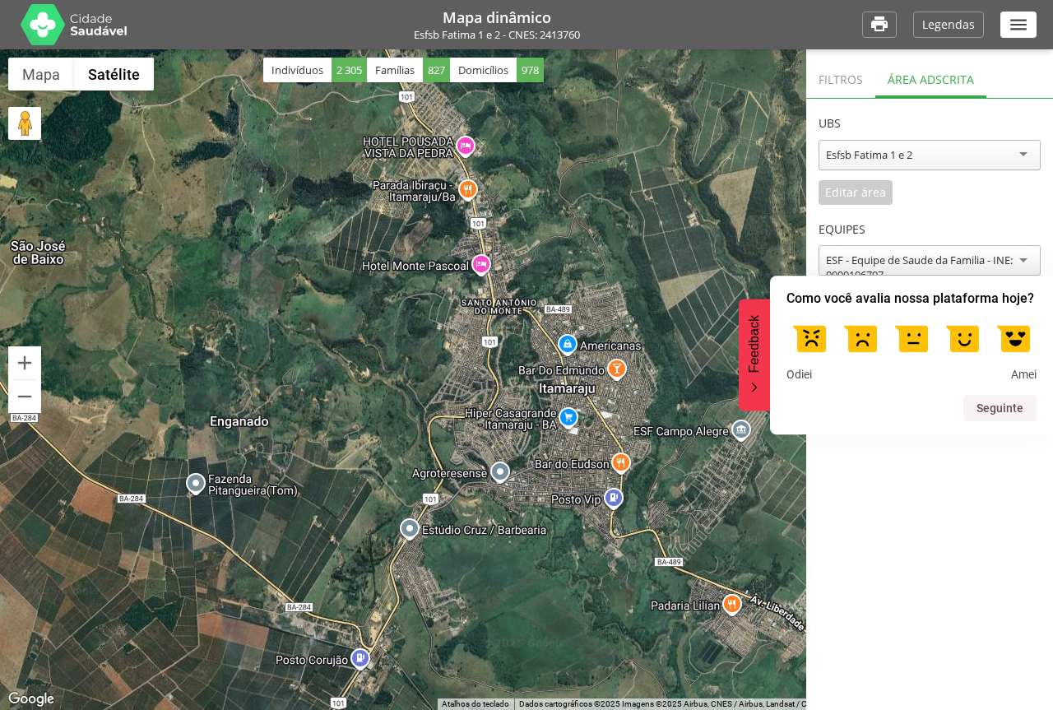
click at [849, 335] on label at bounding box center [861, 338] width 46 height 46
click at [983, 412] on button "Seguinte" at bounding box center [1000, 408] width 73 height 26
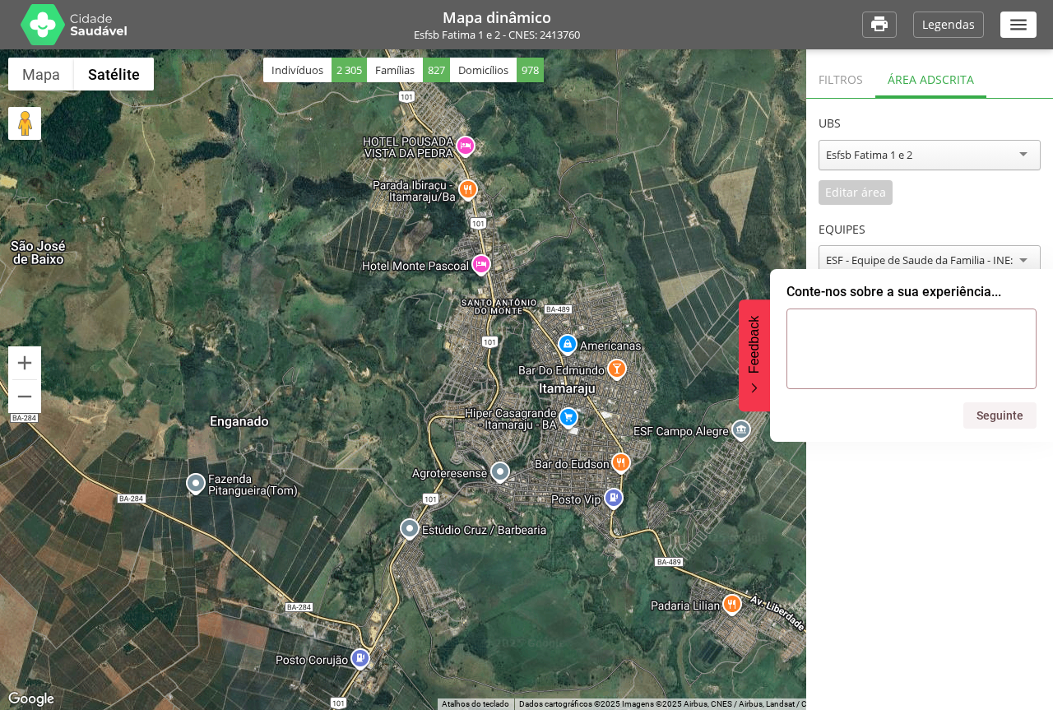
click at [887, 359] on textarea at bounding box center [912, 349] width 250 height 81
type textarea "**********"
click at [983, 418] on button "Seguinte" at bounding box center [1000, 415] width 73 height 26
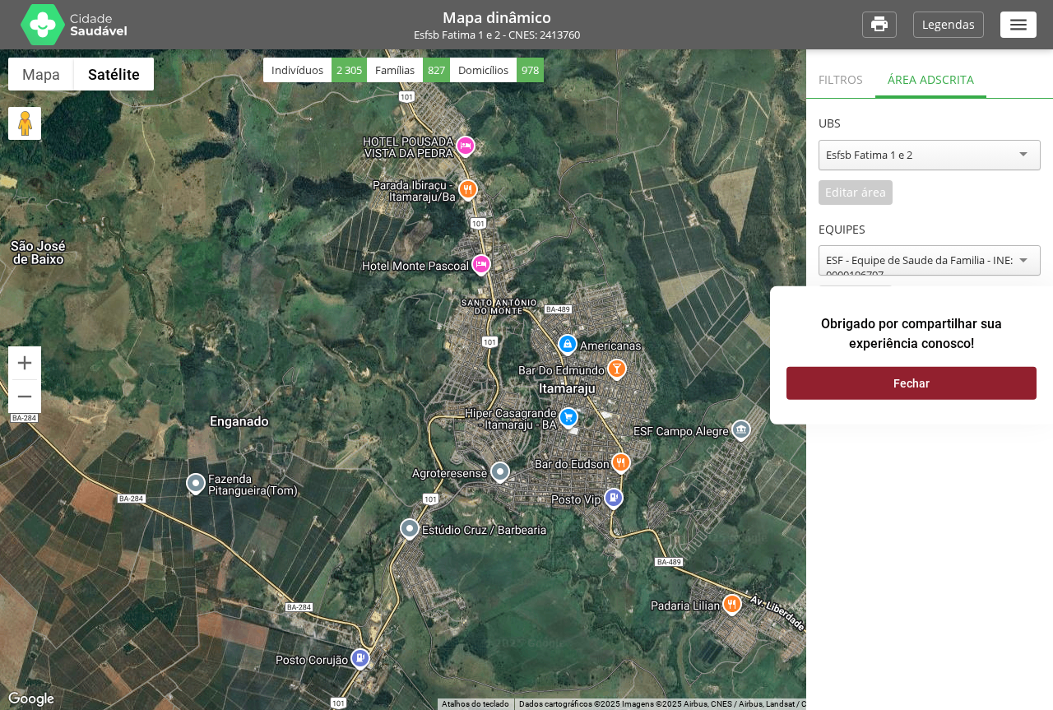
click at [951, 387] on button "Fechar" at bounding box center [912, 382] width 250 height 33
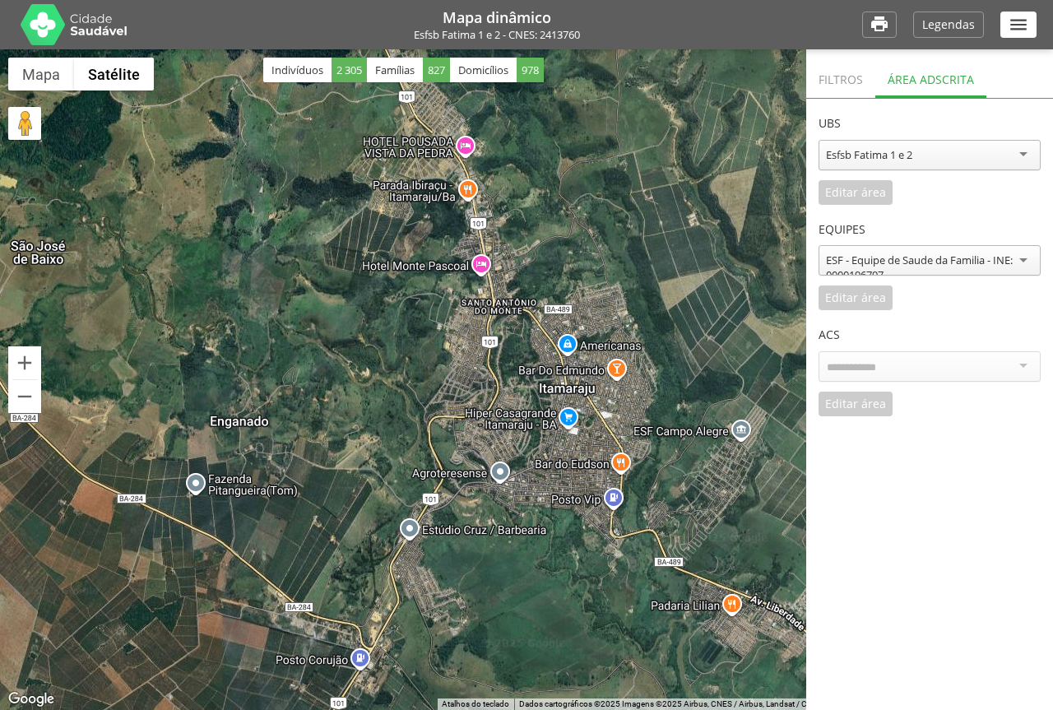
click at [847, 76] on div "Filtros" at bounding box center [840, 78] width 69 height 40
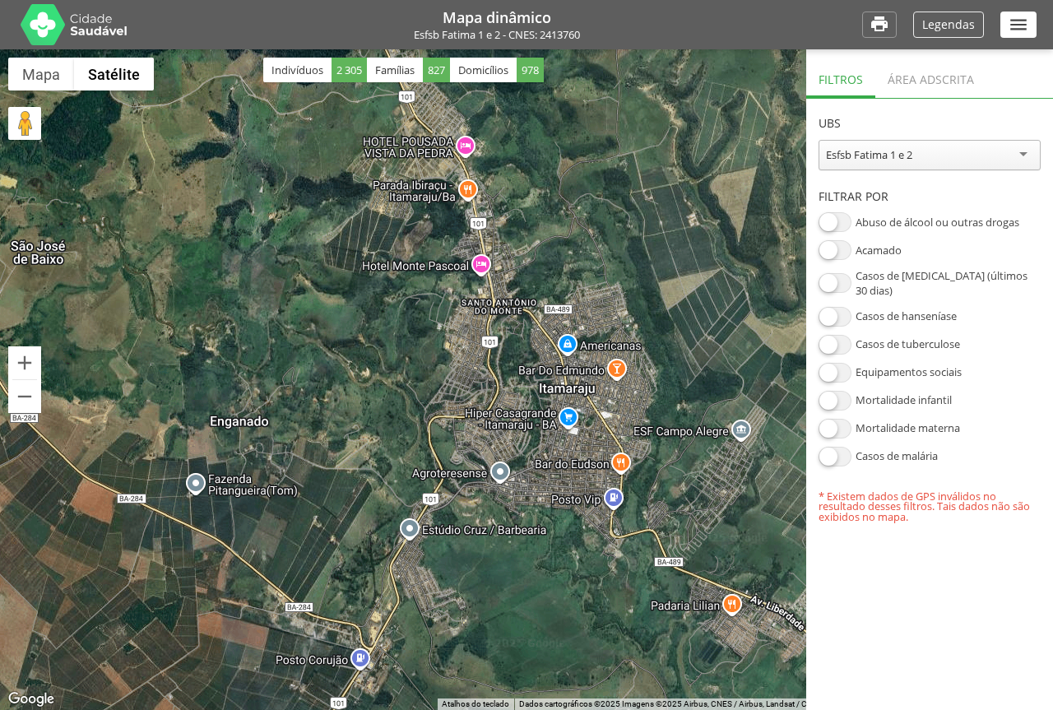
click at [936, 26] on p "Legendas" at bounding box center [949, 25] width 53 height 12
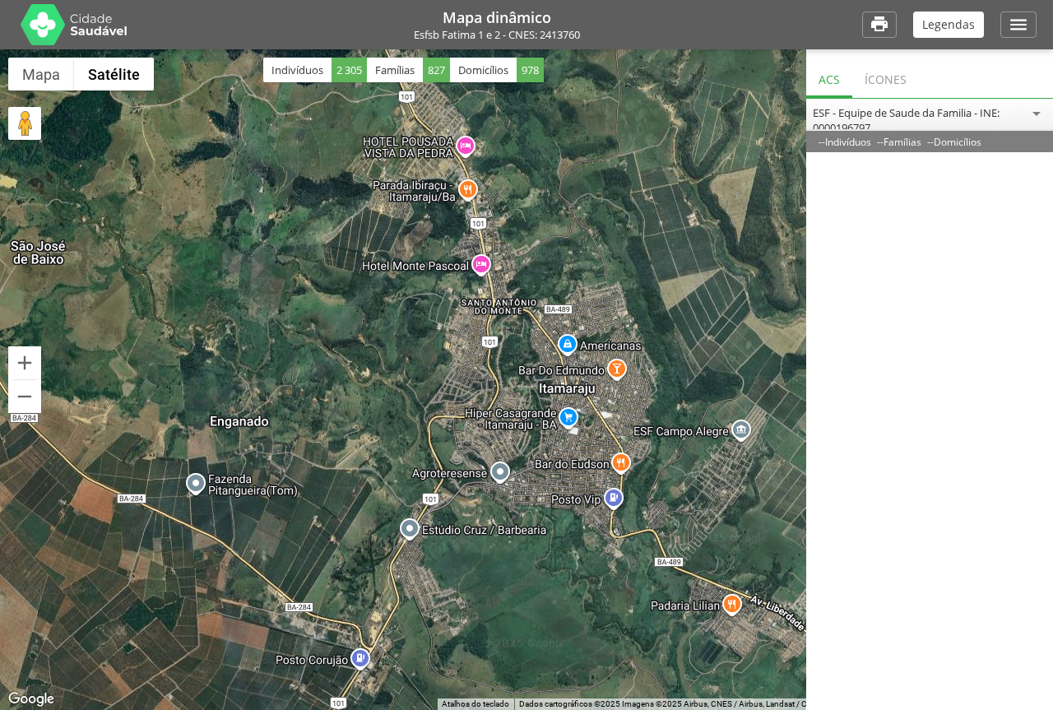
click at [933, 112] on div "ESF - Equipe de Saude da Familia - INE: 0000196797" at bounding box center [930, 120] width 234 height 30
click at [921, 146] on section "**********" at bounding box center [929, 421] width 247 height 644
click at [874, 85] on div "Ícones" at bounding box center [886, 78] width 67 height 40
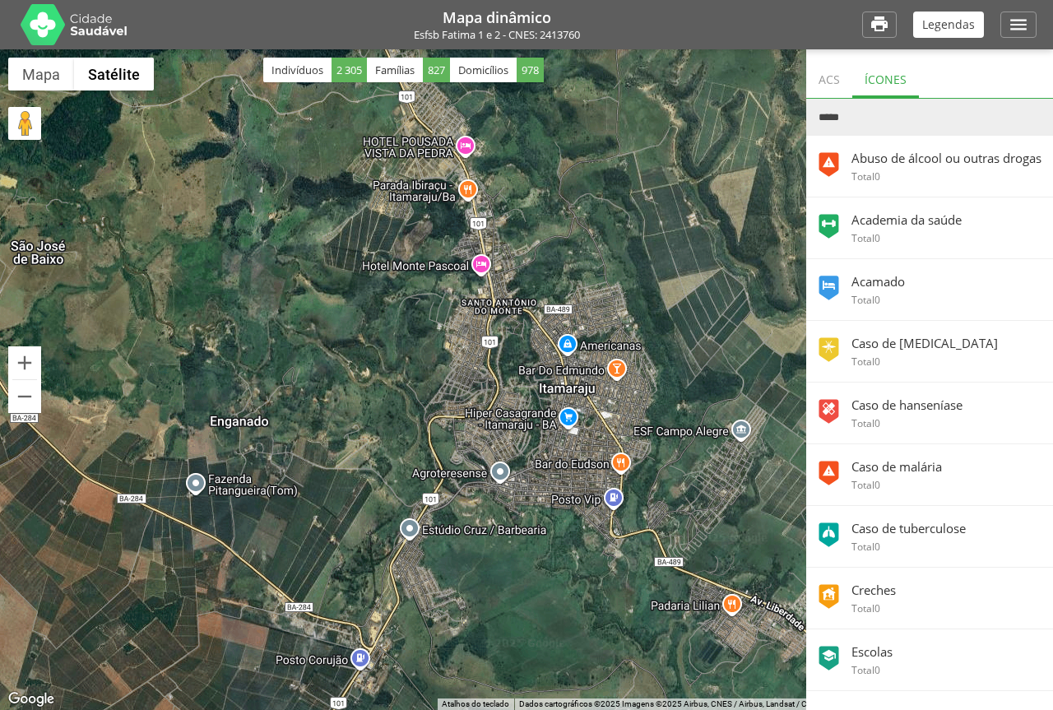
click at [630, 418] on div at bounding box center [526, 379] width 1053 height 661
click at [639, 374] on div at bounding box center [526, 379] width 1053 height 661
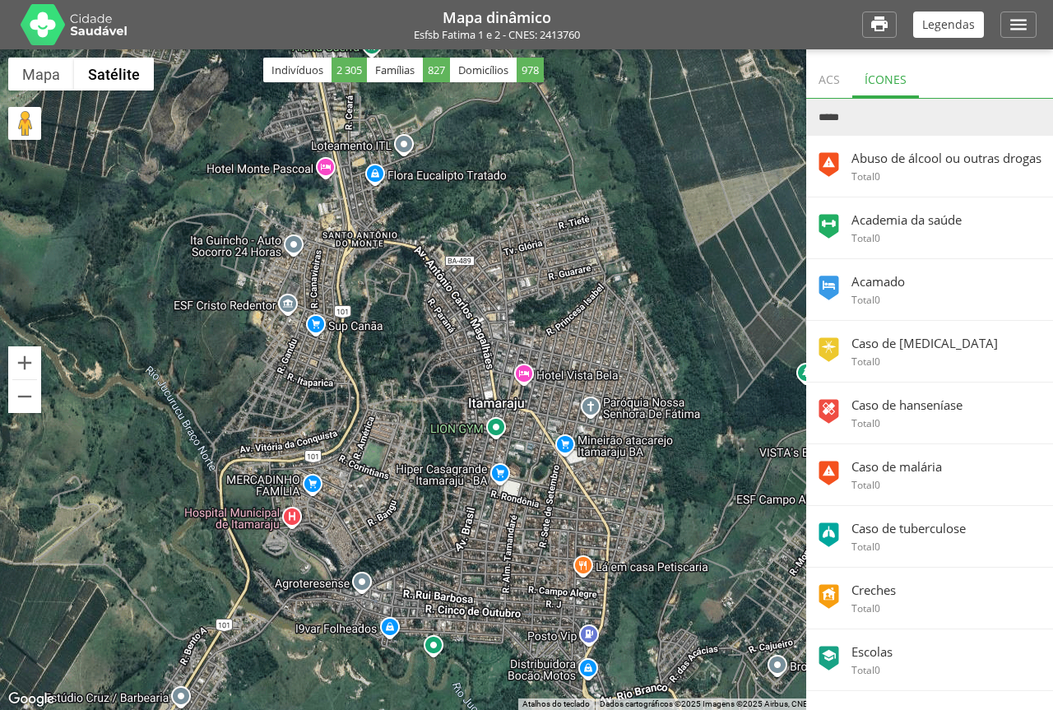
click at [639, 374] on div at bounding box center [526, 379] width 1053 height 661
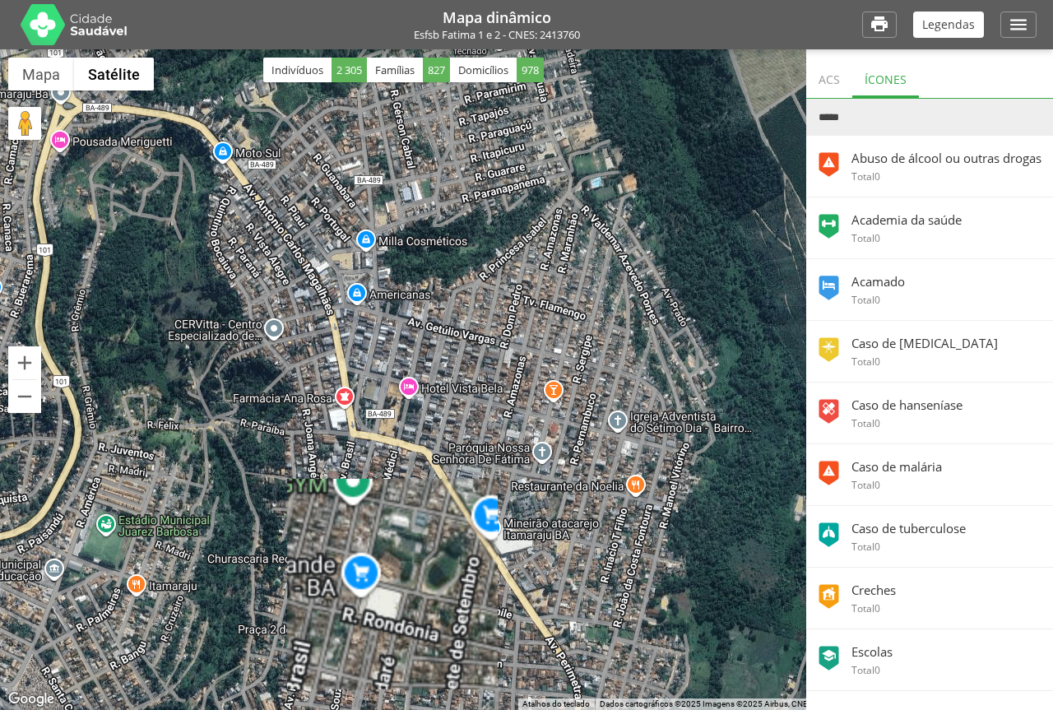
click at [639, 374] on div at bounding box center [526, 379] width 1053 height 661
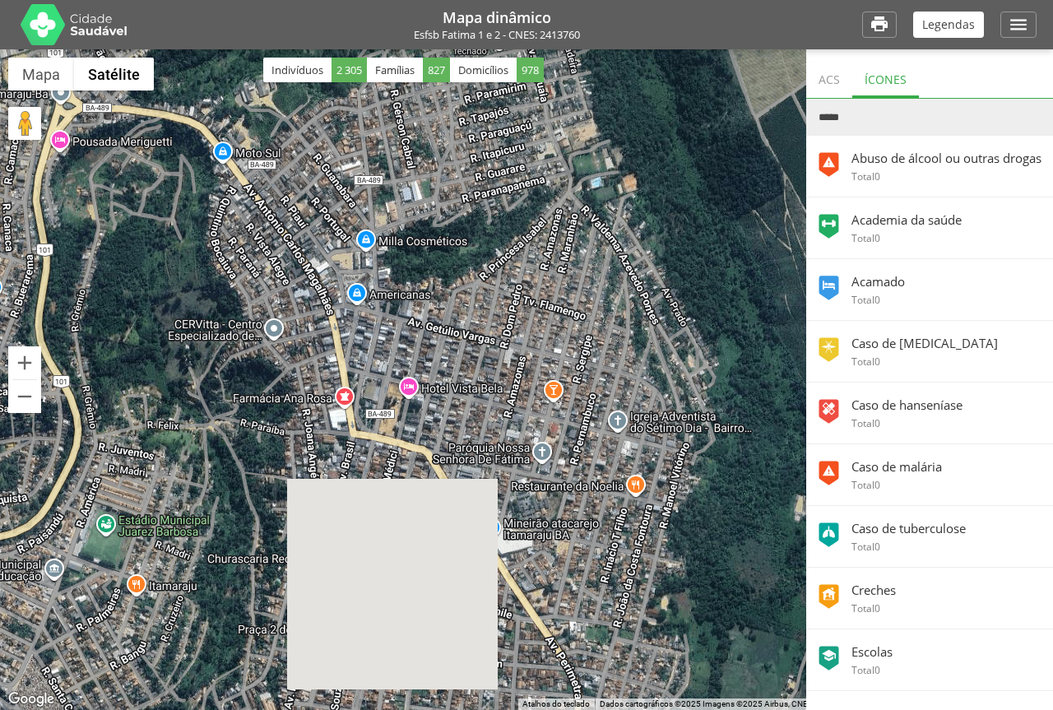
click at [639, 374] on div at bounding box center [526, 379] width 1053 height 661
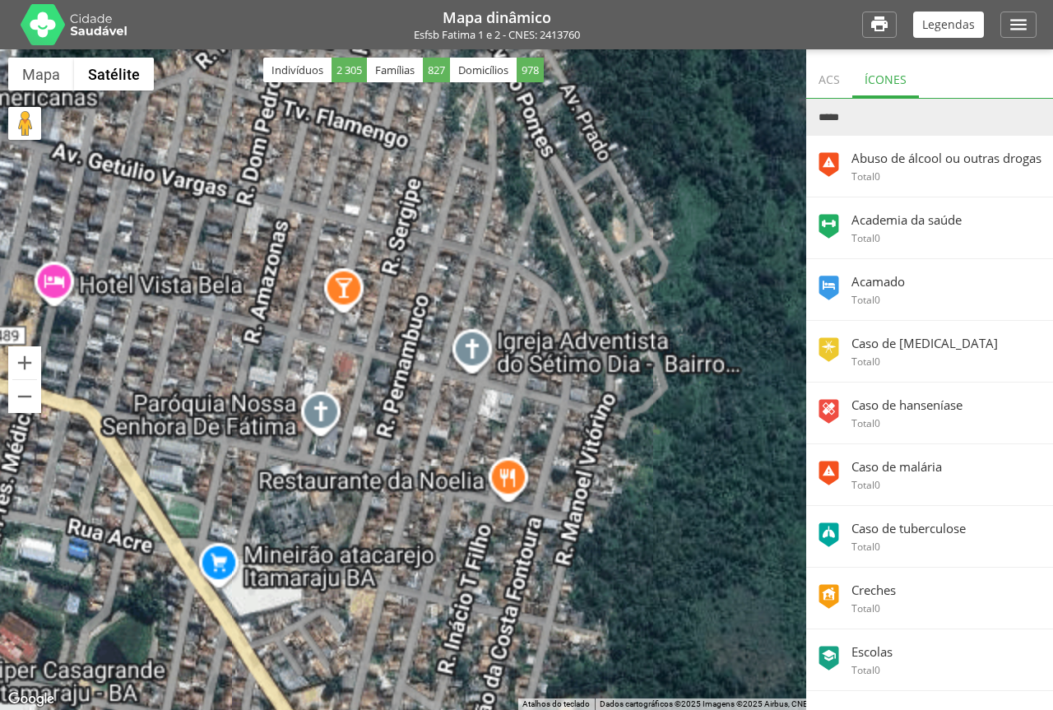
drag, startPoint x: 674, startPoint y: 386, endPoint x: 544, endPoint y: 211, distance: 218.3
click at [544, 211] on div at bounding box center [526, 379] width 1053 height 661
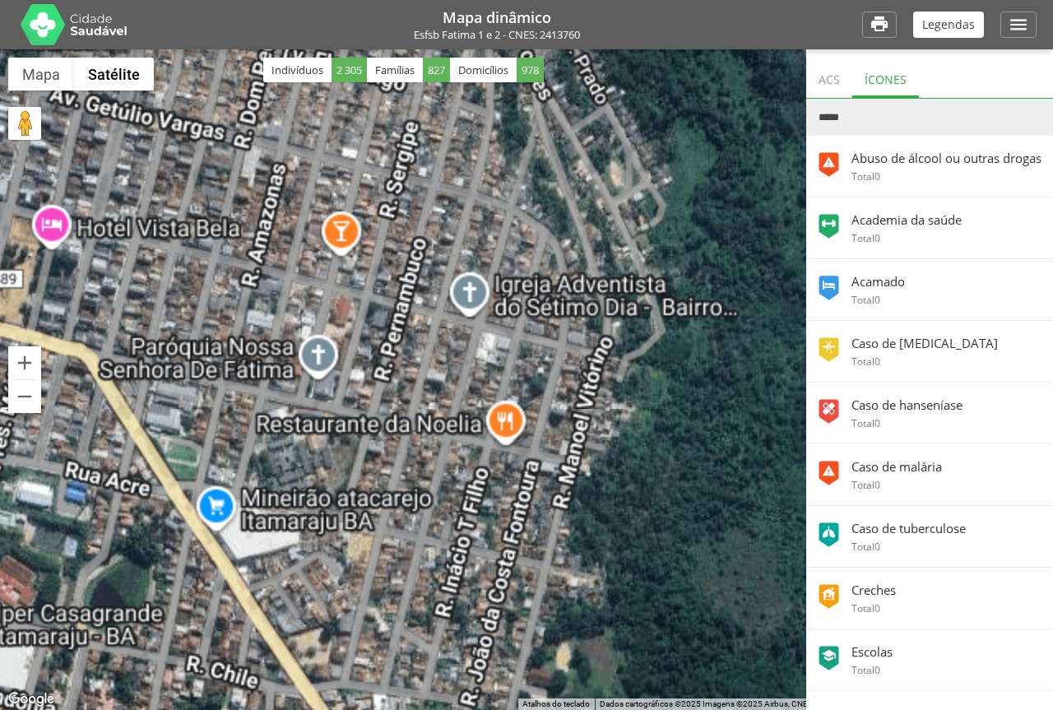
click at [643, 332] on div at bounding box center [526, 379] width 1053 height 661
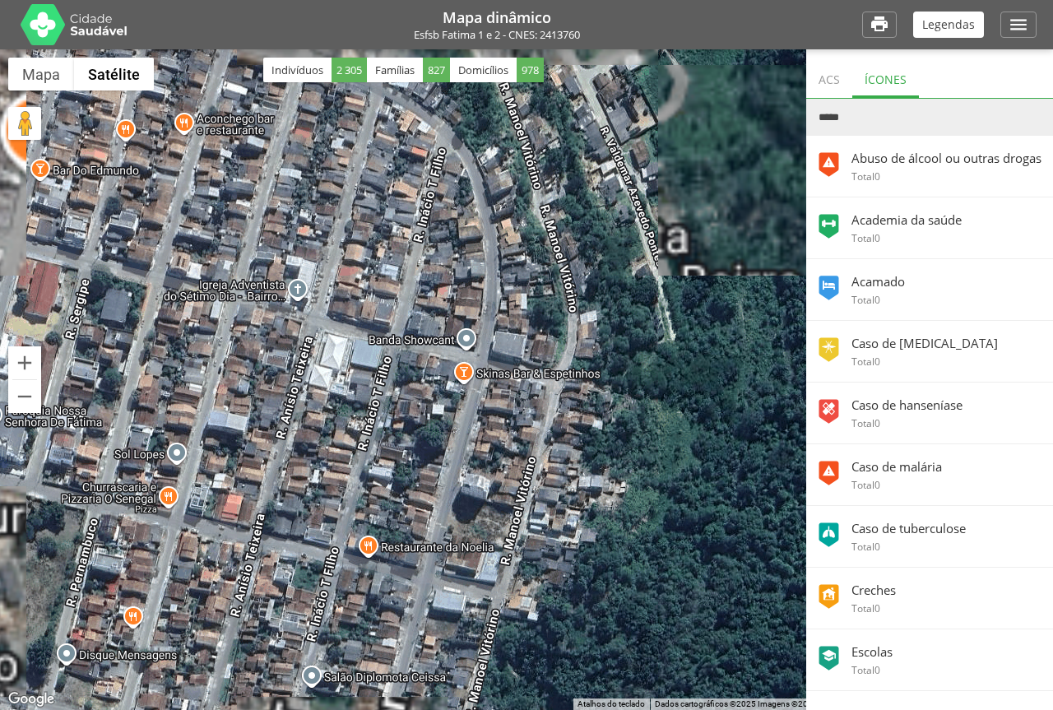
click at [643, 332] on div at bounding box center [526, 379] width 1053 height 661
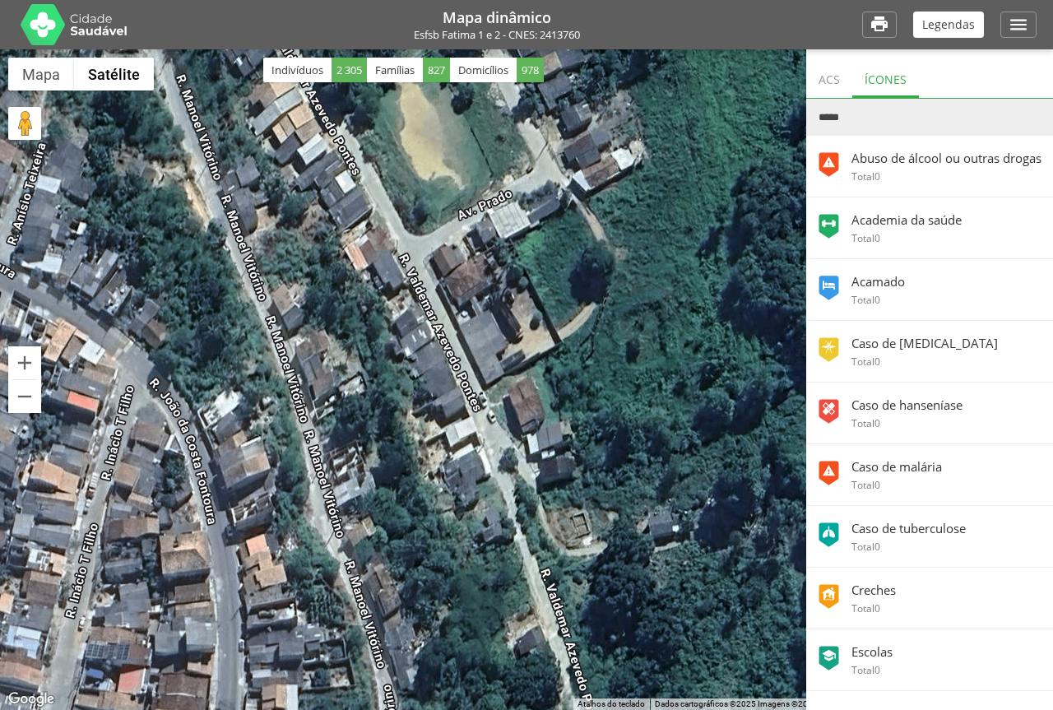
drag, startPoint x: 642, startPoint y: 309, endPoint x: 528, endPoint y: 742, distance: 448.5
click at [528, 709] on html "**********" at bounding box center [526, 355] width 1053 height 710
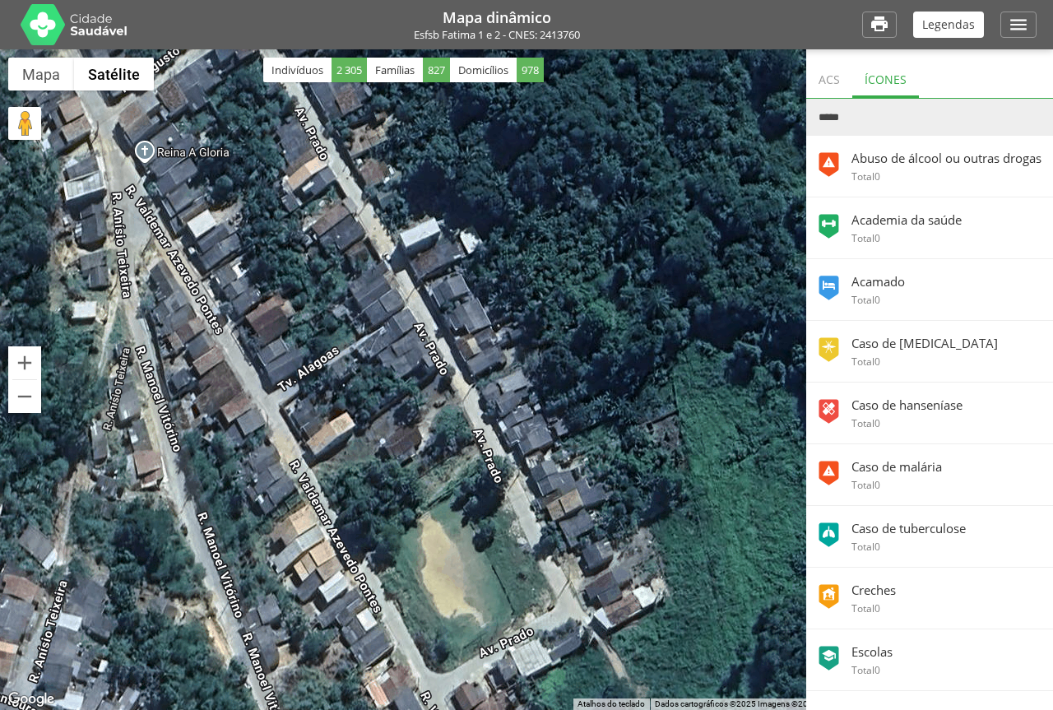
drag, startPoint x: 393, startPoint y: 193, endPoint x: 411, endPoint y: 604, distance: 411.1
click at [411, 604] on div at bounding box center [526, 379] width 1053 height 661
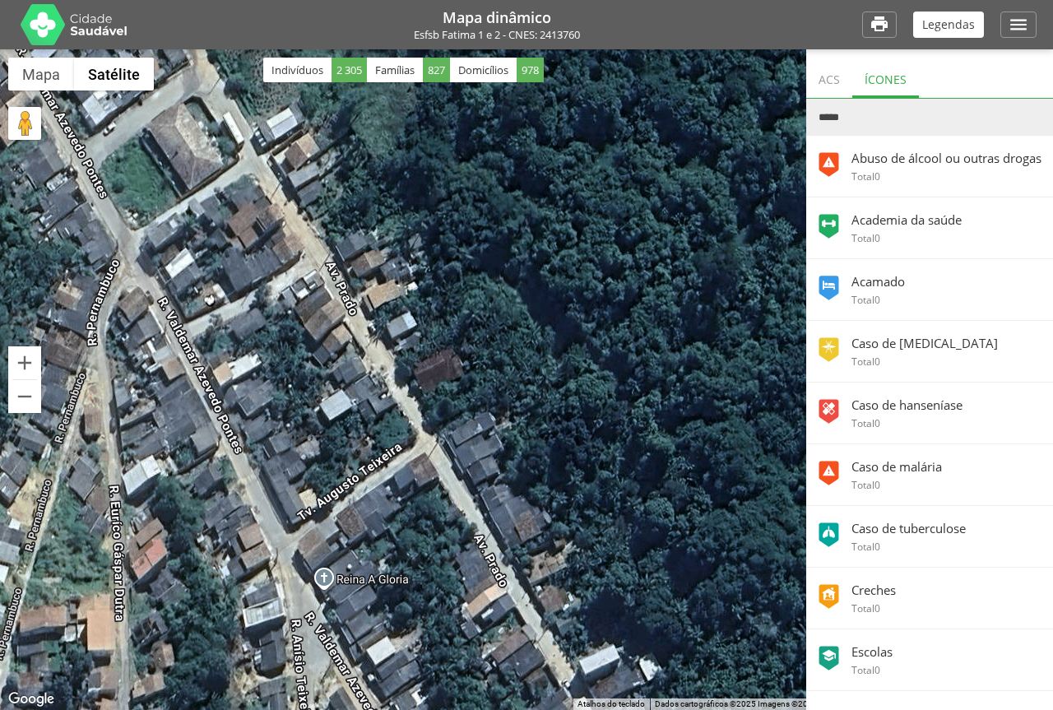
drag, startPoint x: 353, startPoint y: 260, endPoint x: 534, endPoint y: 688, distance: 464.7
click at [534, 688] on div at bounding box center [526, 379] width 1053 height 661
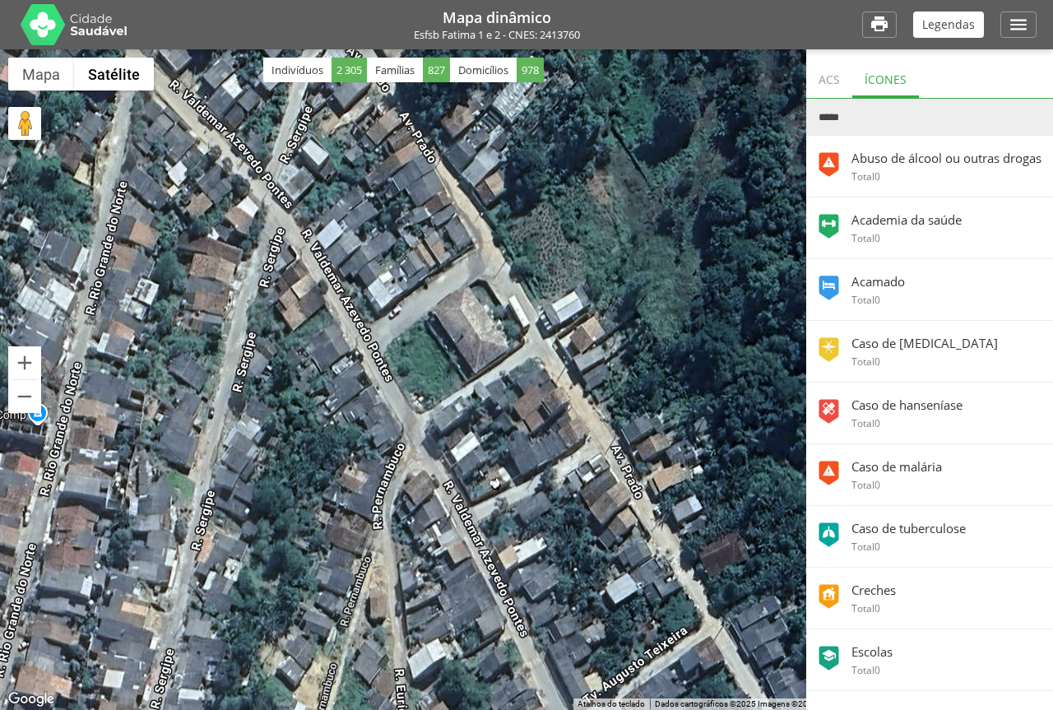
drag, startPoint x: 353, startPoint y: 338, endPoint x: 644, endPoint y: 526, distance: 346.5
click at [644, 526] on div at bounding box center [526, 379] width 1053 height 661
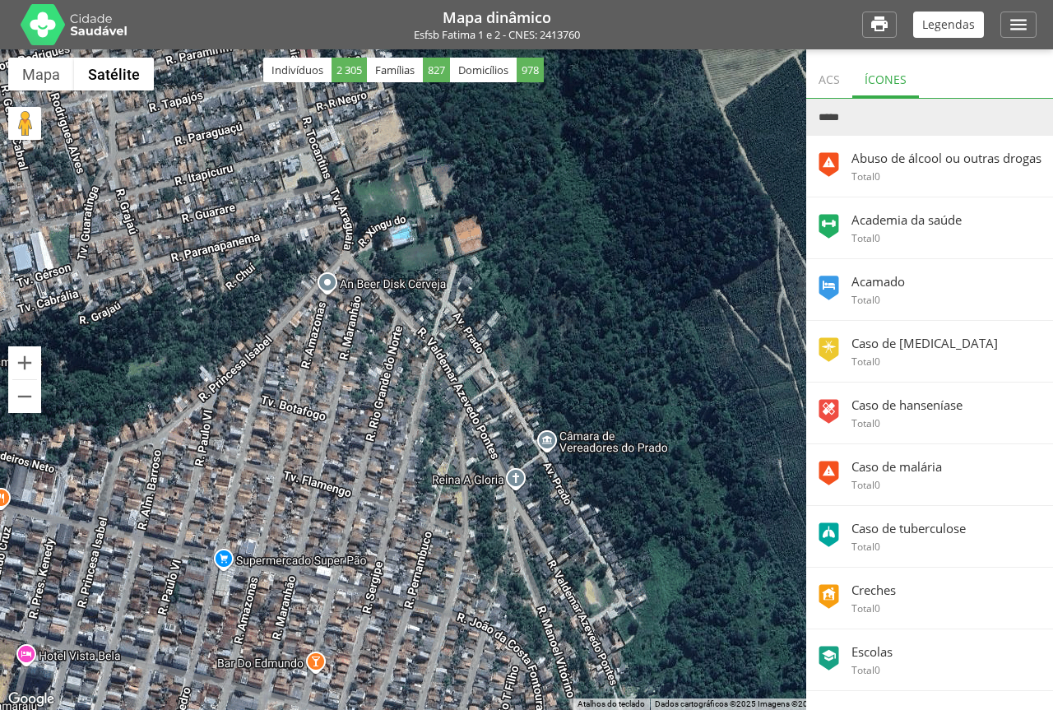
click at [836, 85] on div "ACS" at bounding box center [829, 78] width 46 height 40
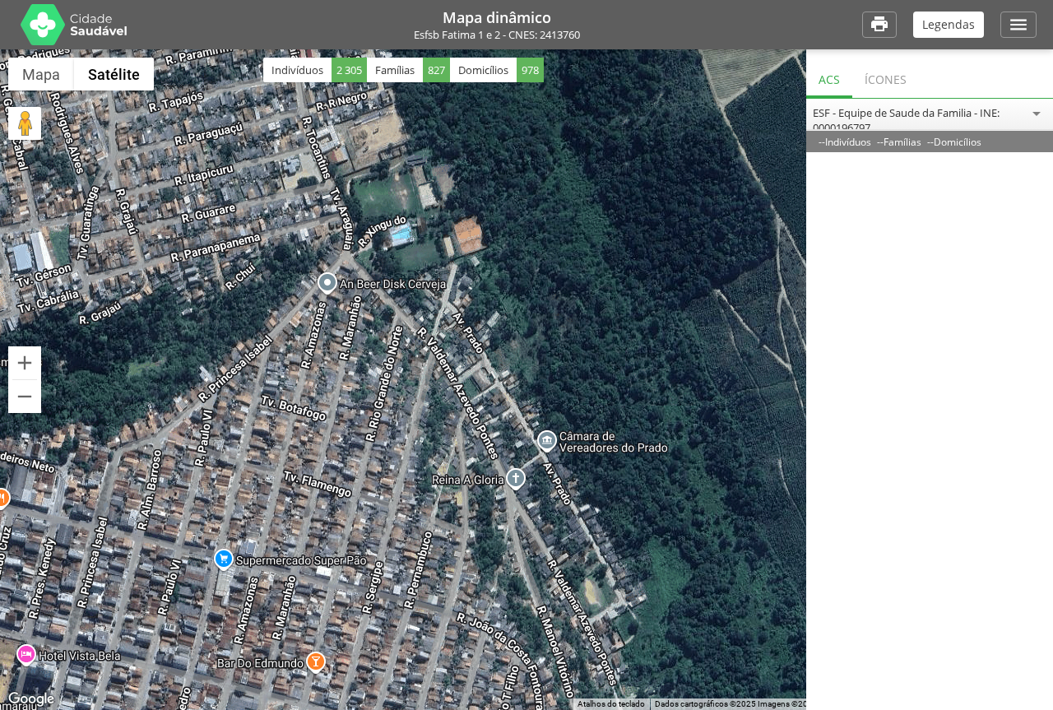
click at [850, 109] on div "ESF - Equipe de Saude da Familia - INE: 0000196797" at bounding box center [930, 120] width 234 height 30
click at [854, 137] on section "**********" at bounding box center [929, 421] width 247 height 644
click at [911, 147] on div "-- Indivíduos -- Famílias -- Domicílios" at bounding box center [929, 141] width 247 height 21
drag, startPoint x: 918, startPoint y: 247, endPoint x: 927, endPoint y: 277, distance: 30.7
click at [920, 255] on ul at bounding box center [929, 422] width 247 height 541
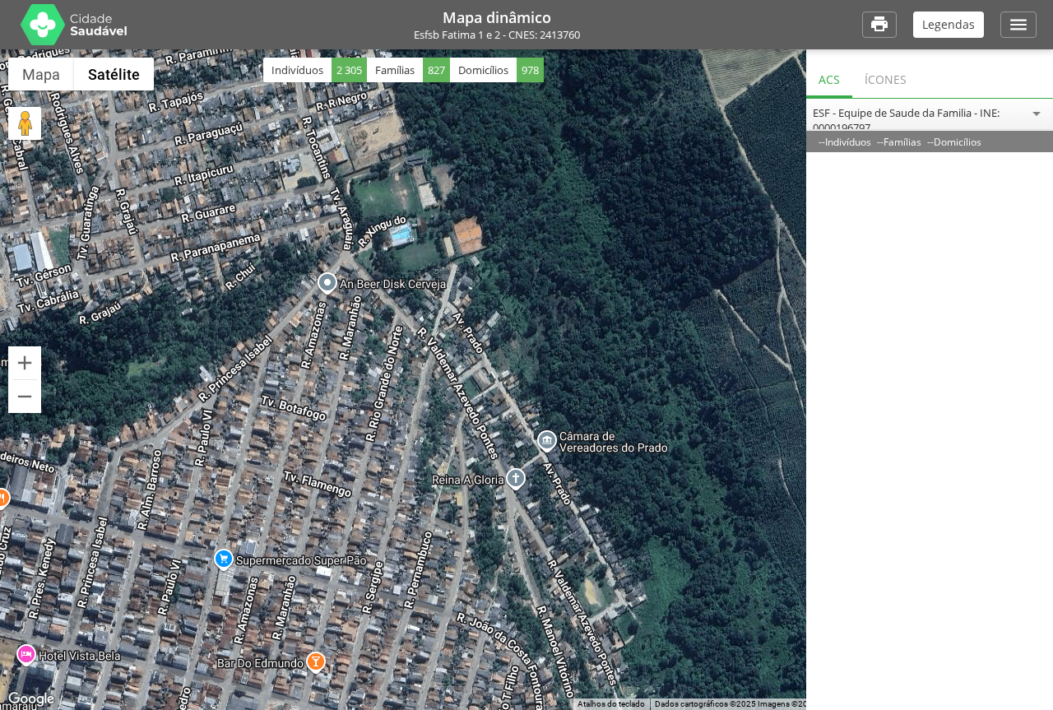
click at [933, 380] on ul at bounding box center [929, 422] width 247 height 541
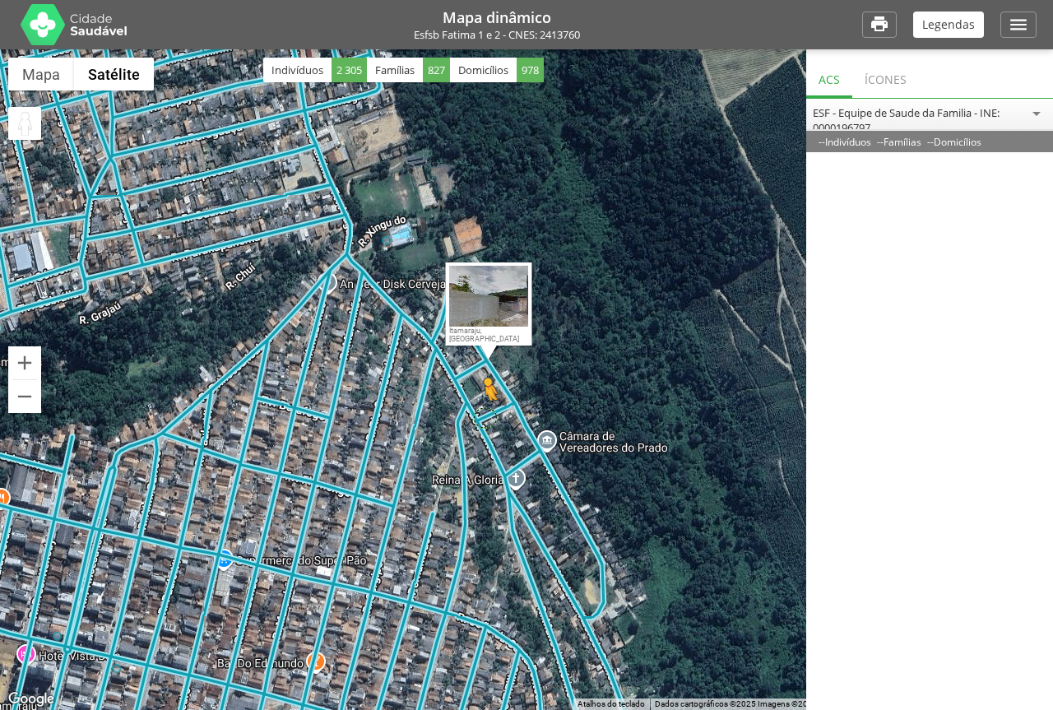
drag, startPoint x: 28, startPoint y: 133, endPoint x: 486, endPoint y: 417, distance: 539.2
click at [486, 417] on div "Pressione as teclas Alt + Enter para ativar o recurso de arrastar com o teclado…" at bounding box center [526, 379] width 1053 height 661
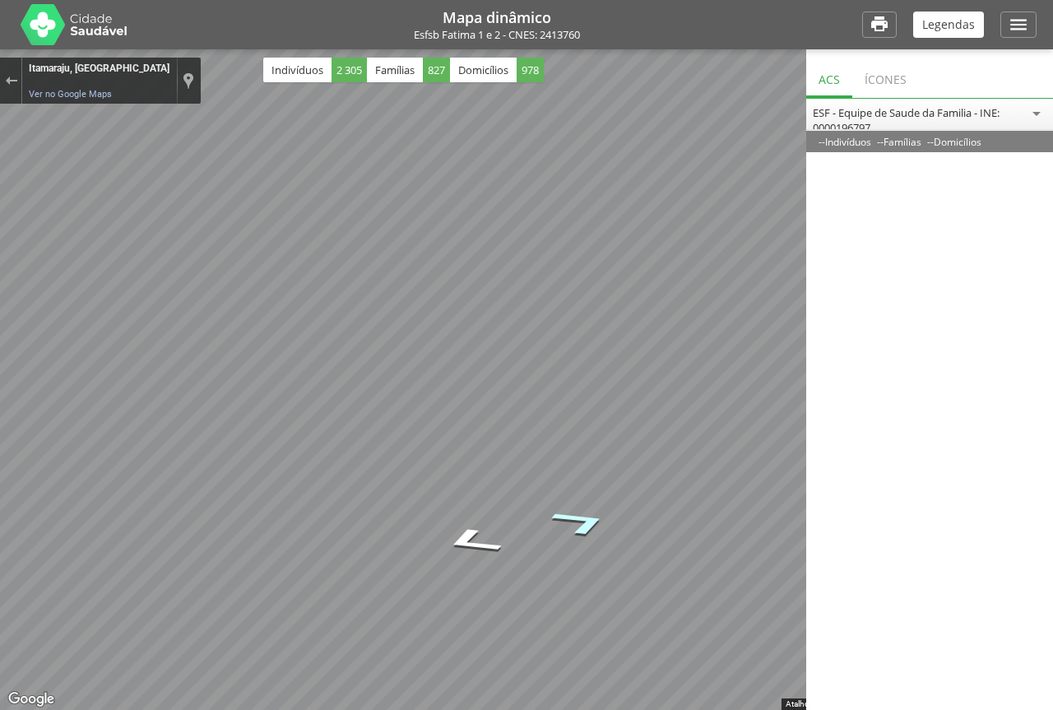
click at [588, 530] on icon "Ir para o nordeste" at bounding box center [581, 521] width 111 height 41
click at [12, 77] on div "Sair do Street View" at bounding box center [11, 81] width 12 height 10
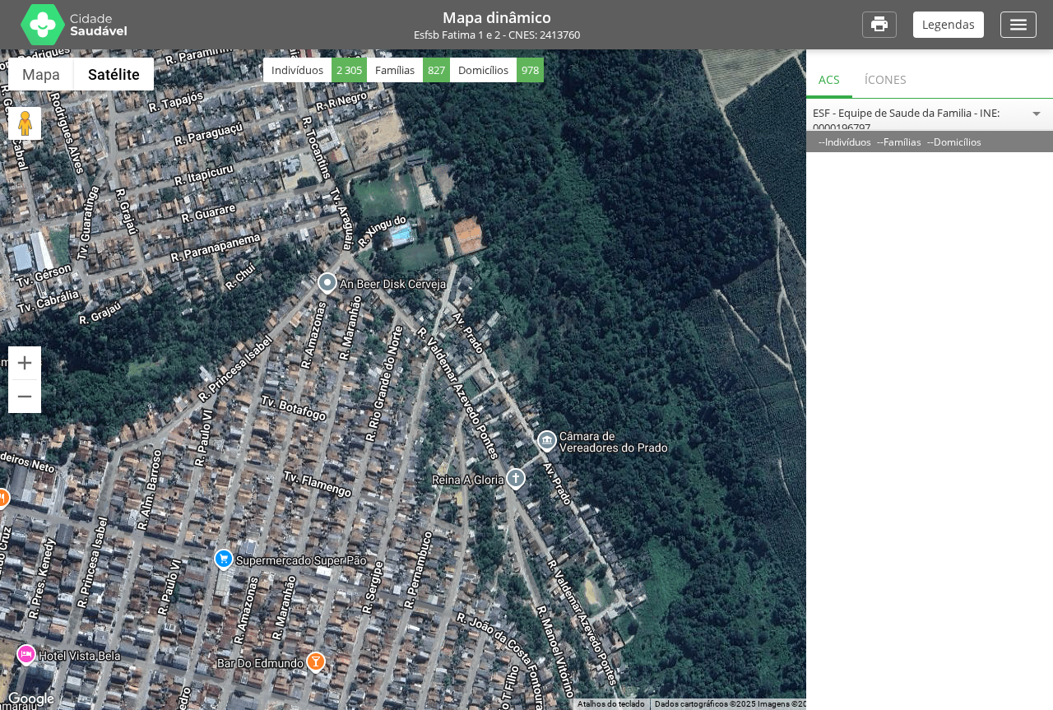
click at [1017, 20] on icon "" at bounding box center [1018, 24] width 21 height 21
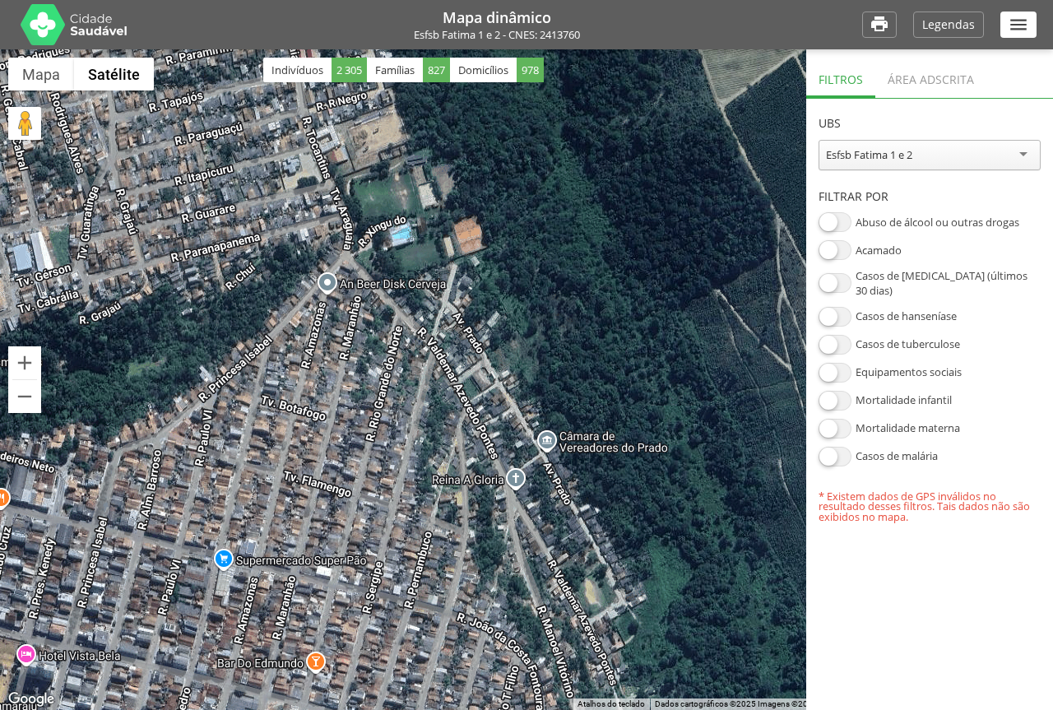
click at [1017, 20] on icon "" at bounding box center [1018, 24] width 21 height 21
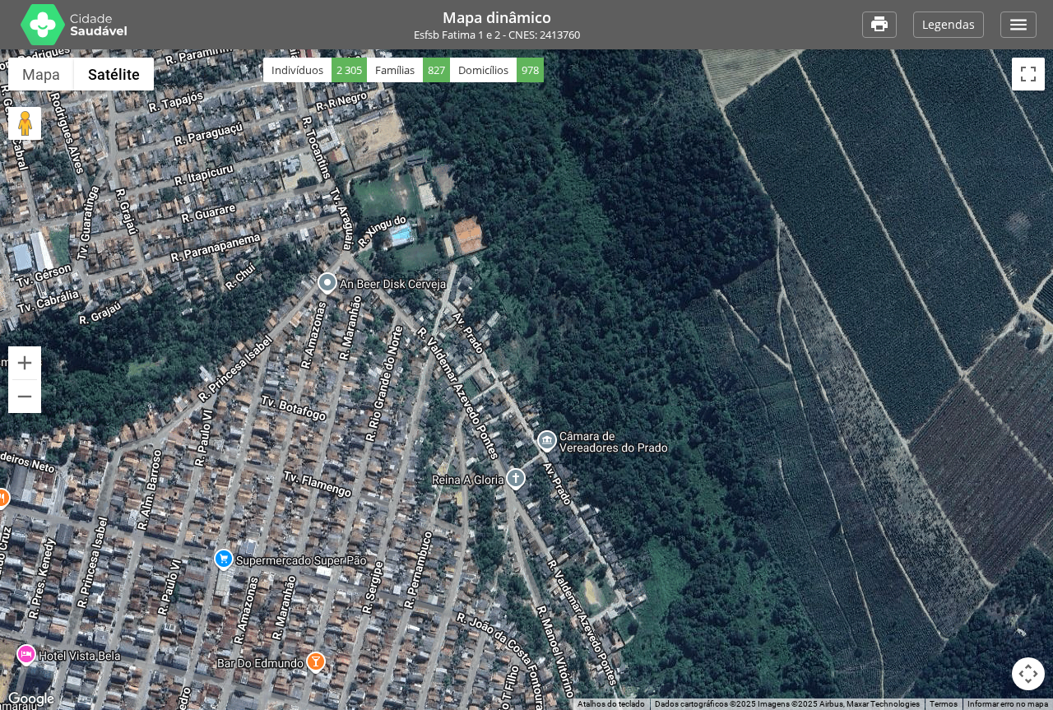
click at [1030, 92] on div "Carregando..." at bounding box center [526, 379] width 1053 height 661
click at [1029, 83] on button "Ativar a visualização em tela cheia" at bounding box center [1028, 74] width 33 height 33
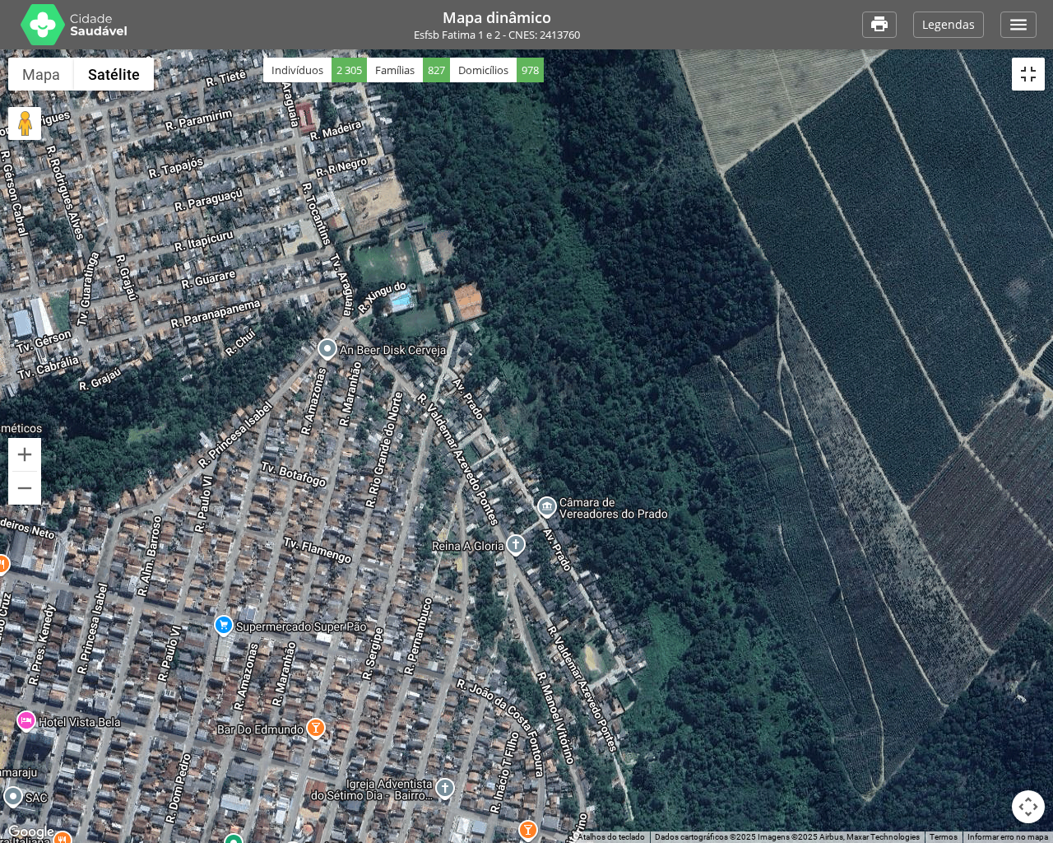
click at [1034, 58] on button "Ativar a visualização em tela cheia" at bounding box center [1028, 74] width 33 height 33
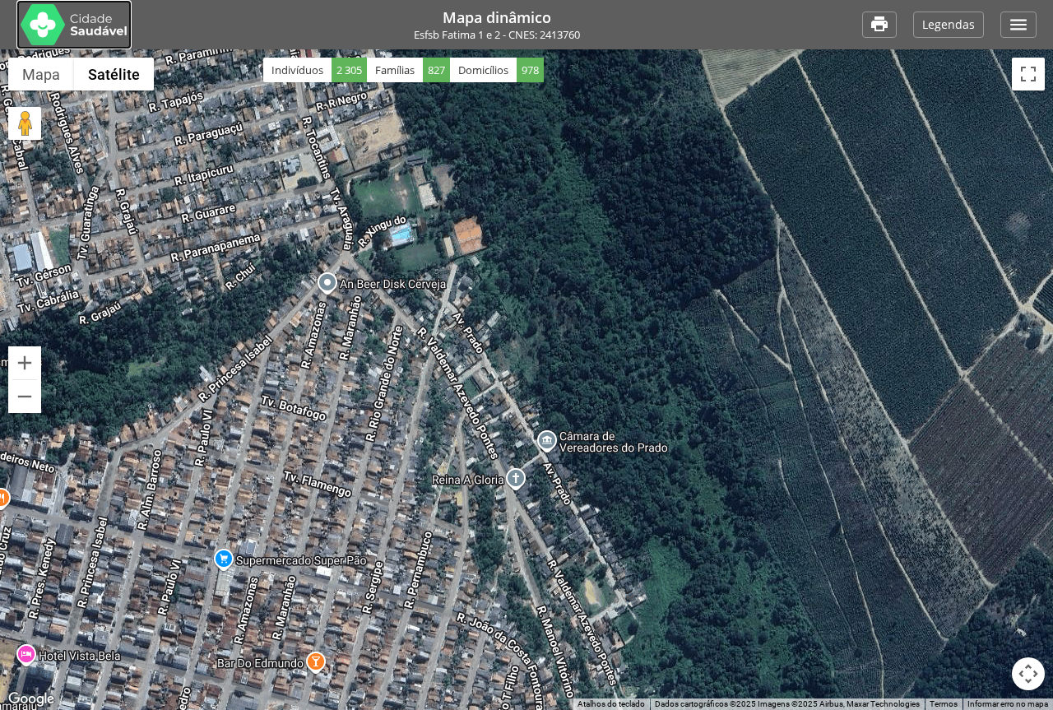
click at [72, 20] on img at bounding box center [74, 24] width 107 height 41
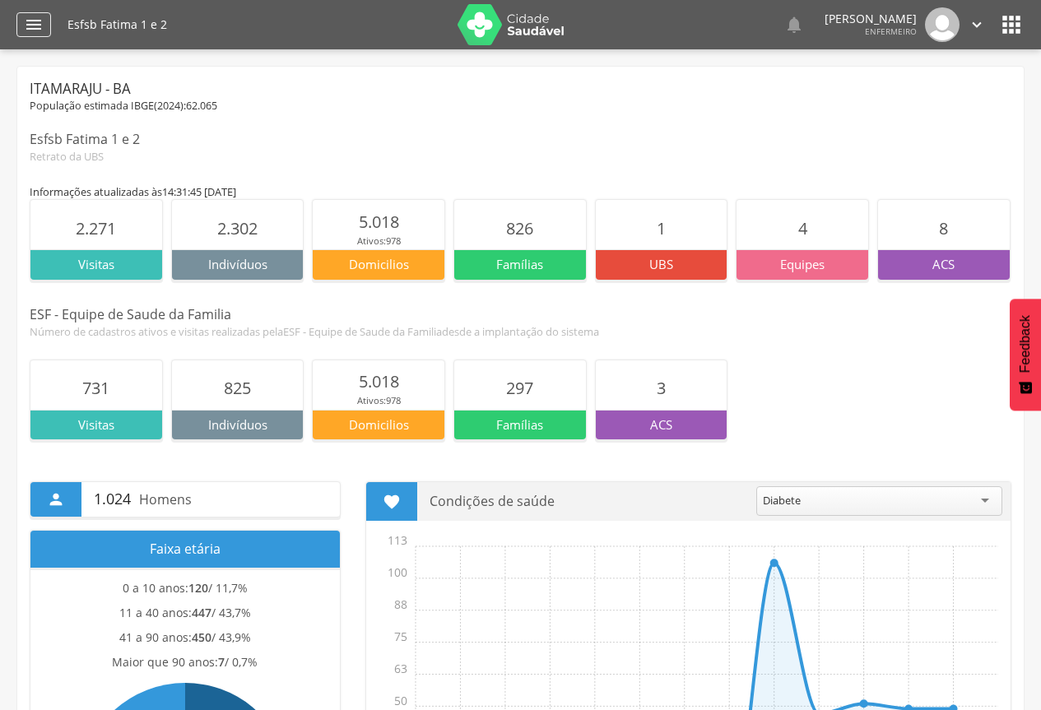
click at [28, 26] on icon "" at bounding box center [34, 25] width 20 height 20
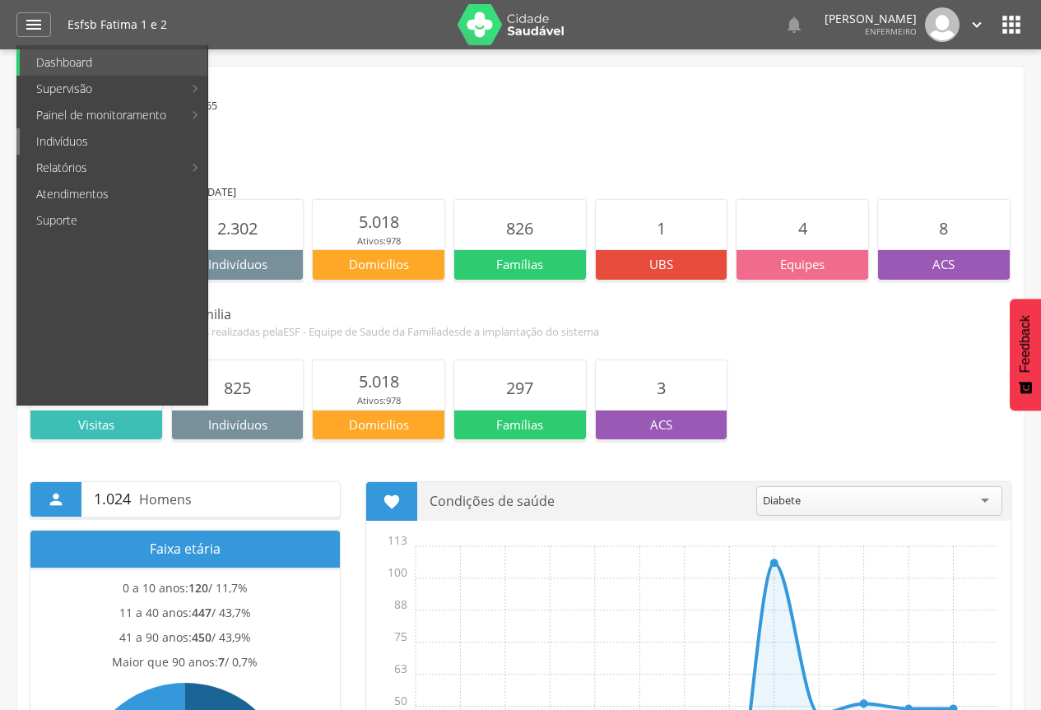
click at [137, 139] on link "Indivíduos" at bounding box center [114, 141] width 188 height 26
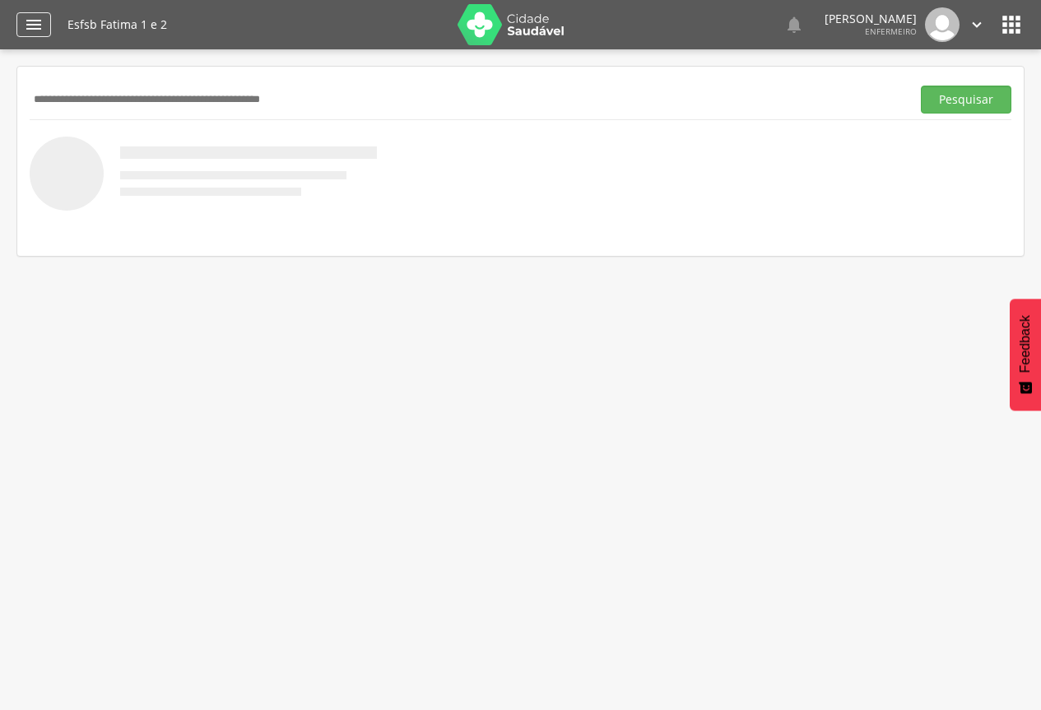
click at [35, 27] on icon "" at bounding box center [34, 25] width 20 height 20
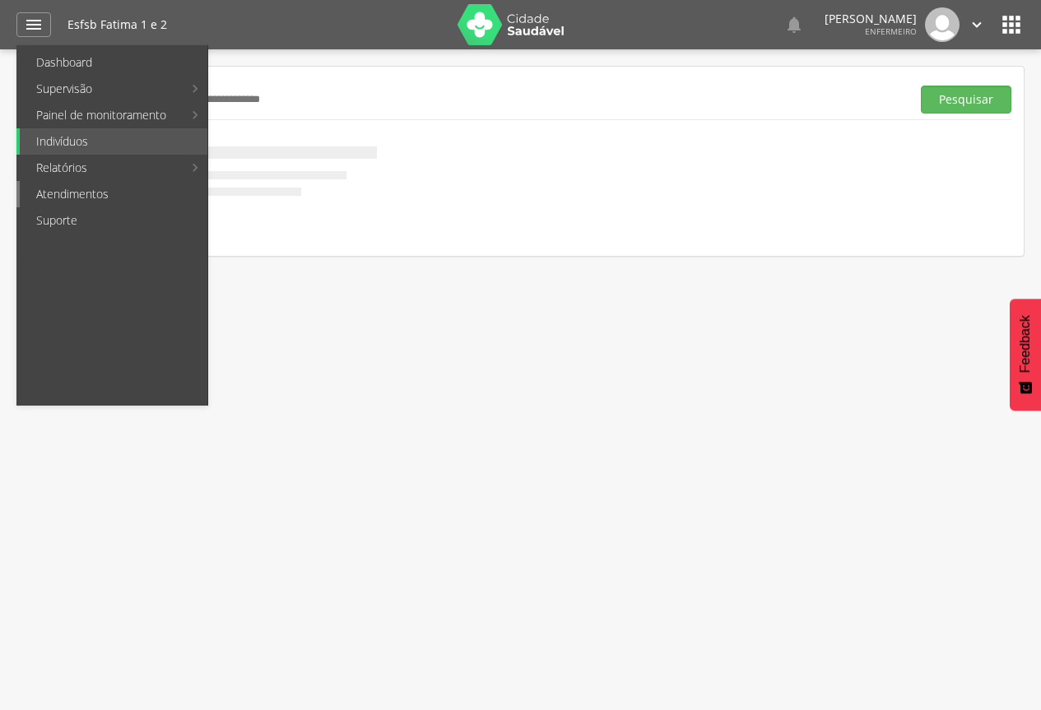
click at [78, 195] on link "Atendimentos" at bounding box center [114, 194] width 188 height 26
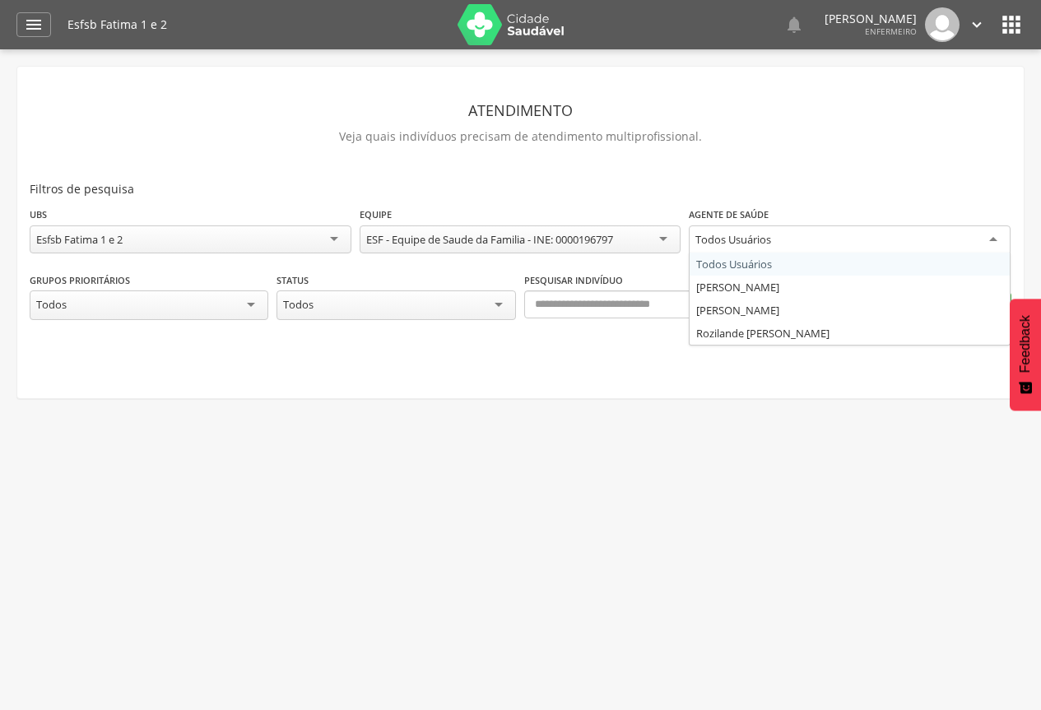
click at [737, 241] on div "Todos Usuários" at bounding box center [733, 239] width 76 height 15
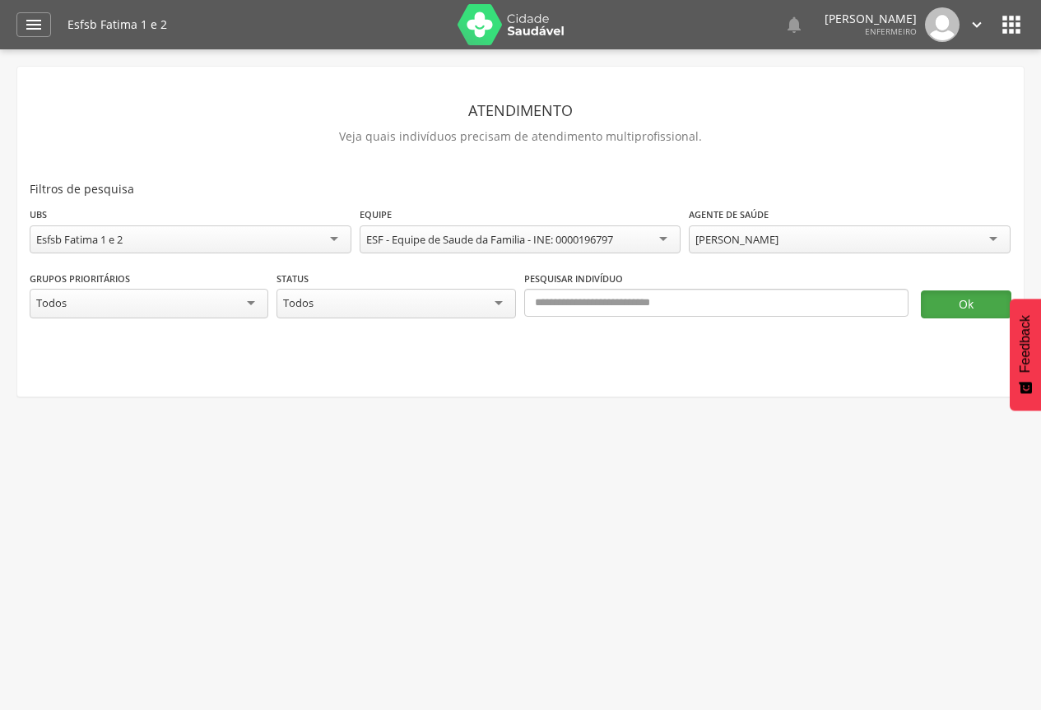
click at [960, 301] on button "Ok" at bounding box center [966, 305] width 91 height 28
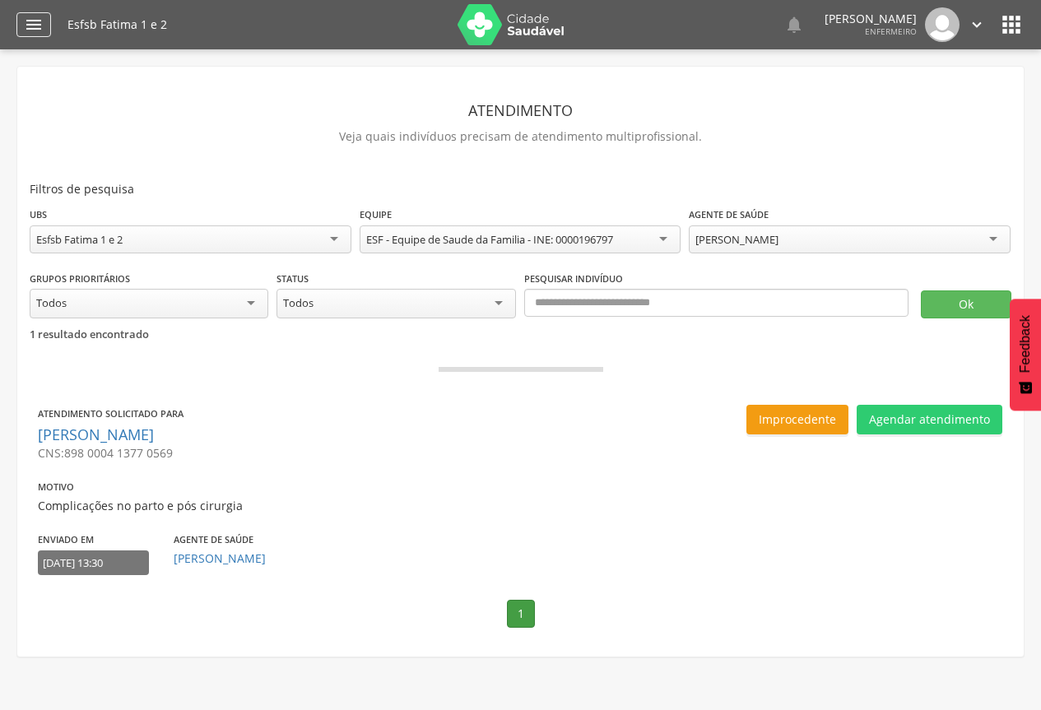
click at [44, 26] on div "" at bounding box center [33, 24] width 35 height 25
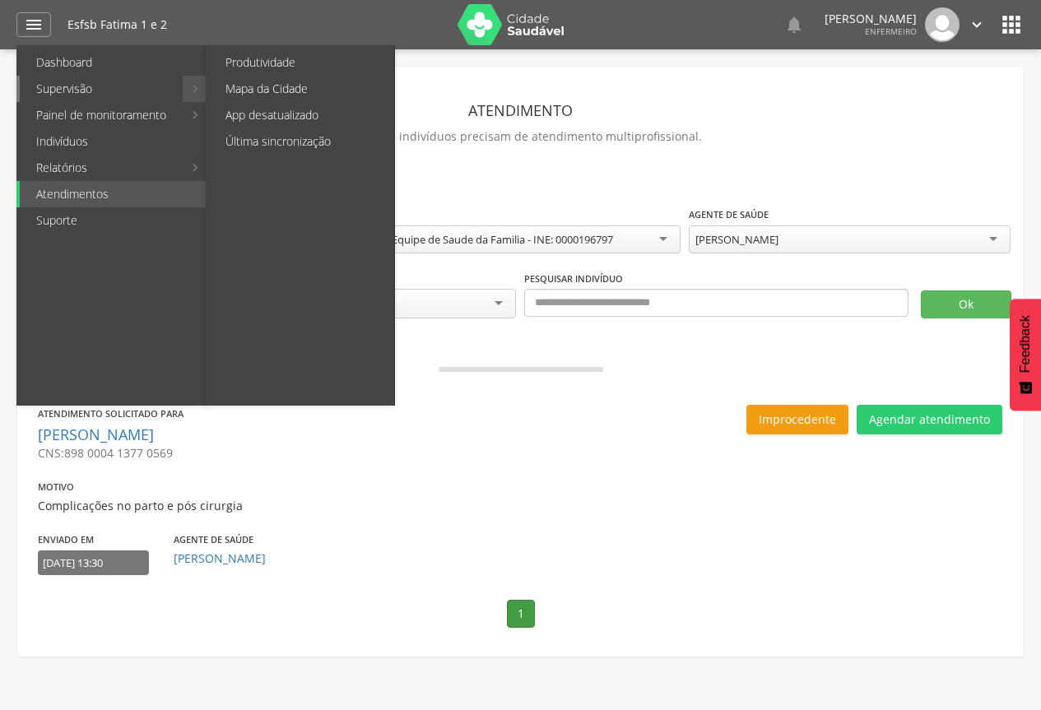
click at [173, 91] on link "Supervisão" at bounding box center [101, 89] width 163 height 26
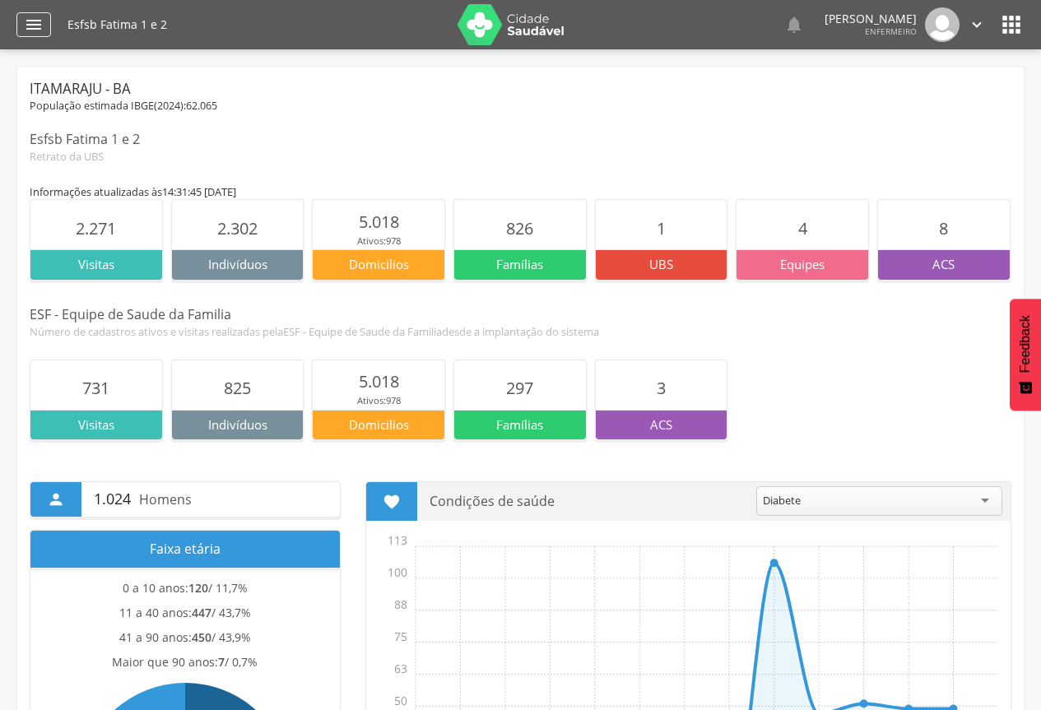
click at [35, 33] on icon "" at bounding box center [34, 25] width 20 height 20
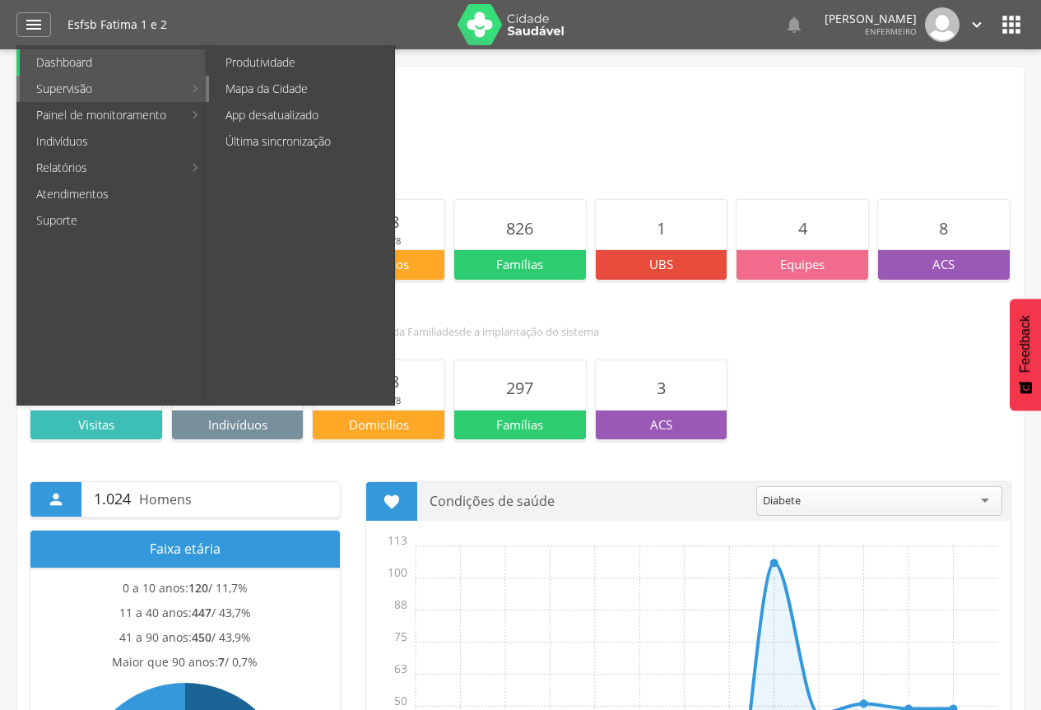
click at [243, 86] on link "Mapa da Cidade" at bounding box center [301, 89] width 185 height 26
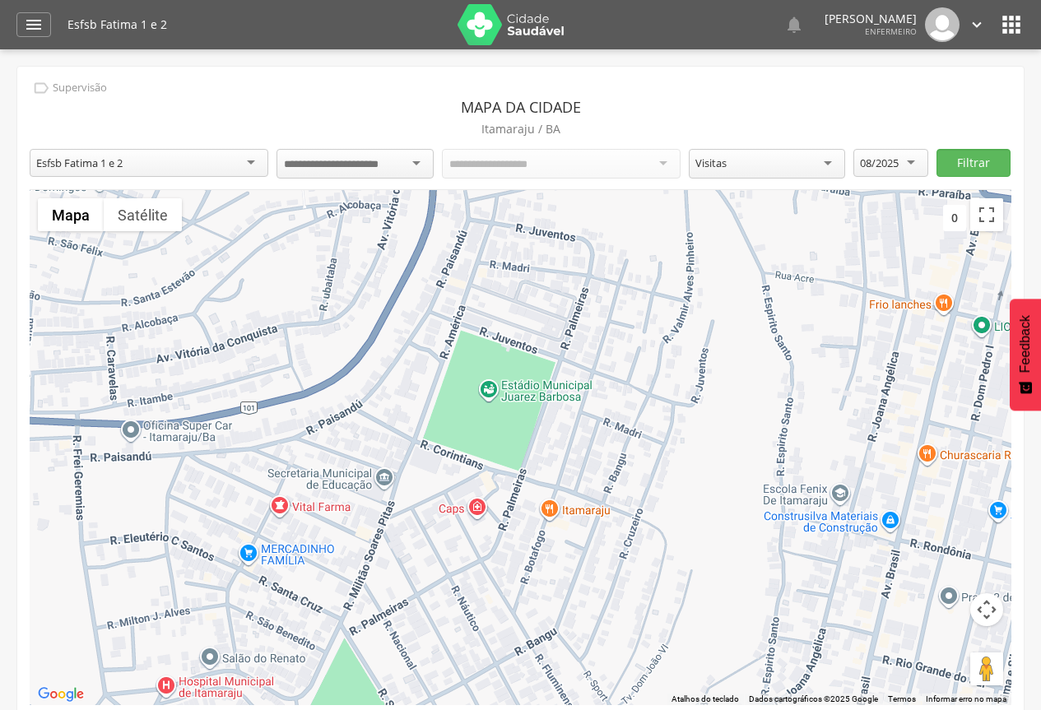
click at [660, 164] on div at bounding box center [561, 164] width 239 height 30
click at [323, 157] on input "select-one" at bounding box center [345, 164] width 122 height 15
click at [622, 164] on div "Todos os Acs" at bounding box center [561, 163] width 239 height 28
click at [824, 164] on div "Visitas" at bounding box center [767, 164] width 156 height 30
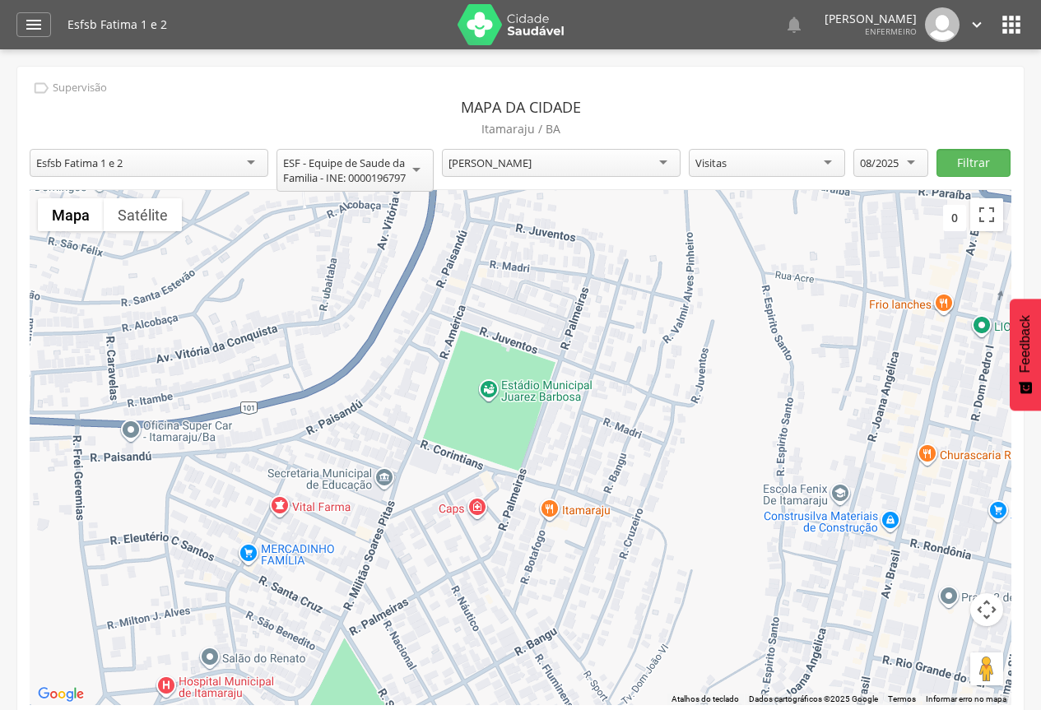
click at [824, 164] on div "Visitas" at bounding box center [767, 163] width 156 height 28
click at [994, 160] on button "Filtrar" at bounding box center [974, 163] width 74 height 28
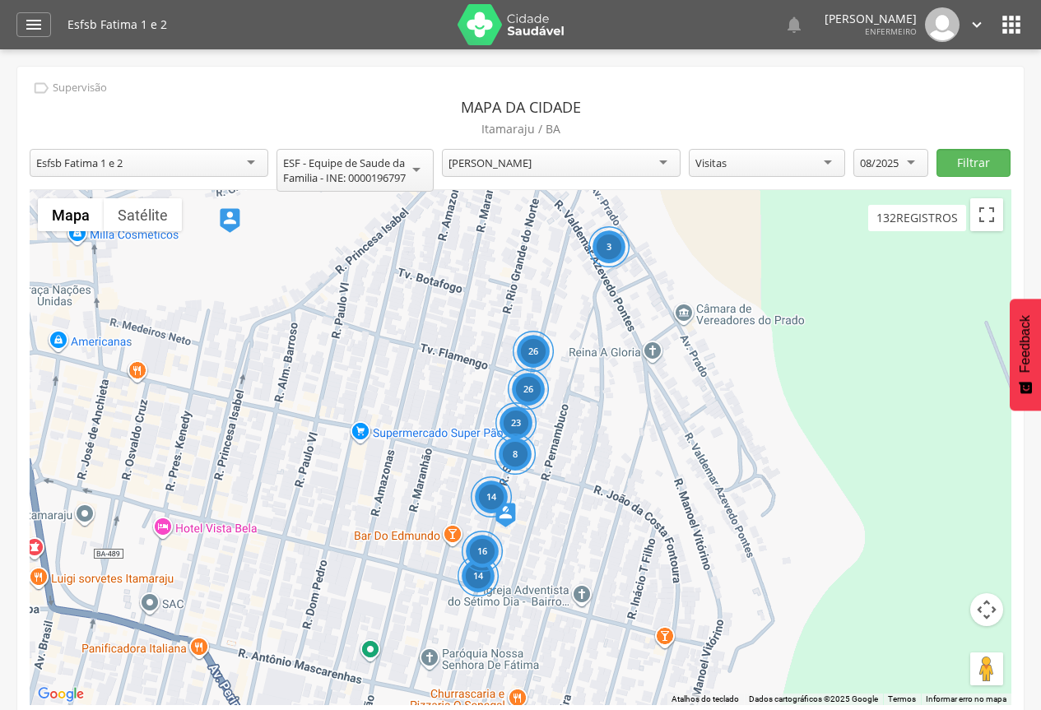
drag, startPoint x: 705, startPoint y: 430, endPoint x: 605, endPoint y: 385, distance: 110.1
click at [605, 385] on div "26 23 14 16 14 26 3 8" at bounding box center [521, 447] width 982 height 515
click at [910, 169] on div "08/2025" at bounding box center [890, 163] width 74 height 28
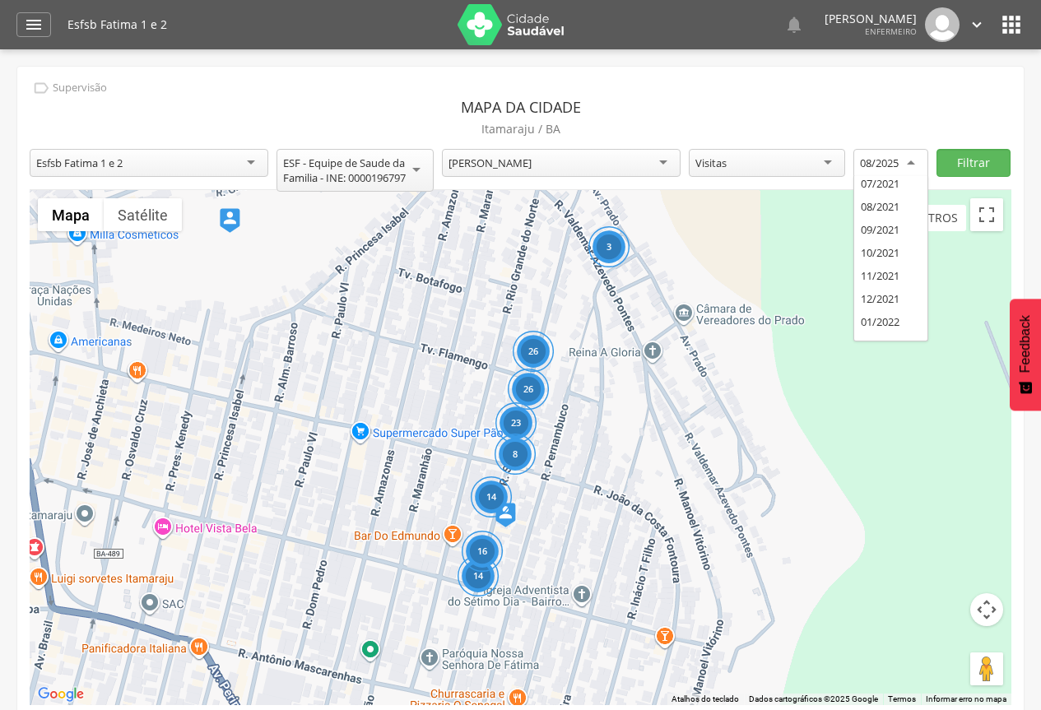
scroll to position [2370, 0]
click at [878, 332] on div "**********" at bounding box center [520, 398] width 1006 height 663
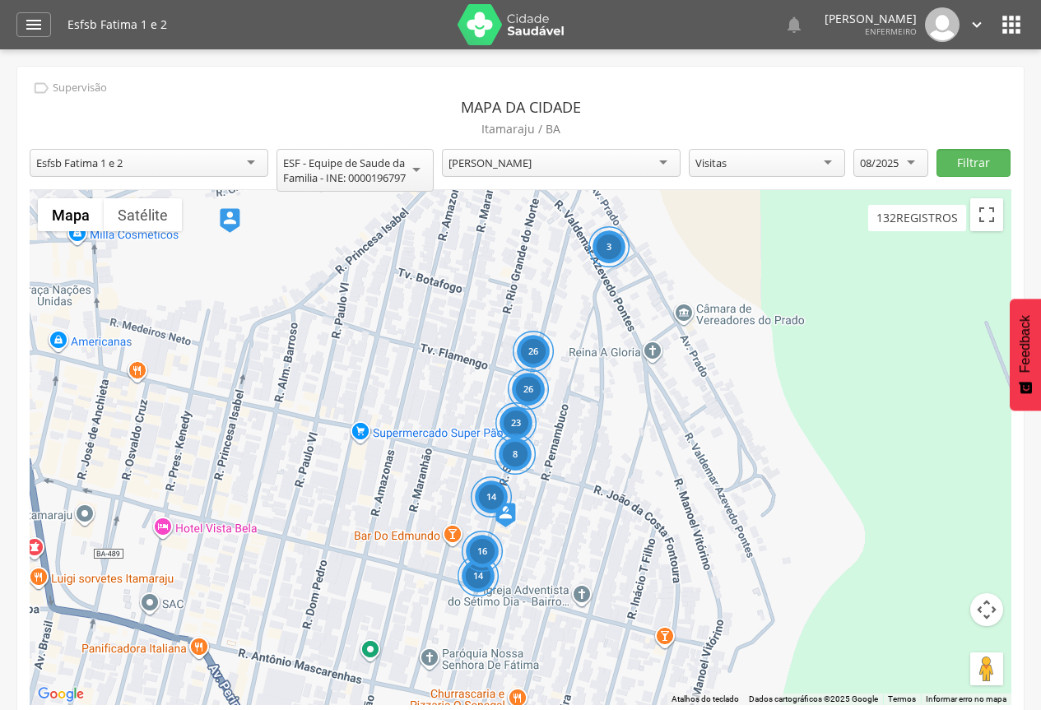
click at [531, 487] on div "26 23 14 16 14 26 3 8" at bounding box center [521, 447] width 982 height 515
click at [523, 388] on div "26" at bounding box center [528, 389] width 41 height 41
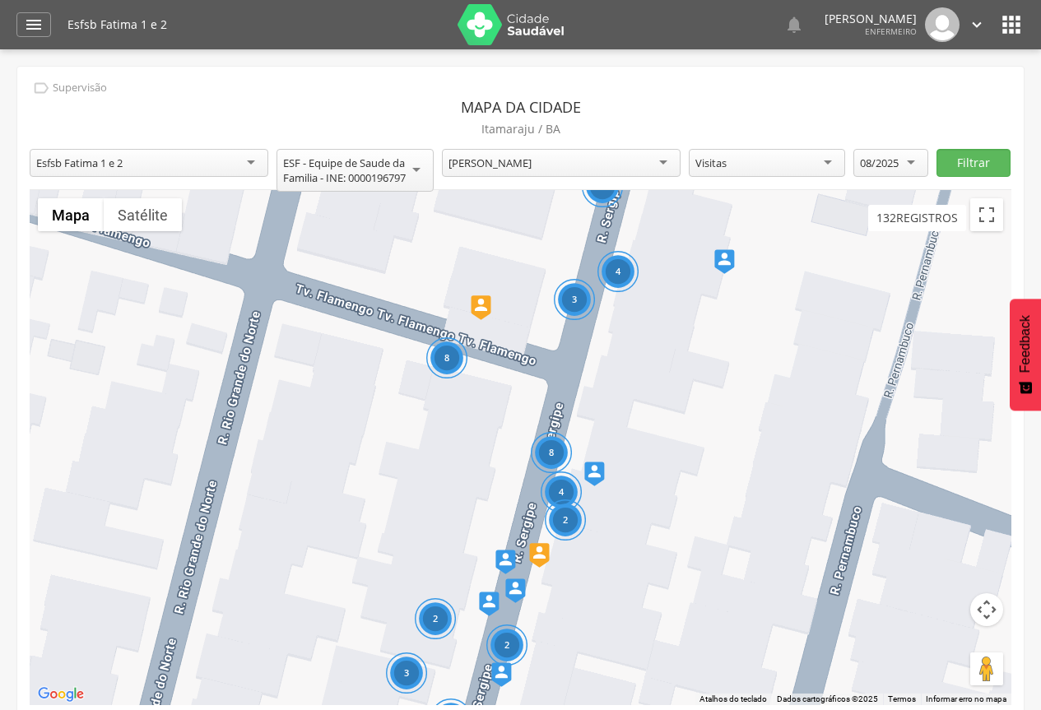
click at [558, 459] on div "8" at bounding box center [551, 452] width 41 height 41
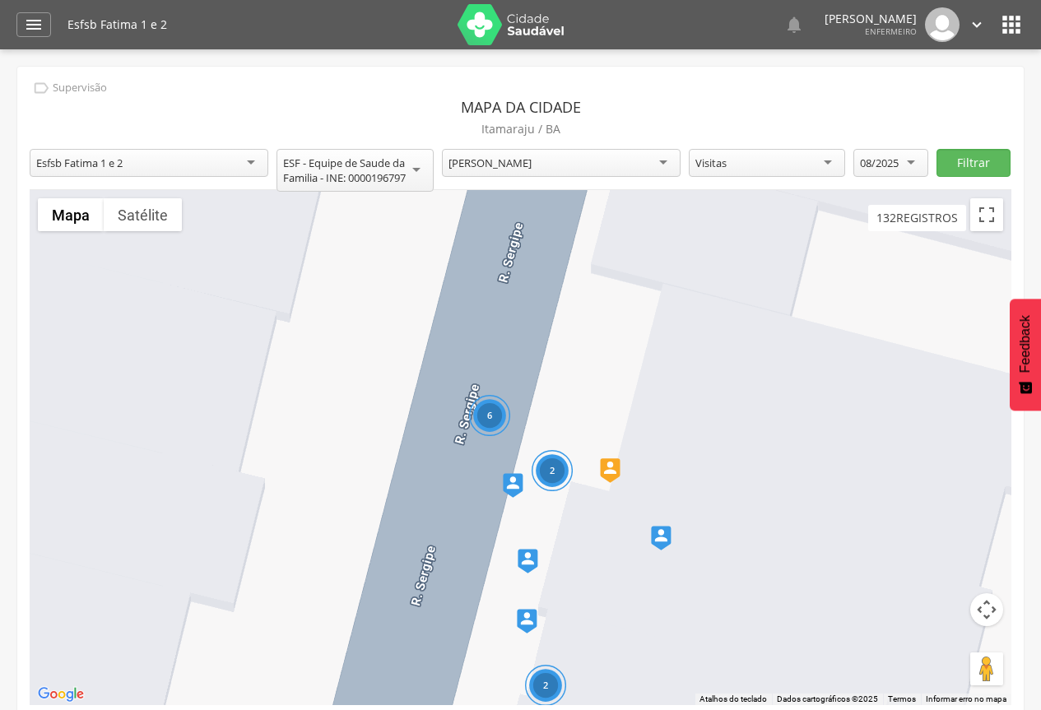
click at [487, 421] on div "6" at bounding box center [489, 415] width 41 height 41
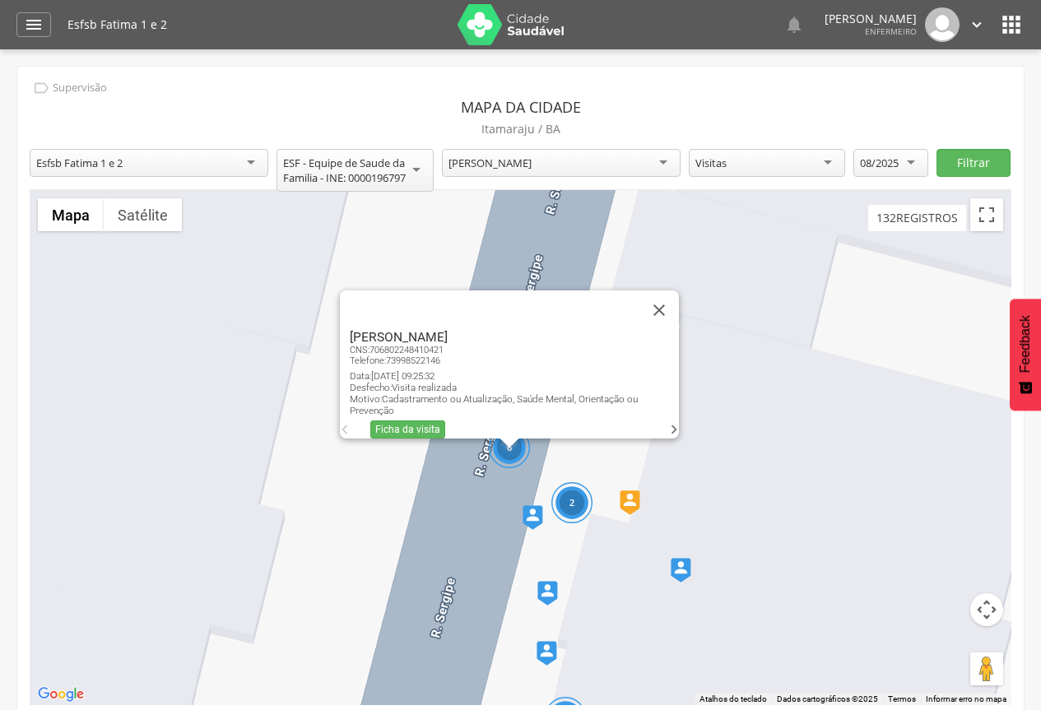
click at [580, 500] on div "2" at bounding box center [571, 502] width 41 height 41
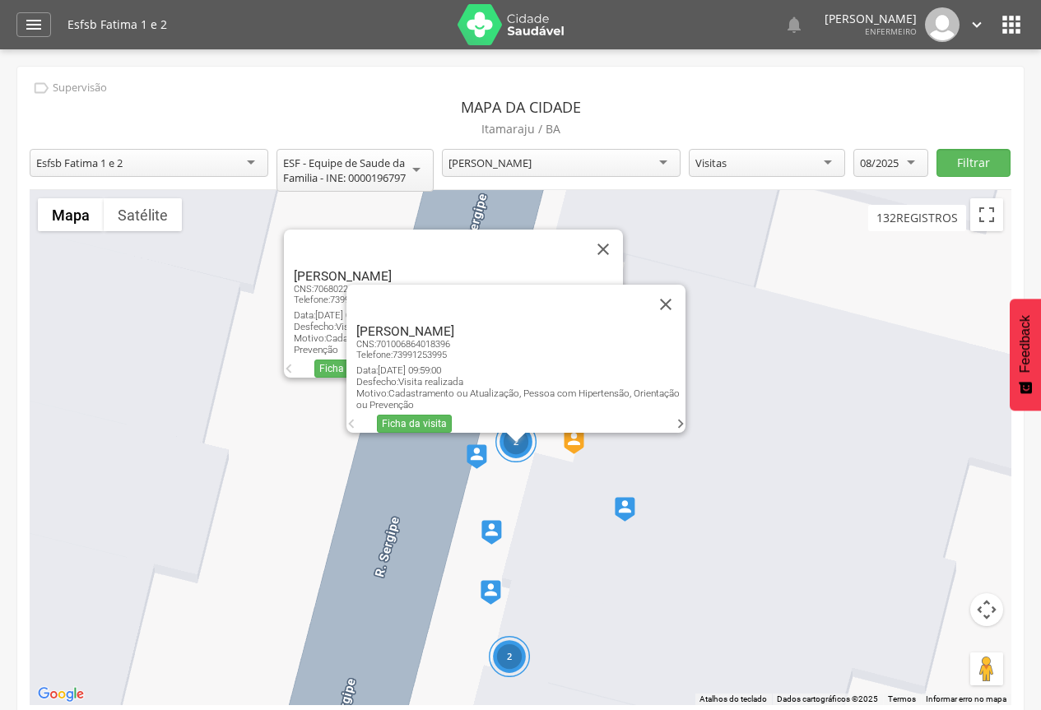
click at [910, 170] on div "08/2025" at bounding box center [890, 163] width 74 height 28
click at [772, 425] on div "6 2 2 [PERSON_NAME] CNS: 706802248410421 Telefone: [PHONE_NUMBER] Data: [DATE] …" at bounding box center [521, 447] width 982 height 515
click at [672, 289] on button "Fechar" at bounding box center [666, 305] width 40 height 40
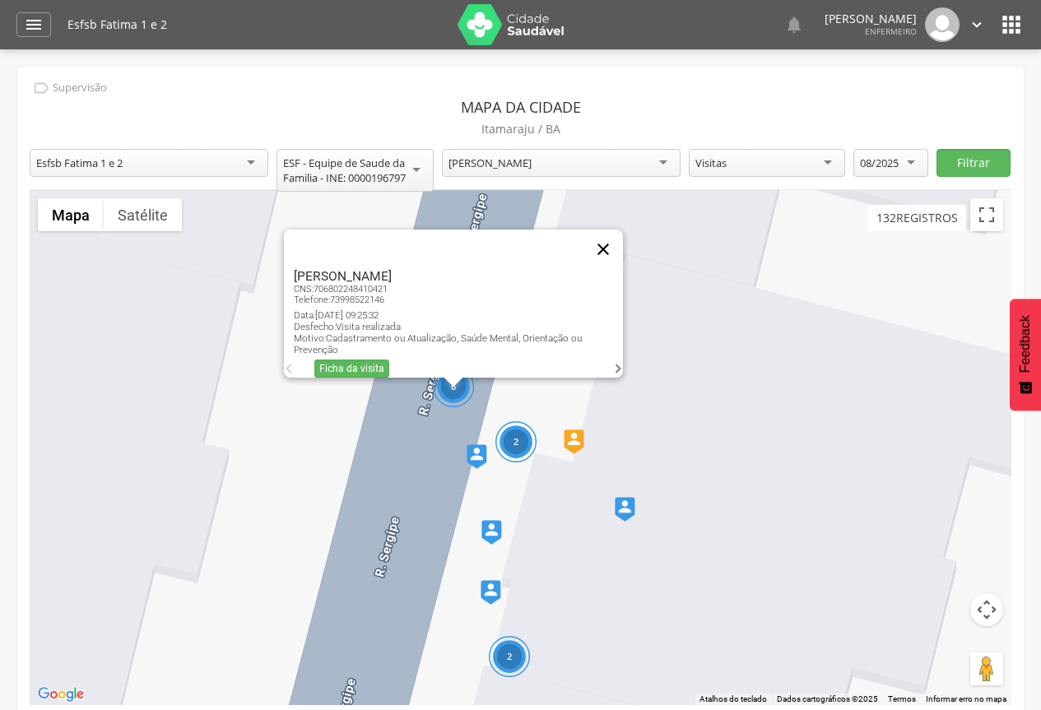
click at [612, 237] on button "Fechar" at bounding box center [603, 250] width 40 height 40
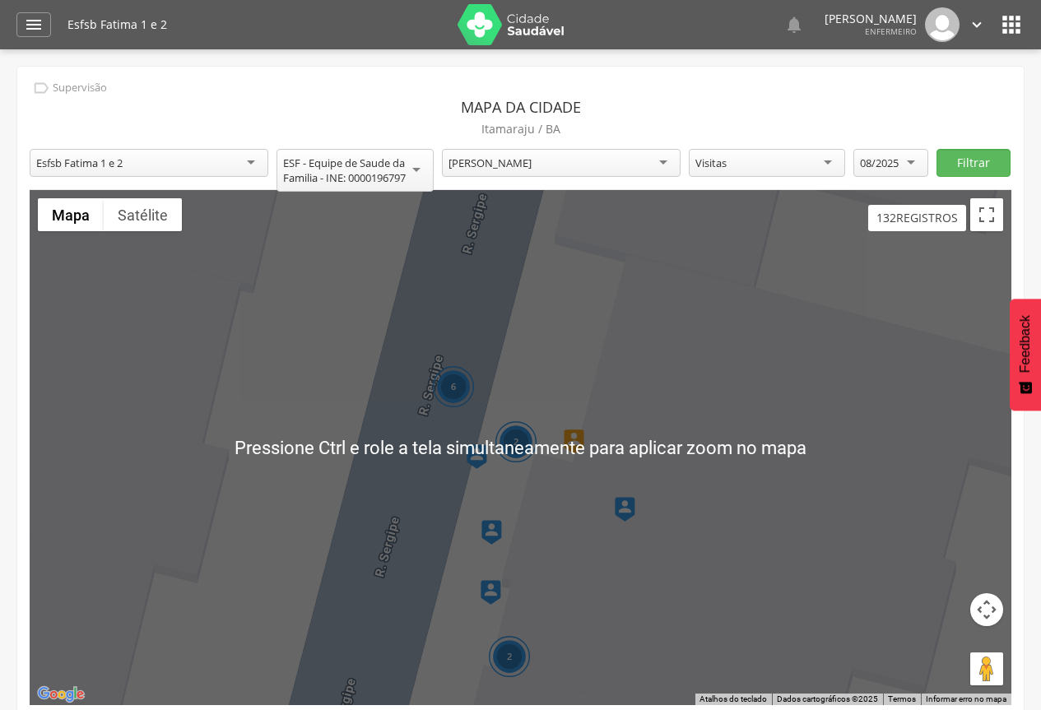
scroll to position [49, 0]
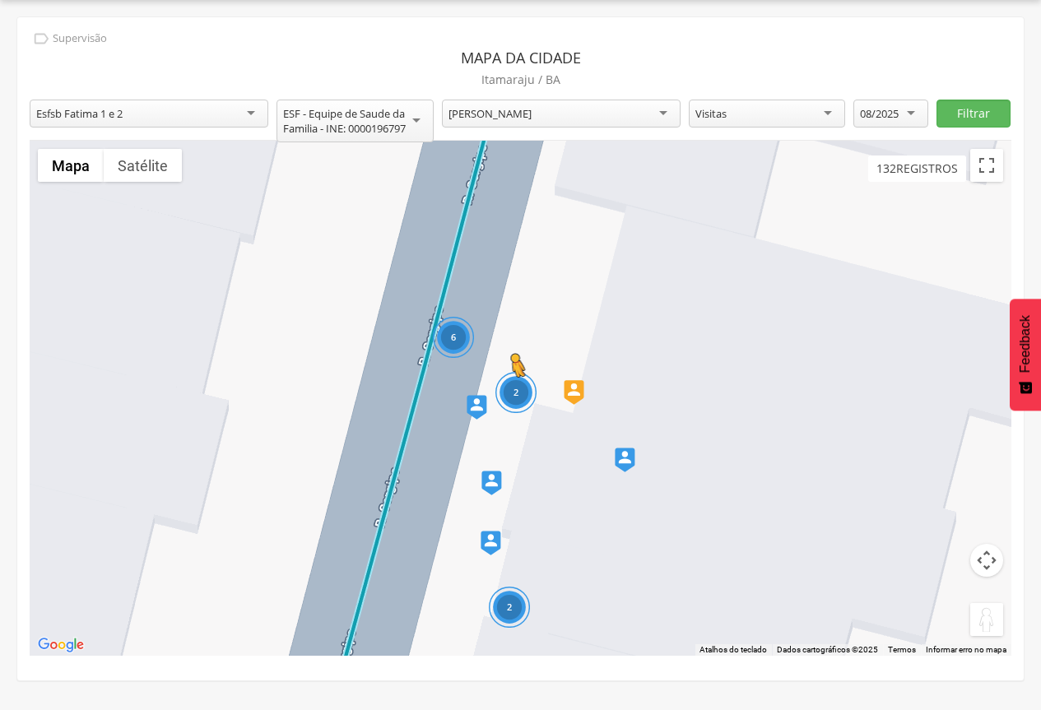
drag, startPoint x: 993, startPoint y: 623, endPoint x: 511, endPoint y: 393, distance: 534.1
click at [511, 393] on div "6 2 2 Pressione as teclas Alt + Enter para ativar o recurso de arrastar com o t…" at bounding box center [521, 398] width 982 height 515
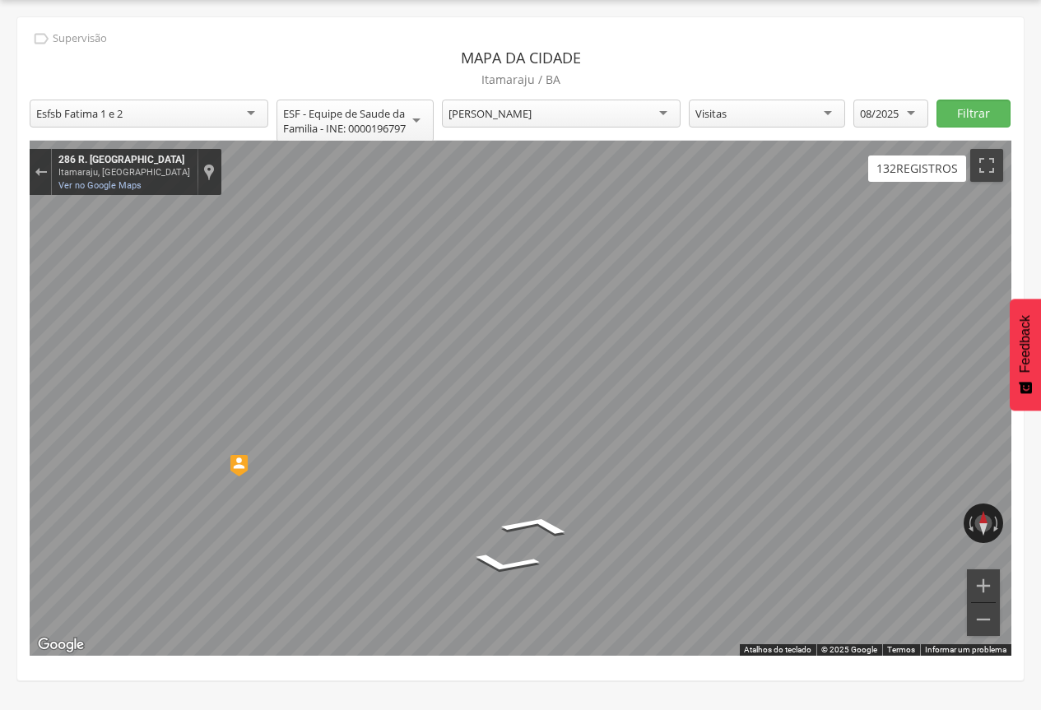
click at [476, 379] on div "← Mover para a esquerda → Mover para a direita ↑ Mover para cima ↓ Mover para b…" at bounding box center [521, 398] width 982 height 515
click at [381, 466] on img "Mapa" at bounding box center [382, 469] width 18 height 22
click at [258, 471] on img "Mapa" at bounding box center [256, 473] width 18 height 21
click at [188, 486] on img "Mapa" at bounding box center [188, 483] width 19 height 23
click at [815, 378] on img "Mapa" at bounding box center [814, 381] width 16 height 20
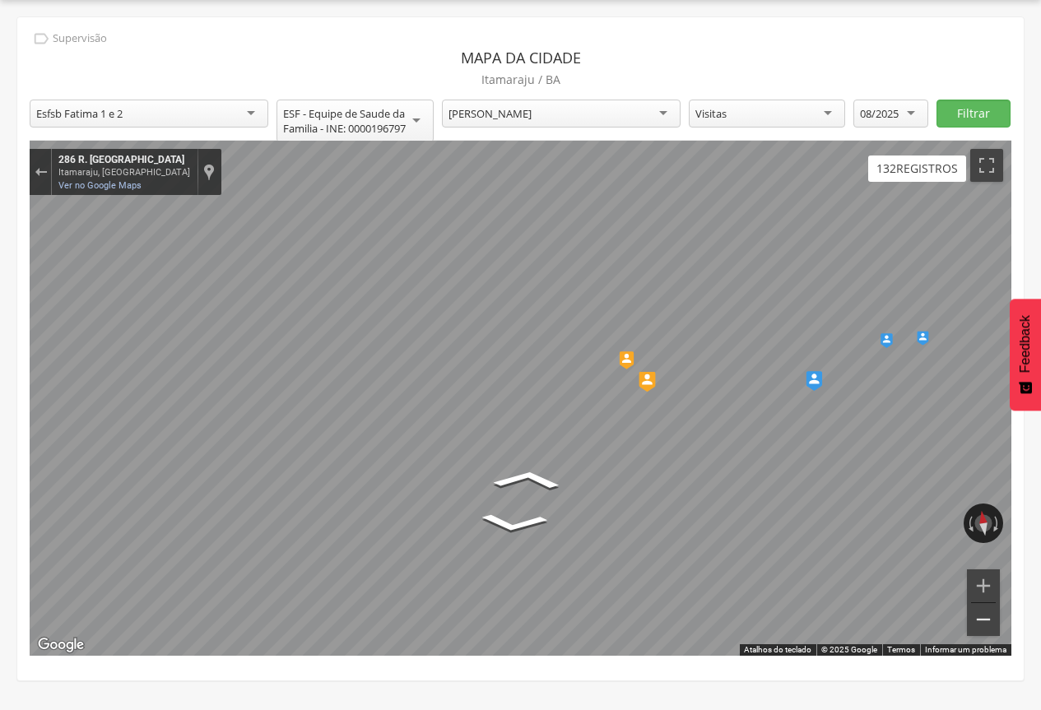
click at [978, 624] on button "Diminuir o zoom" at bounding box center [983, 619] width 33 height 33
click at [41, 168] on div "Sair do Street View" at bounding box center [41, 172] width 12 height 10
